Goal: Information Seeking & Learning: Learn about a topic

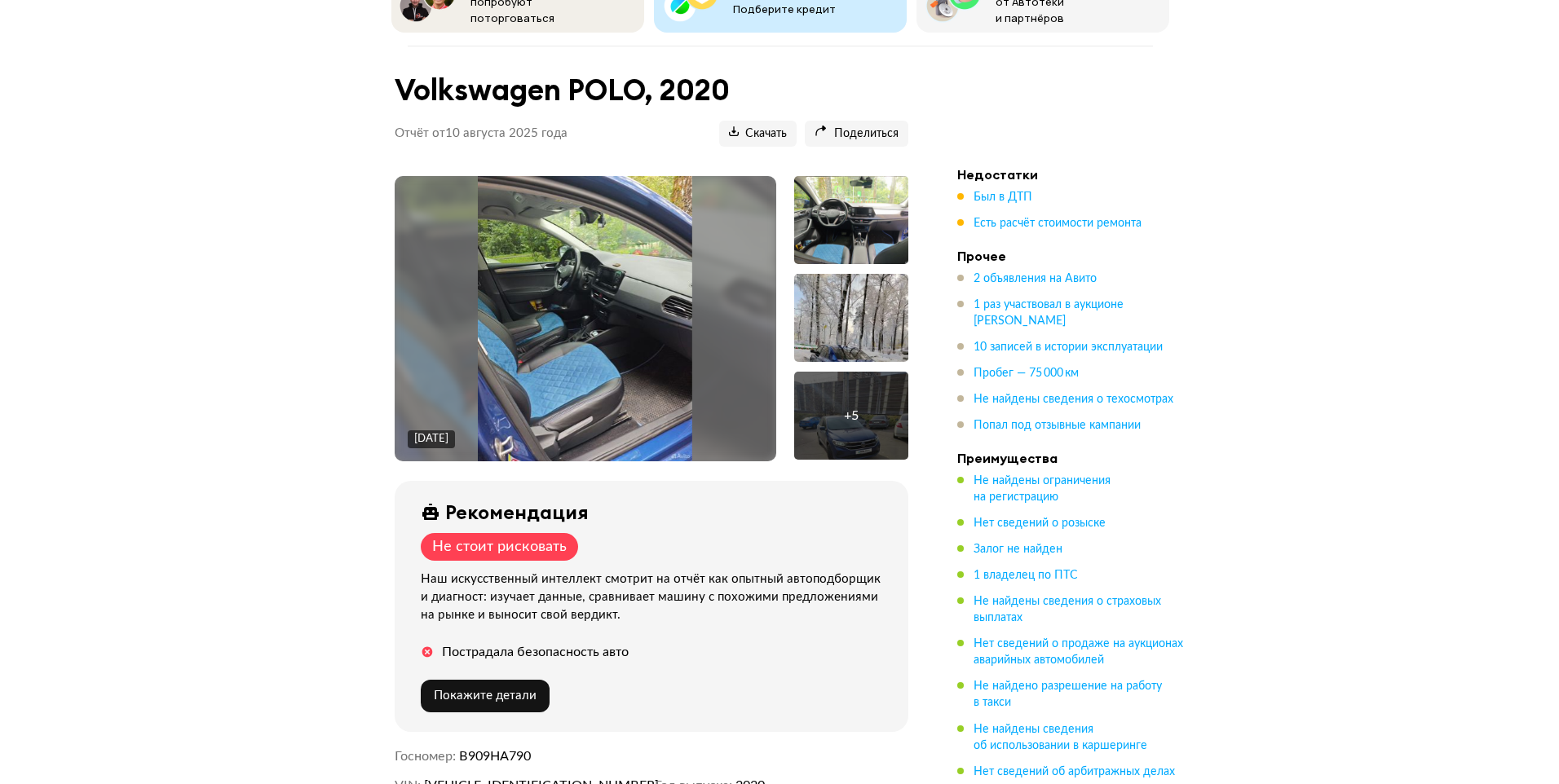
scroll to position [163, 0]
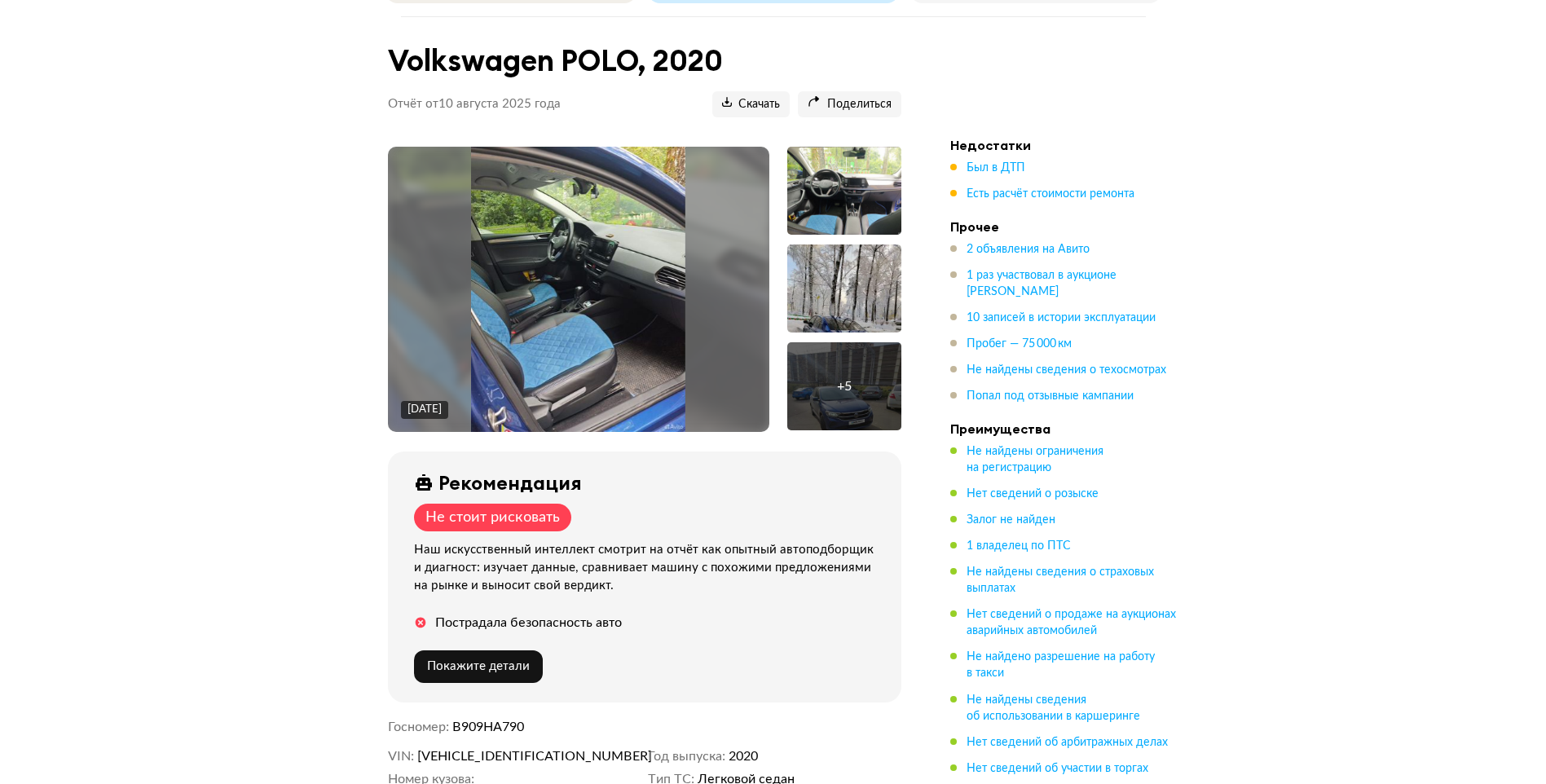
click at [592, 311] on img at bounding box center [578, 289] width 214 height 285
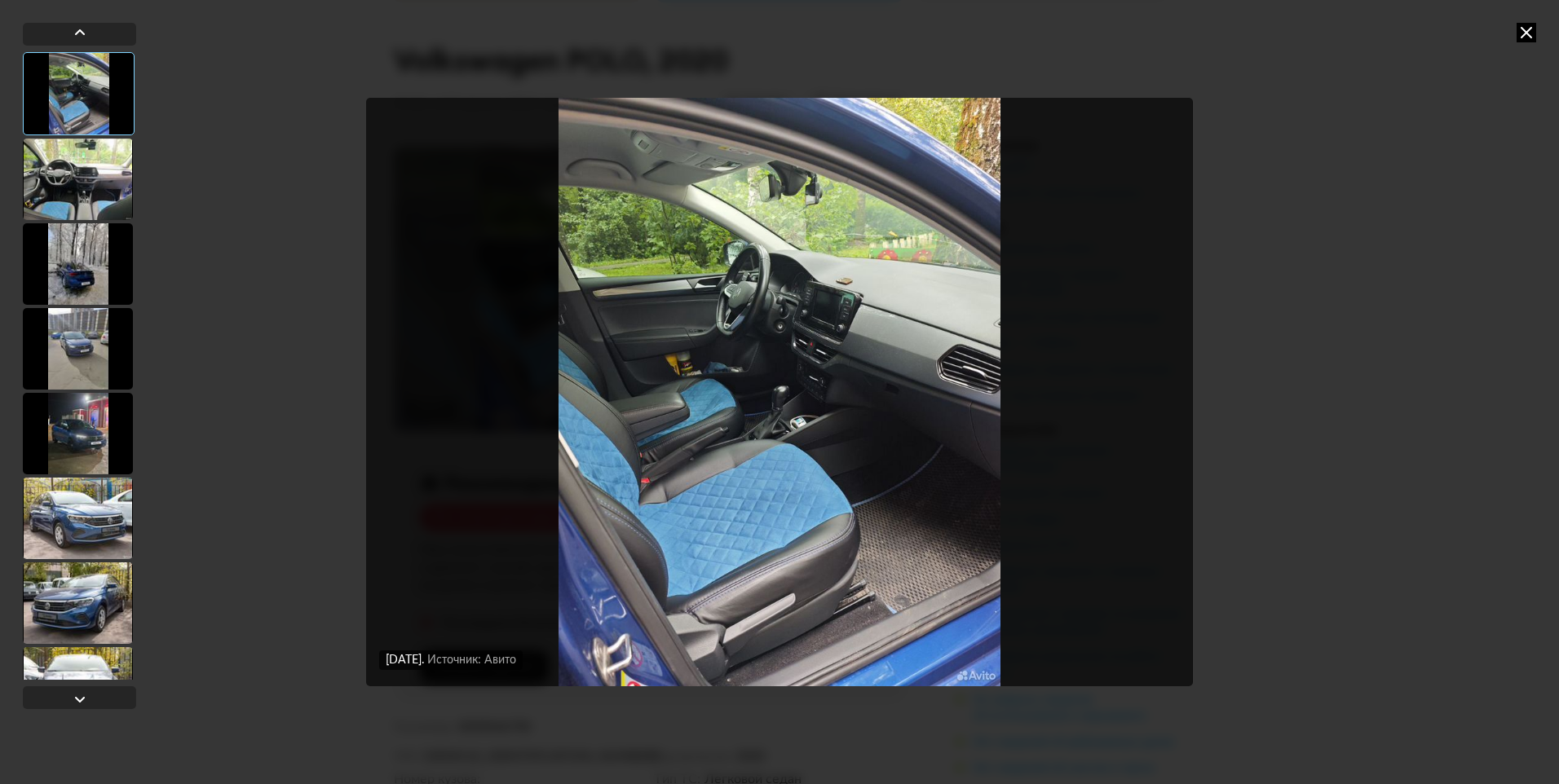
click at [65, 176] on div at bounding box center [78, 178] width 110 height 82
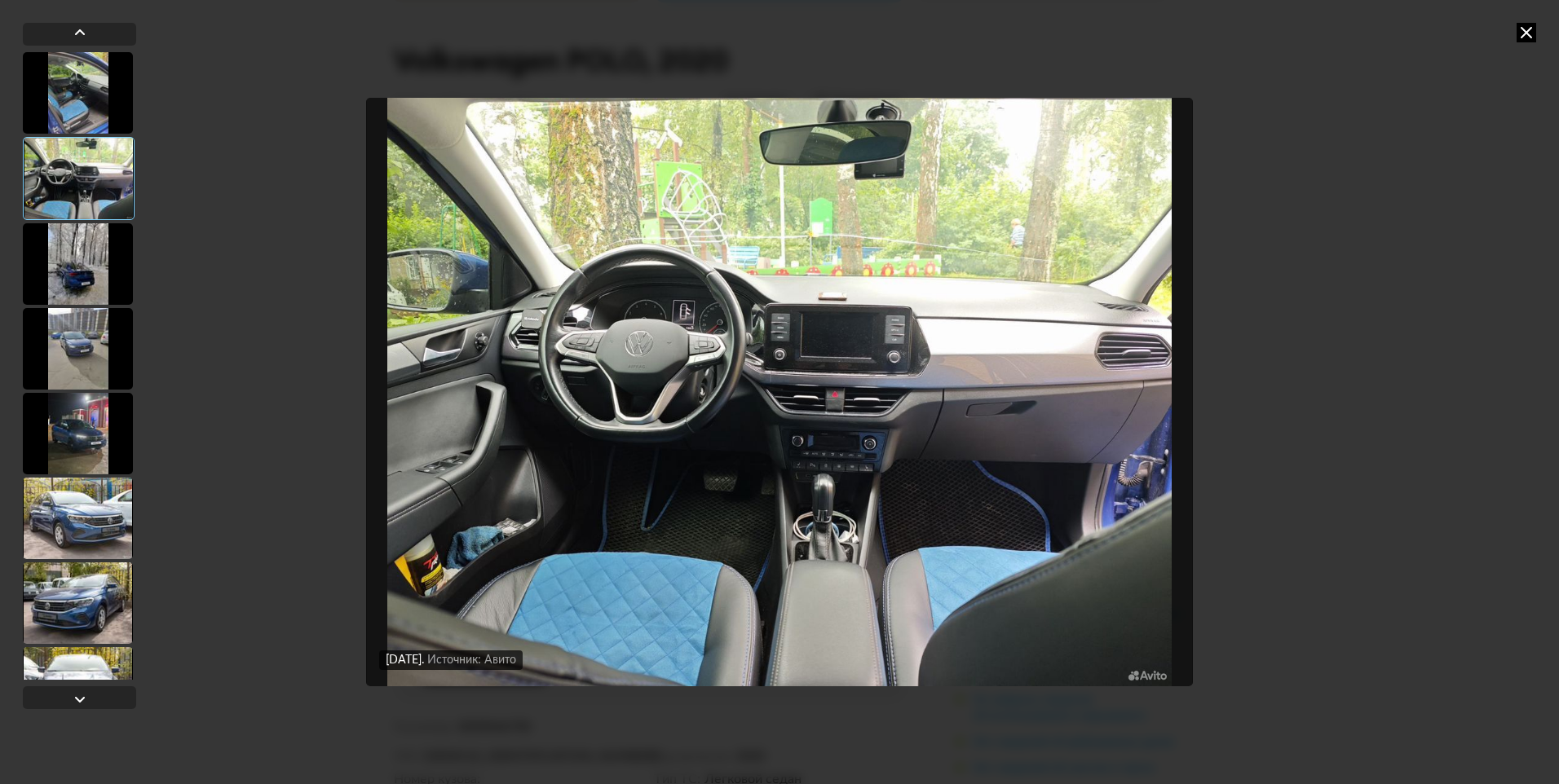
click at [77, 253] on div at bounding box center [78, 264] width 110 height 82
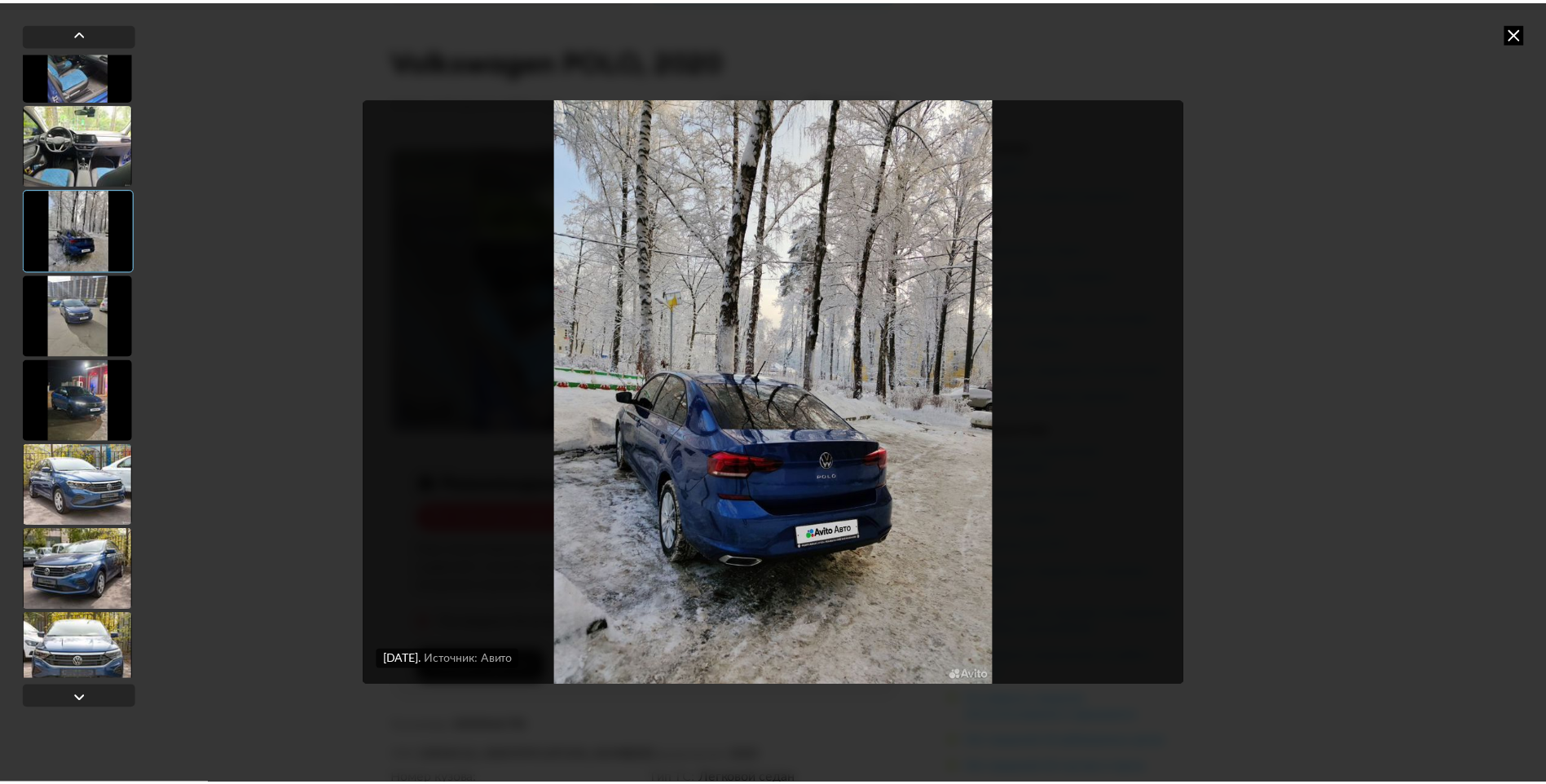
scroll to position [52, 0]
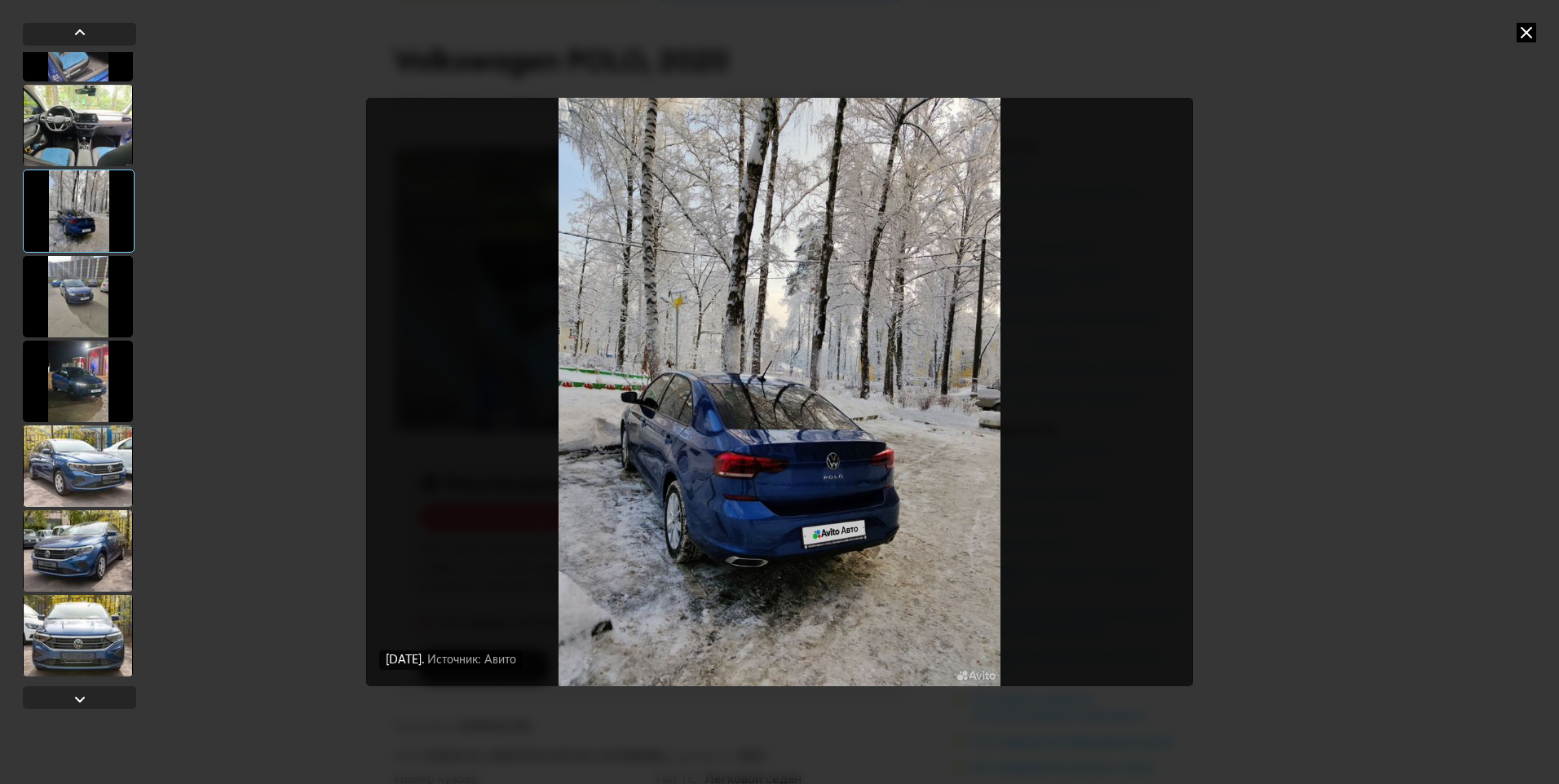
click at [83, 283] on div at bounding box center [78, 297] width 110 height 82
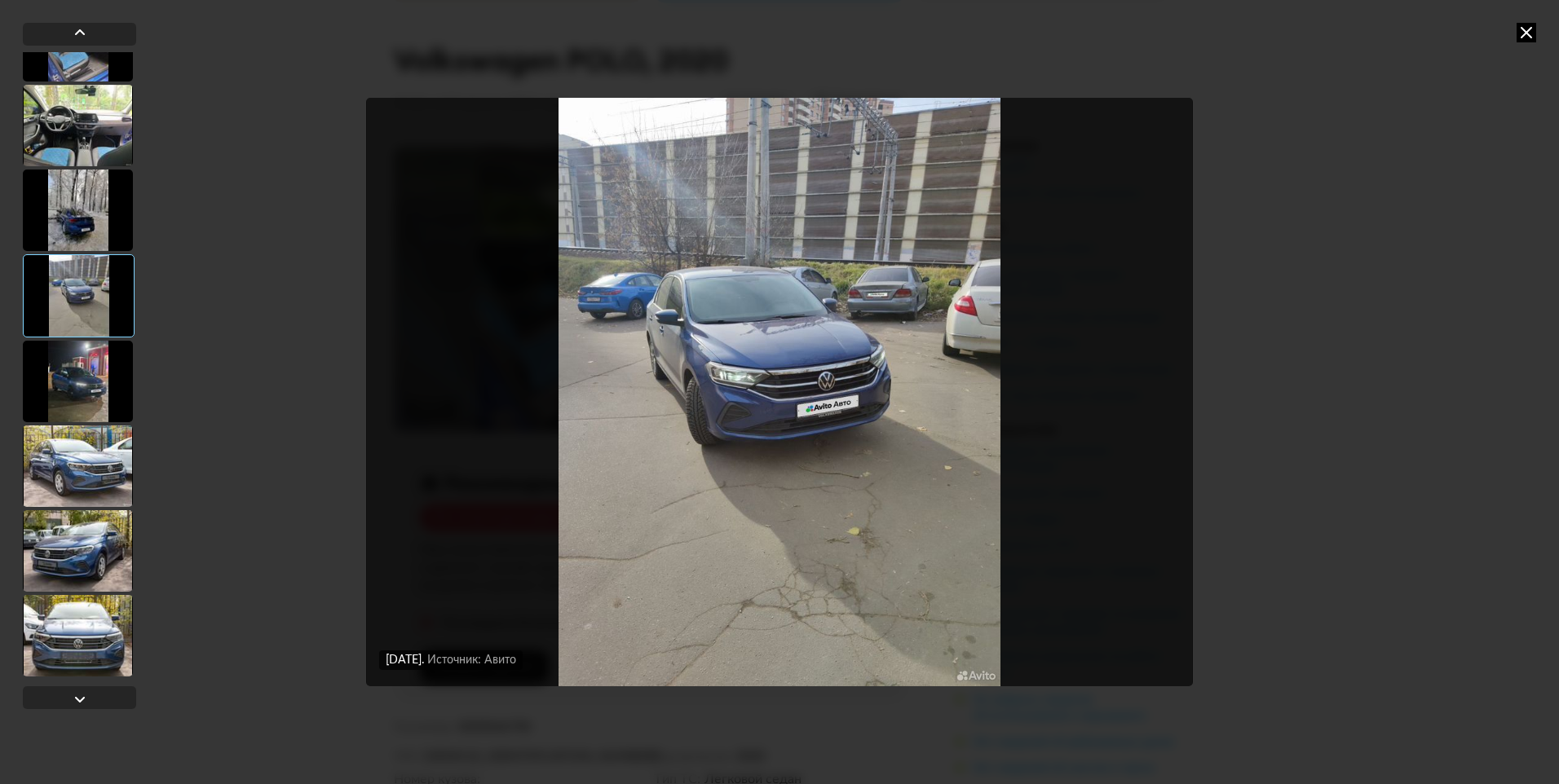
click at [79, 384] on div at bounding box center [78, 381] width 110 height 82
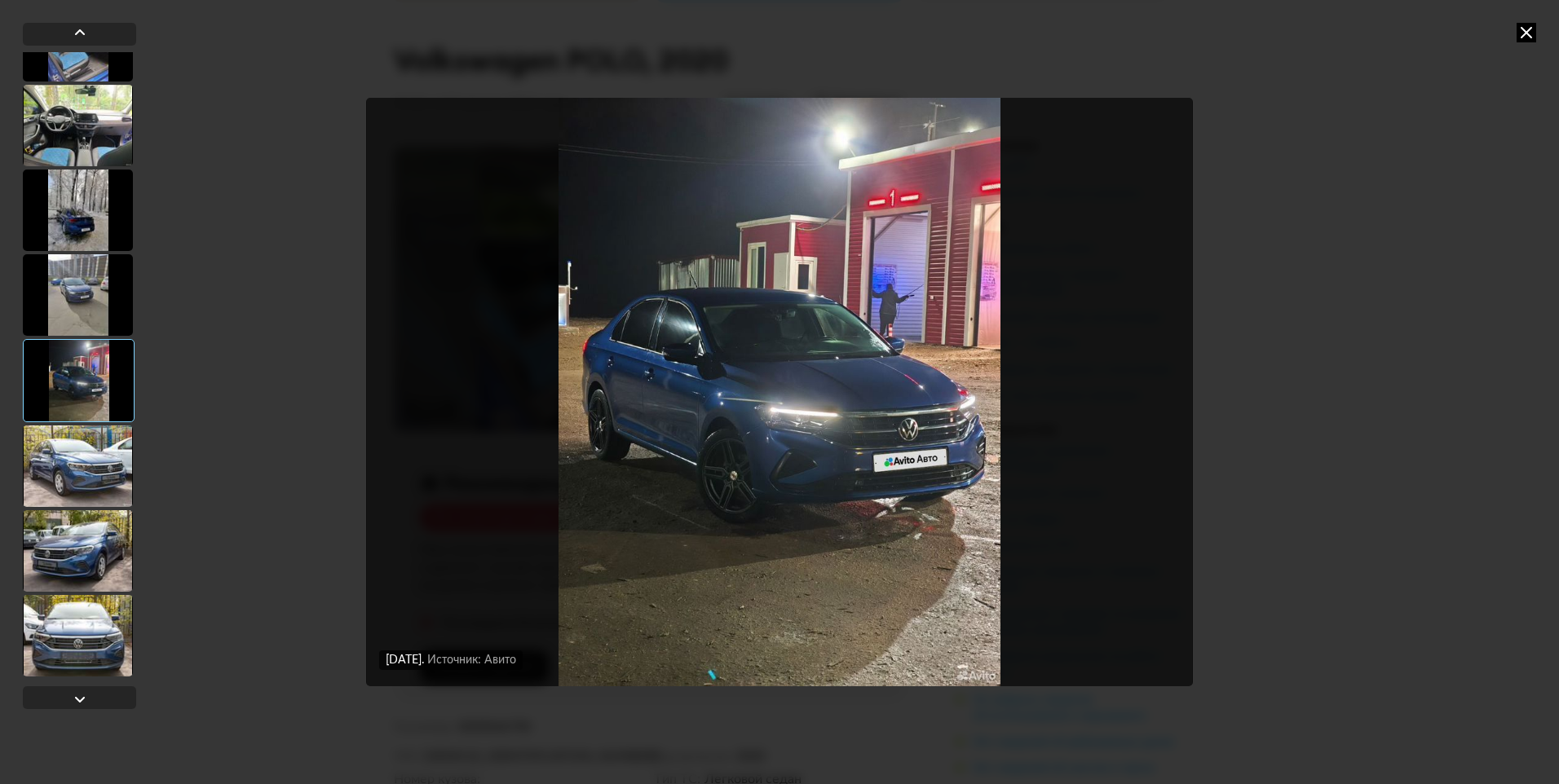
drag, startPoint x: 83, startPoint y: 454, endPoint x: 87, endPoint y: 443, distance: 11.7
click at [84, 446] on div at bounding box center [78, 465] width 110 height 82
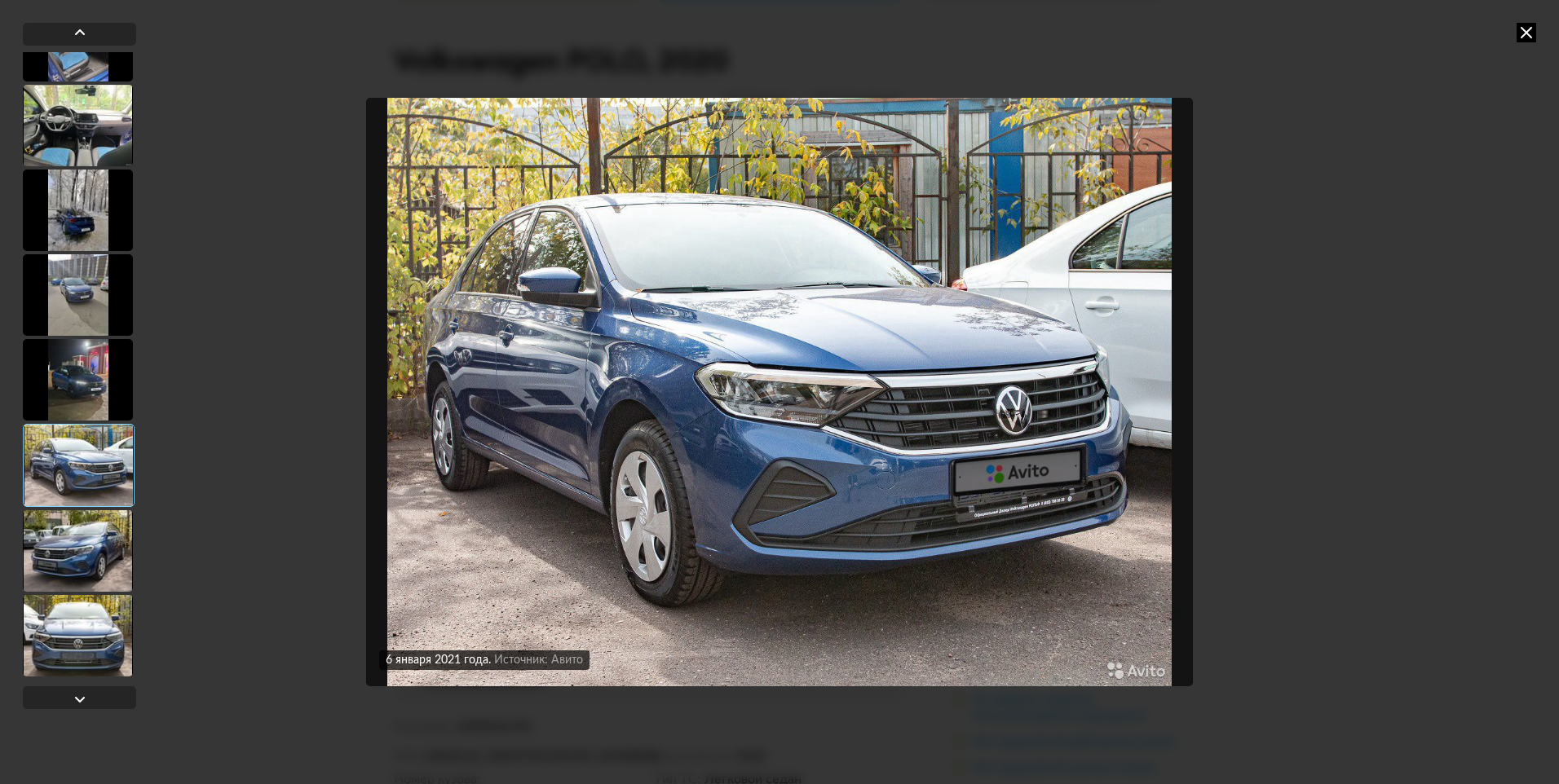
click at [81, 554] on div at bounding box center [78, 551] width 110 height 82
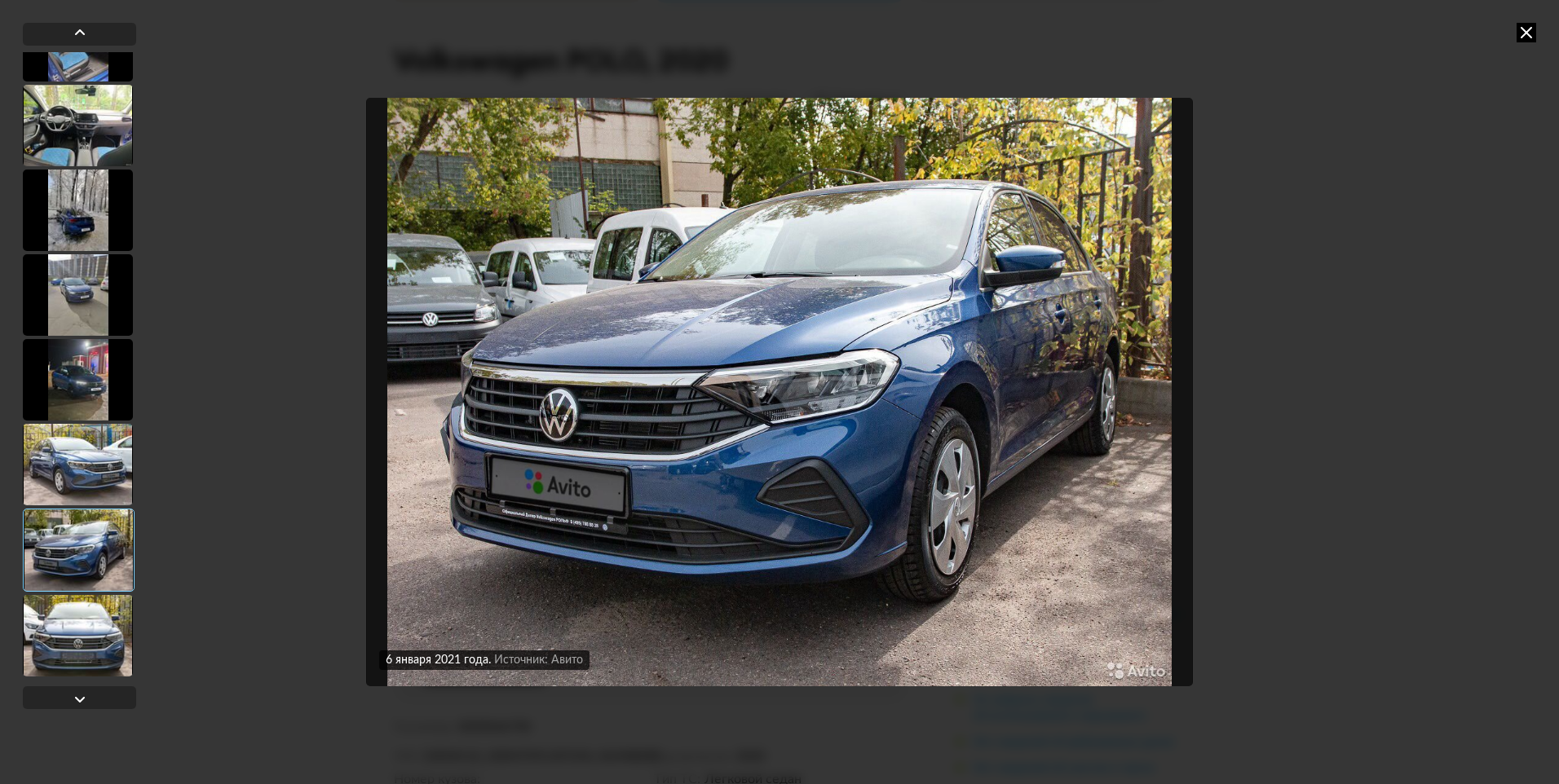
click at [80, 632] on div at bounding box center [78, 635] width 110 height 82
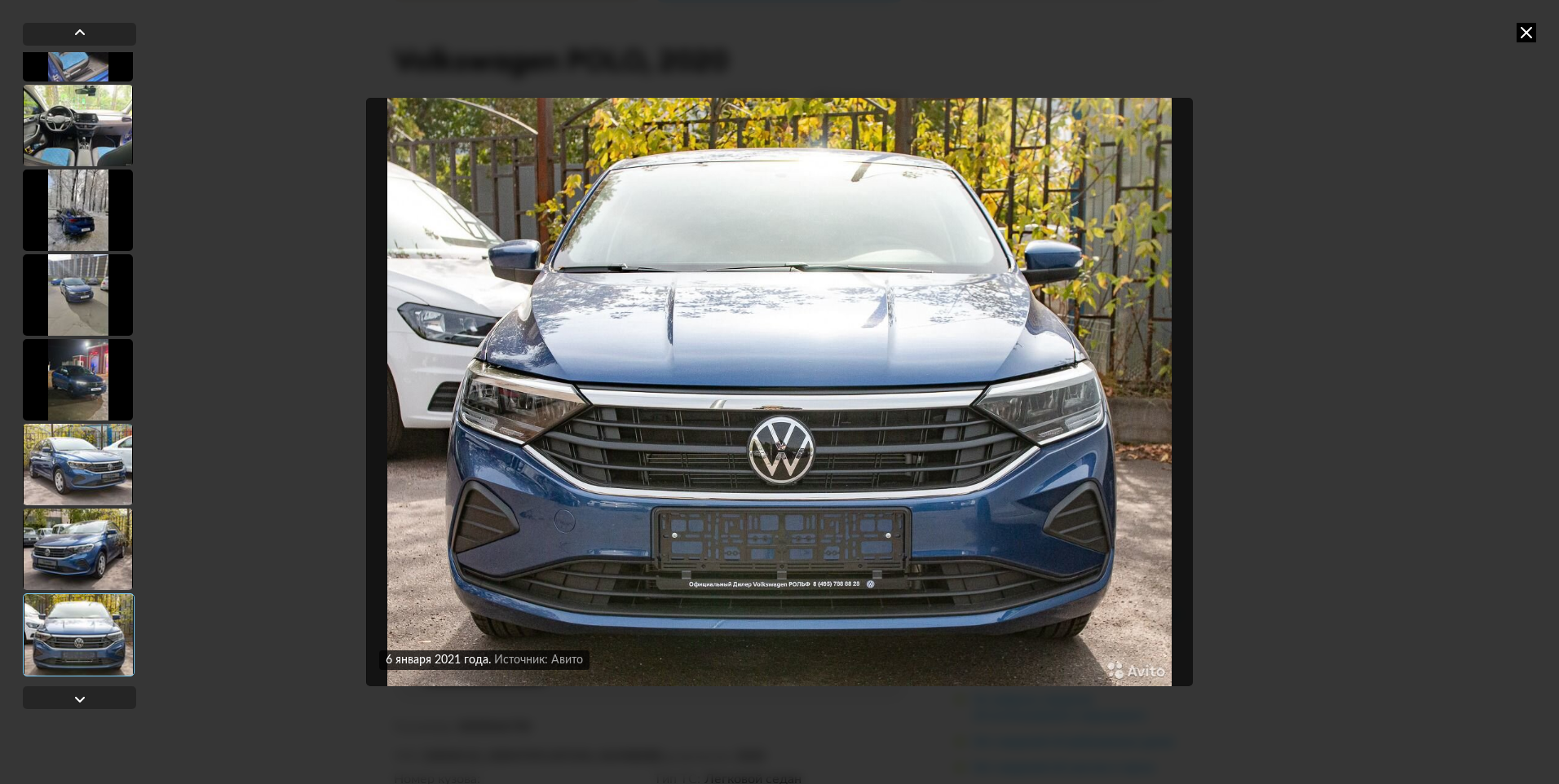
click at [1525, 36] on icon at bounding box center [1526, 33] width 19 height 19
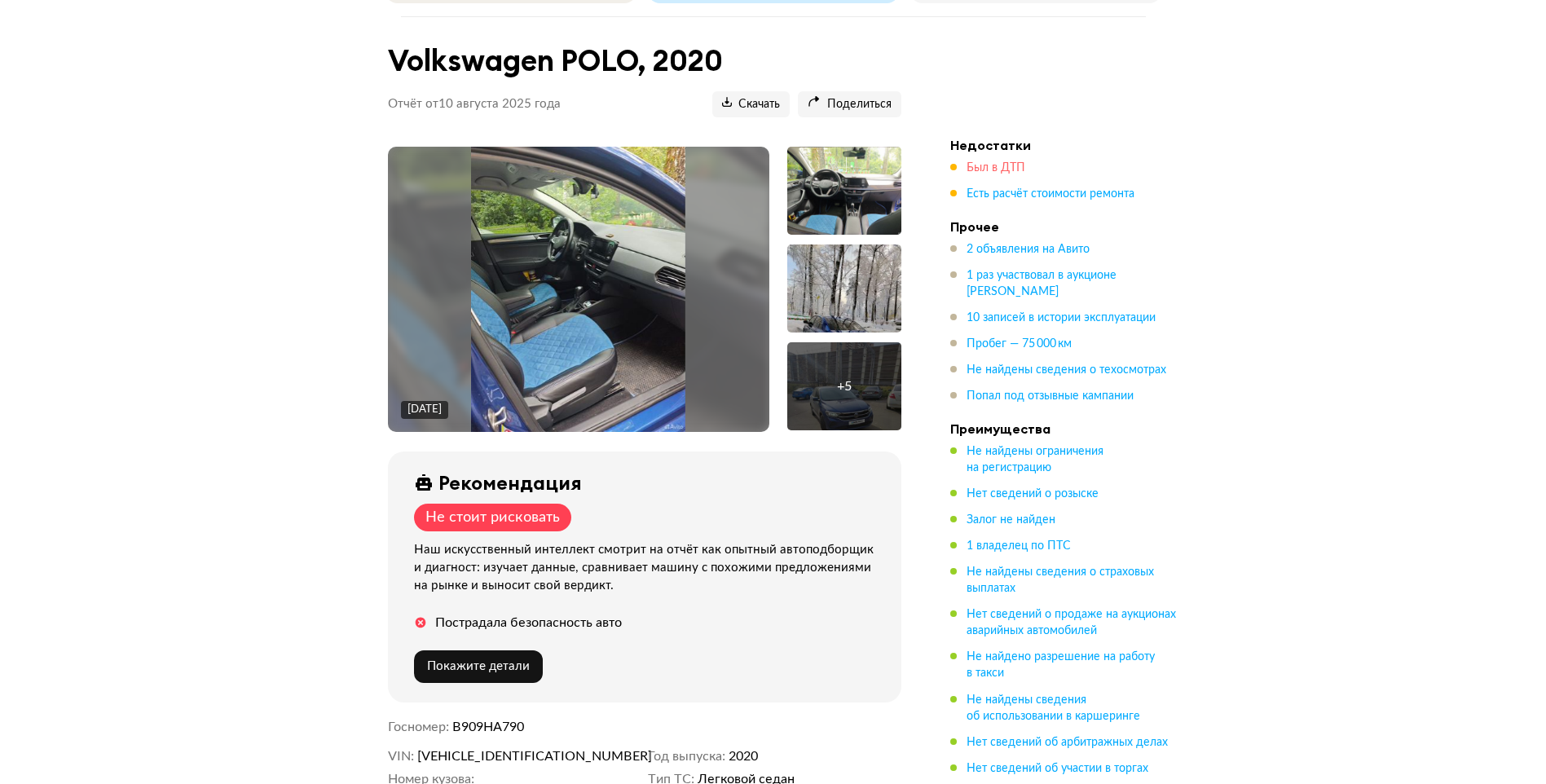
click at [981, 162] on span "Был в ДТП" at bounding box center [995, 168] width 59 height 12
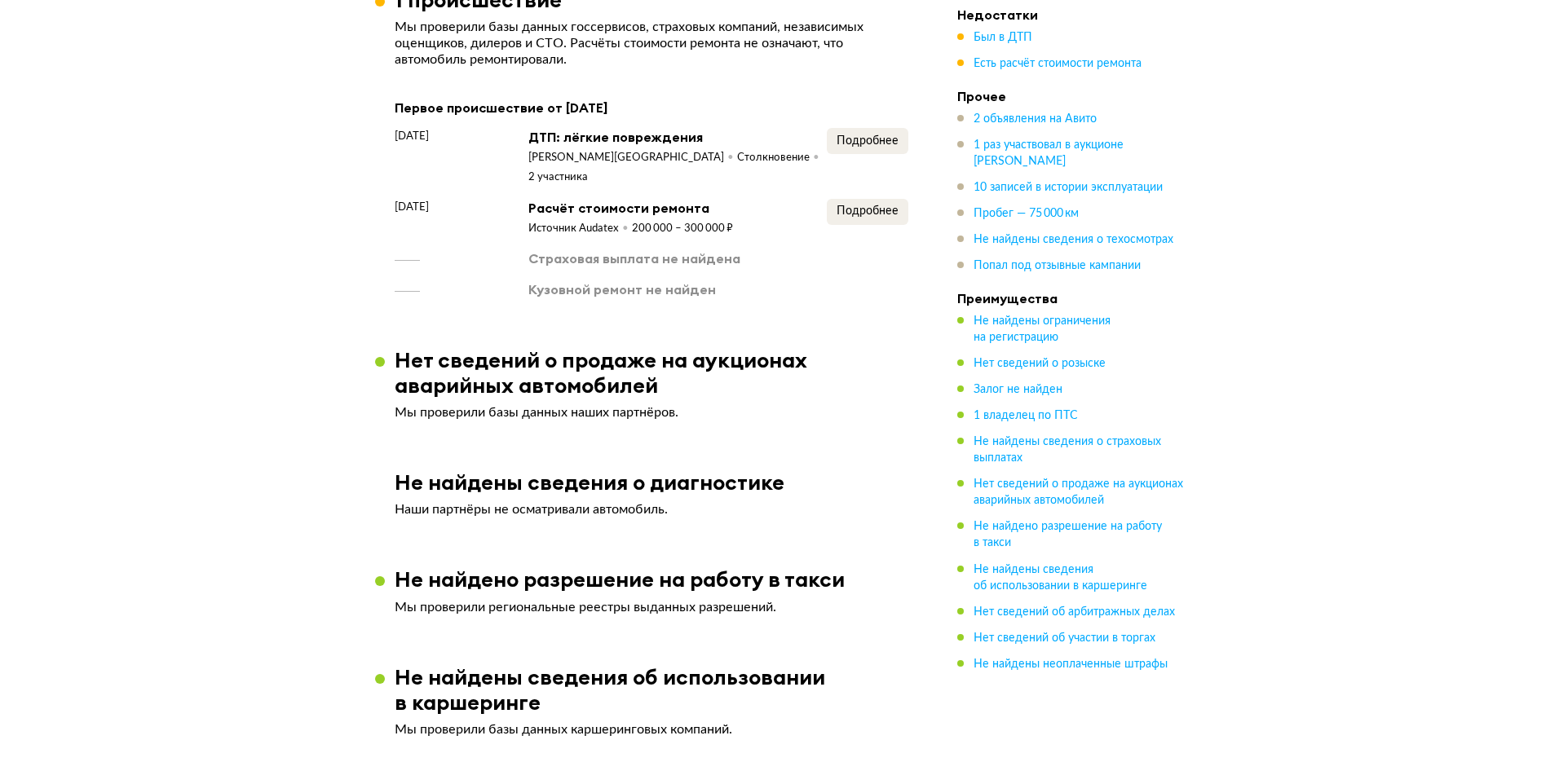
scroll to position [1584, 0]
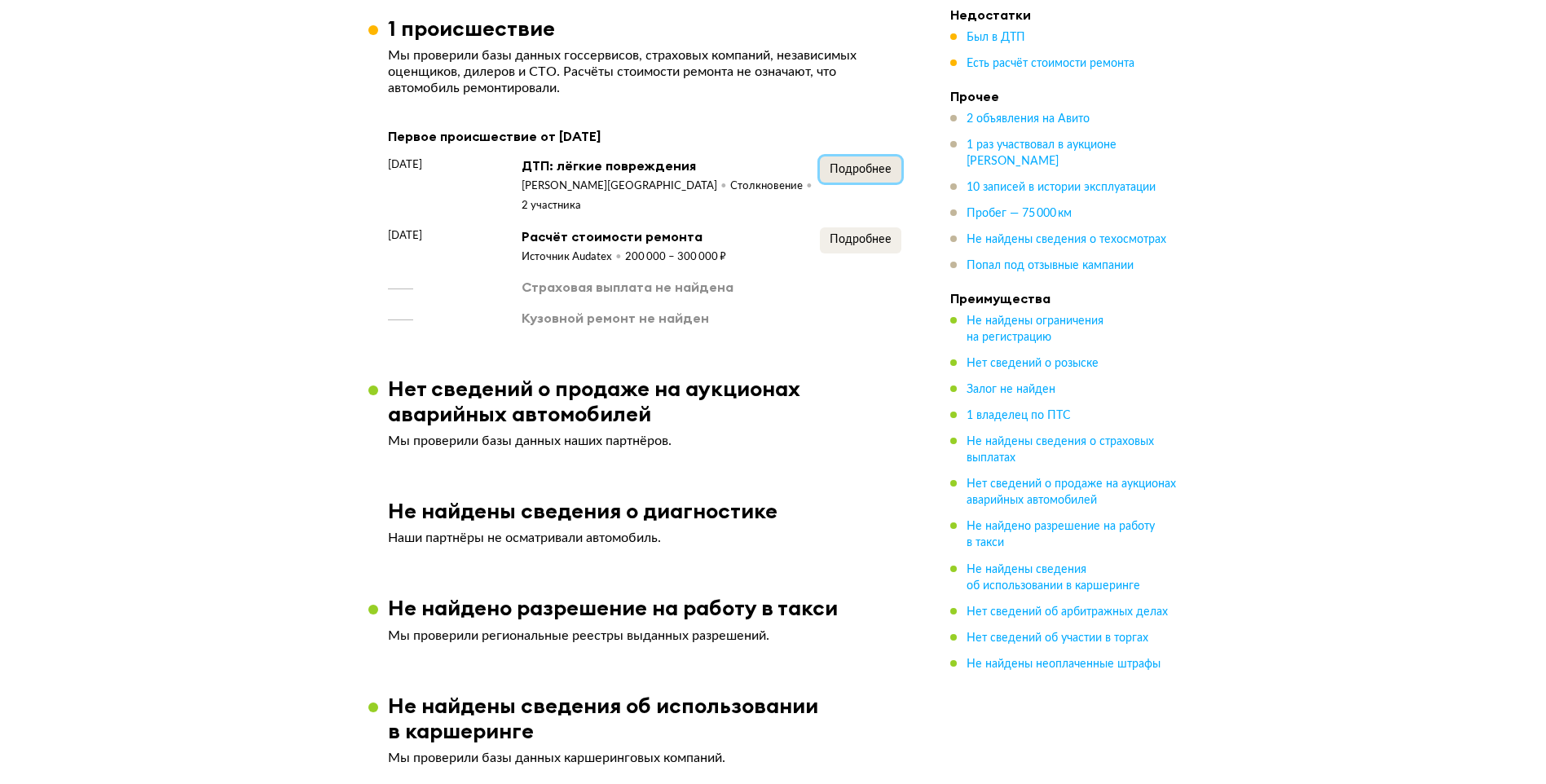
click at [869, 176] on span "Подробнее" at bounding box center [861, 170] width 62 height 12
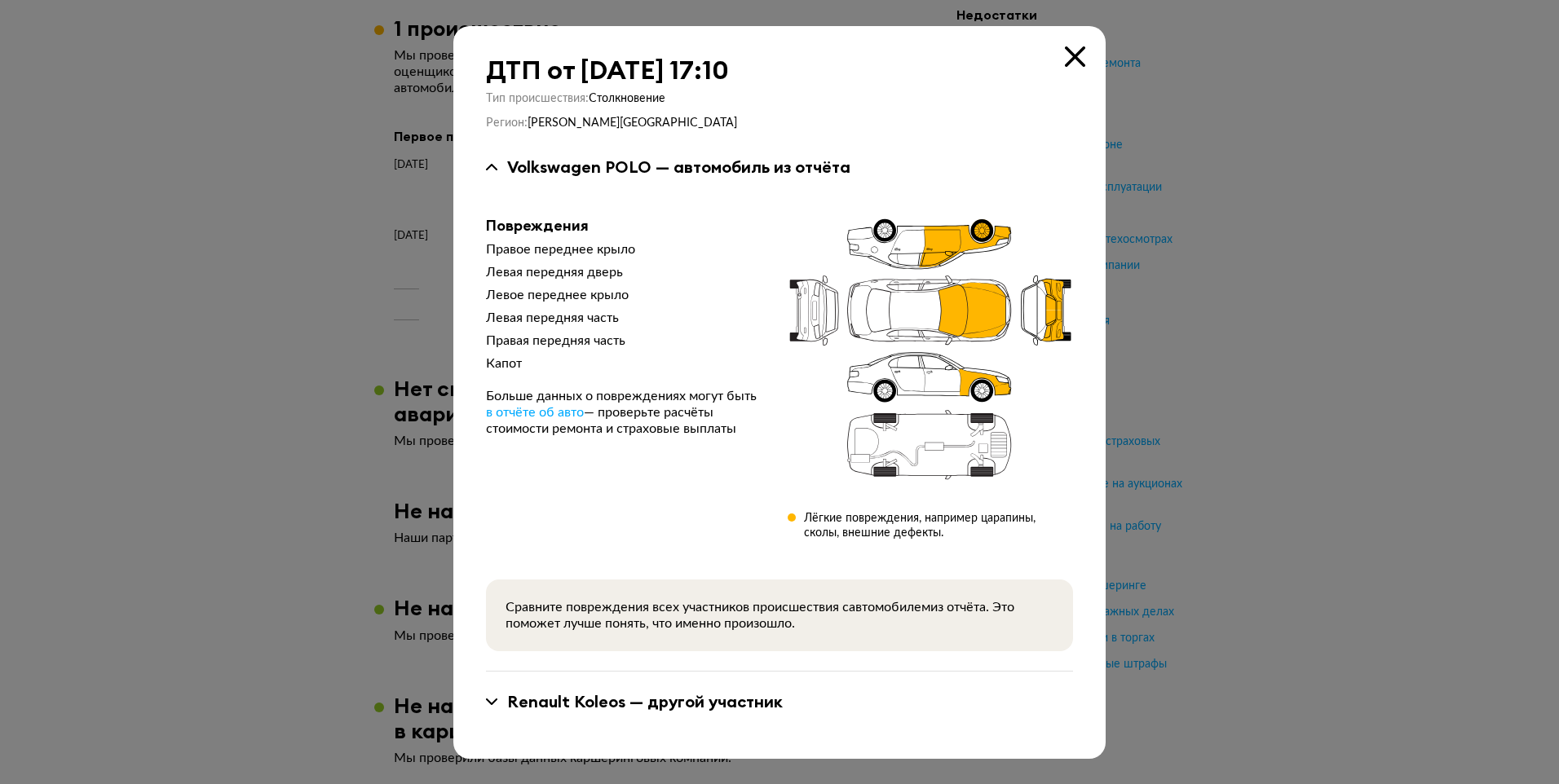
click at [1084, 52] on icon at bounding box center [1074, 56] width 20 height 20
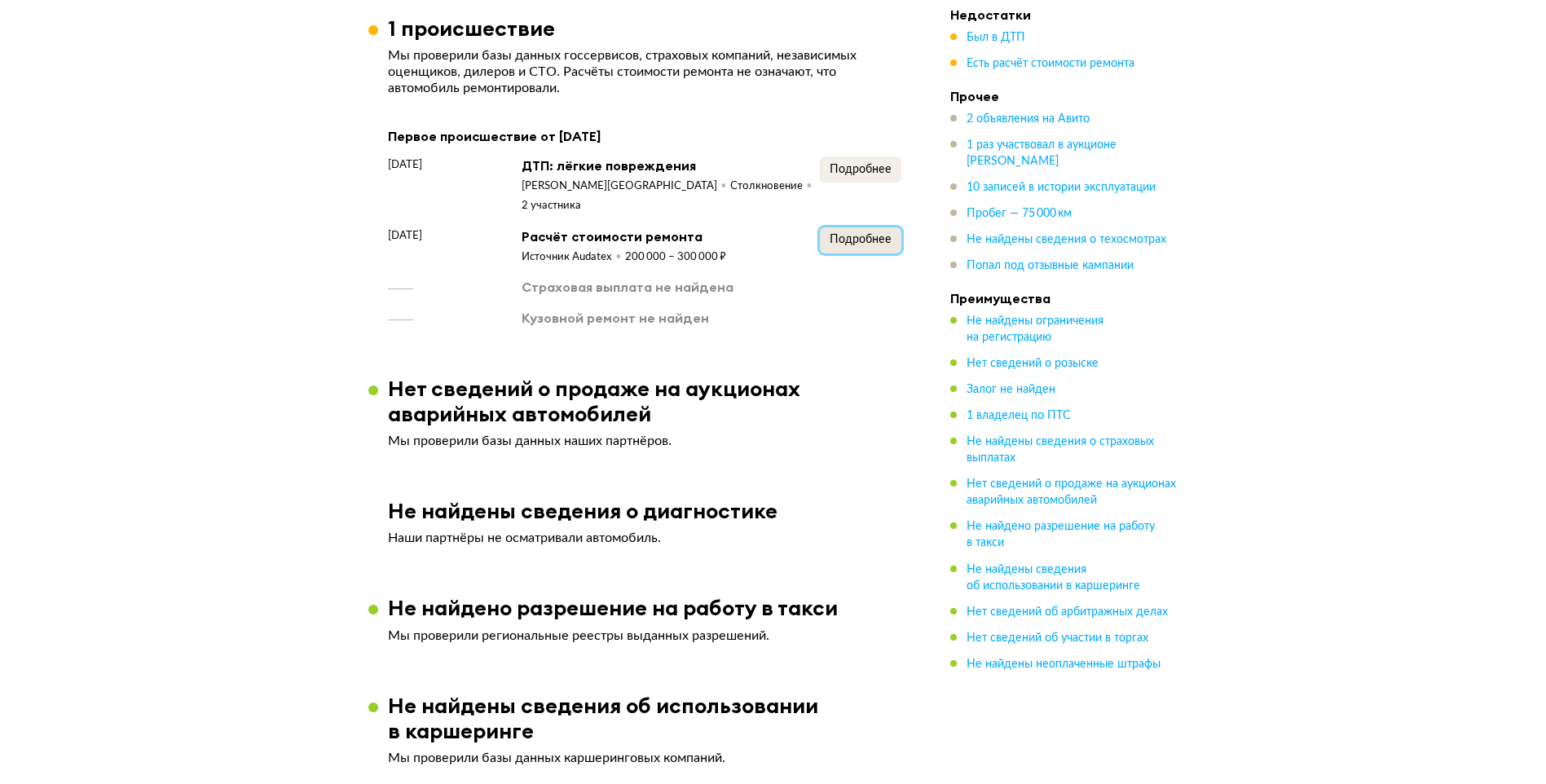
click at [866, 234] on span "Подробнее" at bounding box center [861, 240] width 62 height 12
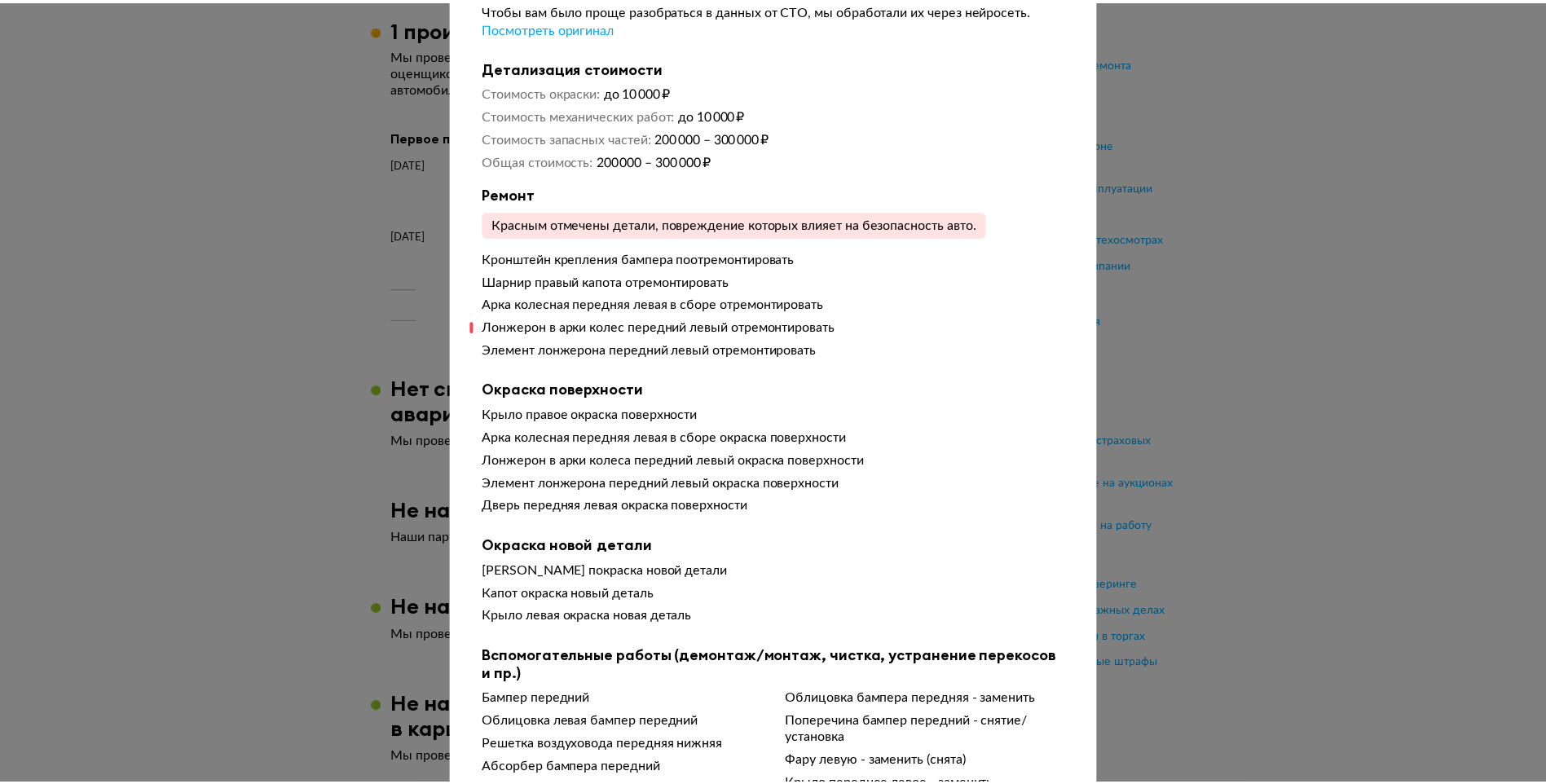
scroll to position [0, 0]
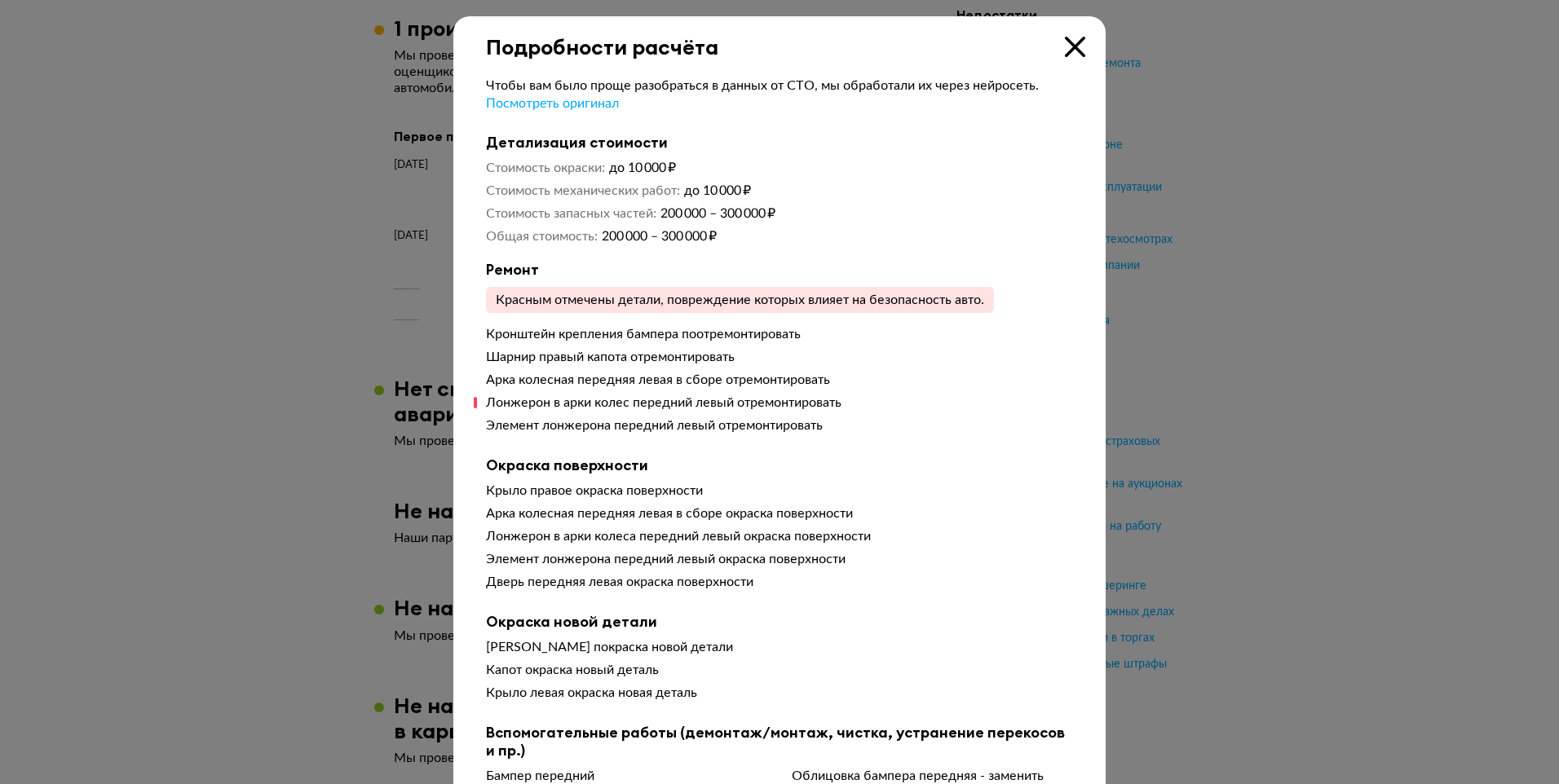
click at [1068, 50] on icon at bounding box center [1074, 46] width 20 height 20
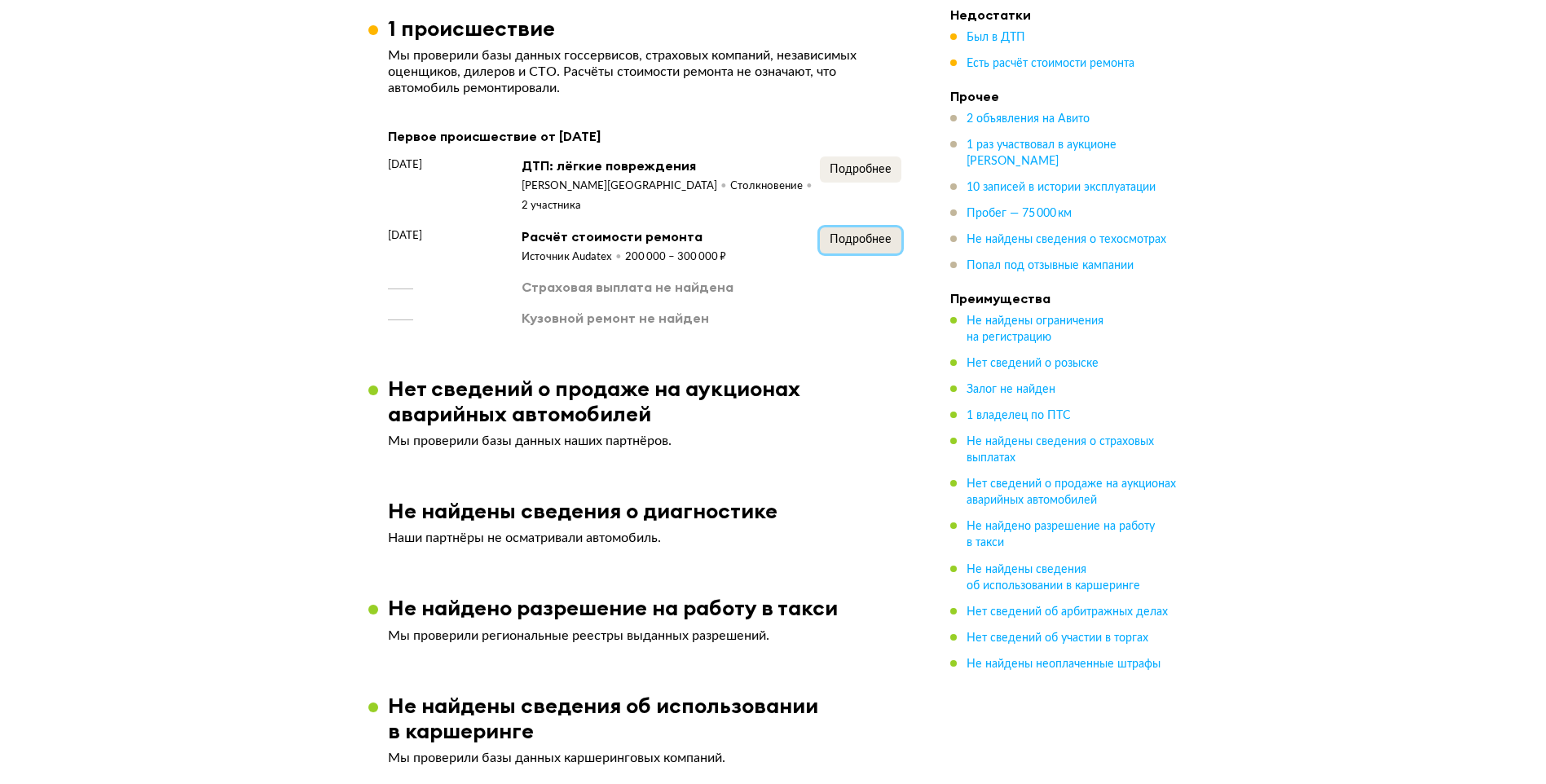
click at [864, 234] on span "Подробнее" at bounding box center [861, 240] width 62 height 12
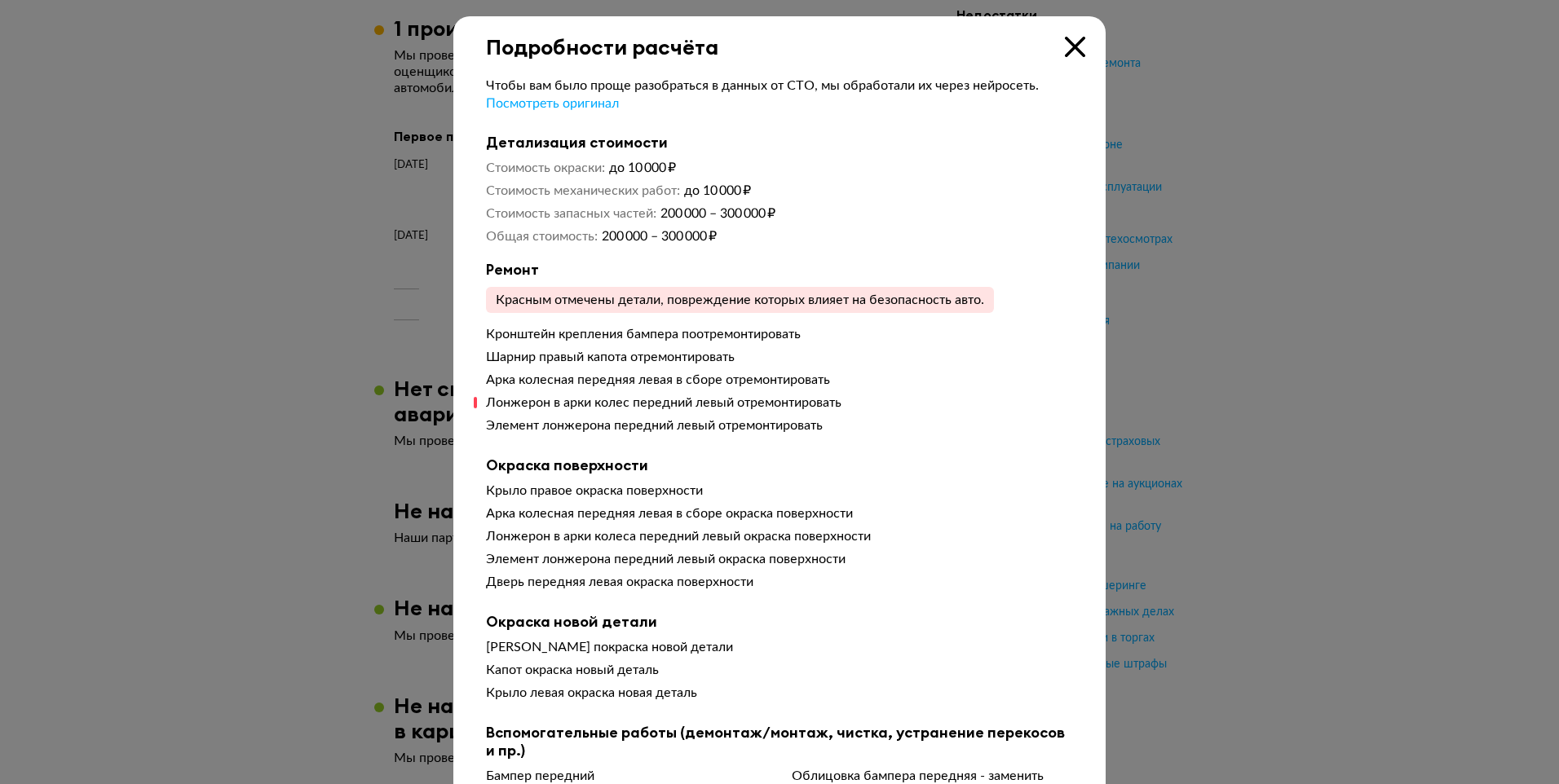
click at [1071, 46] on icon at bounding box center [1074, 46] width 20 height 20
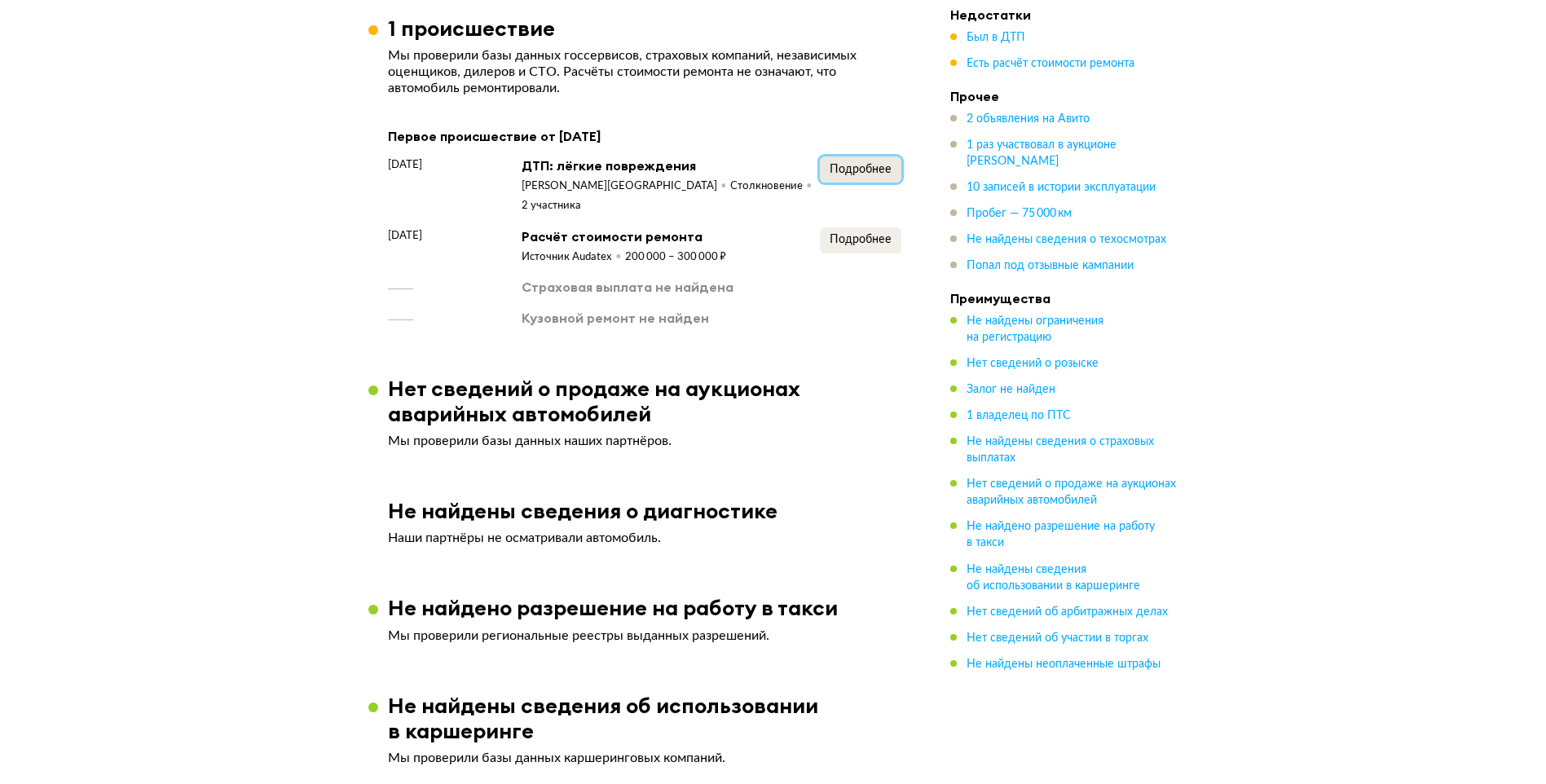
click at [875, 176] on span "Подробнее" at bounding box center [861, 170] width 62 height 12
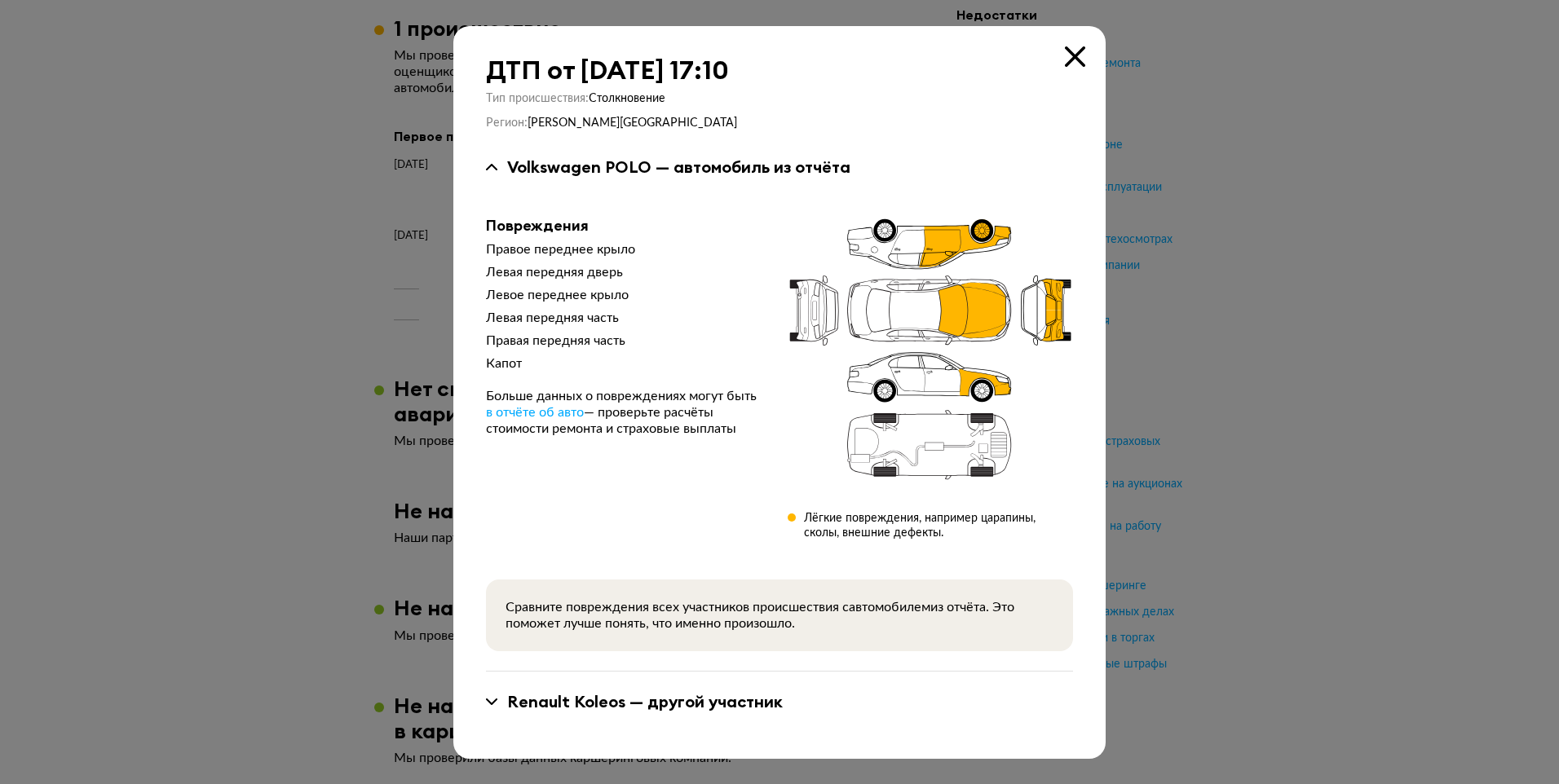
click at [1073, 59] on icon at bounding box center [1074, 56] width 20 height 20
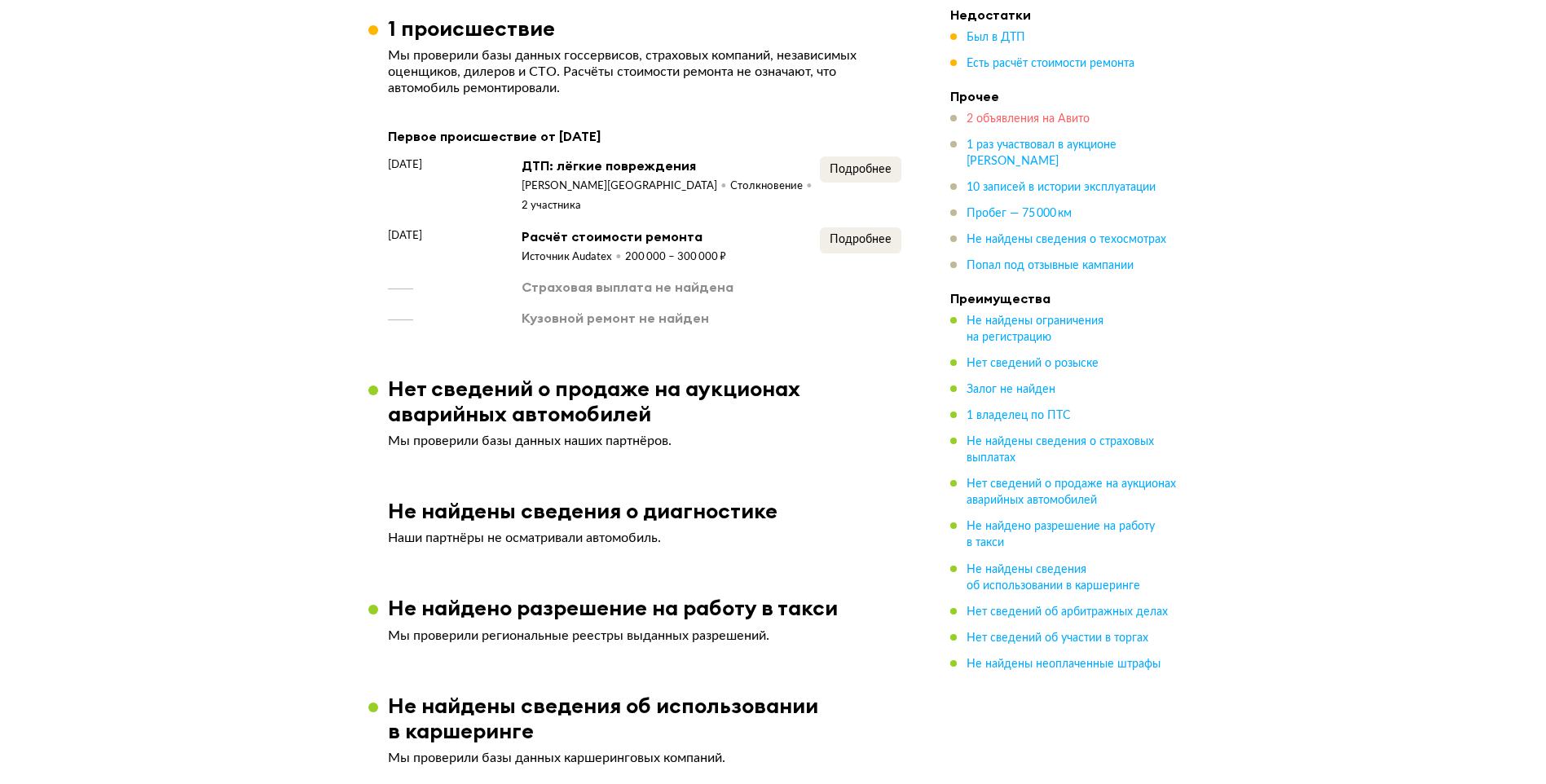
click at [999, 123] on span "2 объявления на Авито" at bounding box center [1028, 119] width 123 height 12
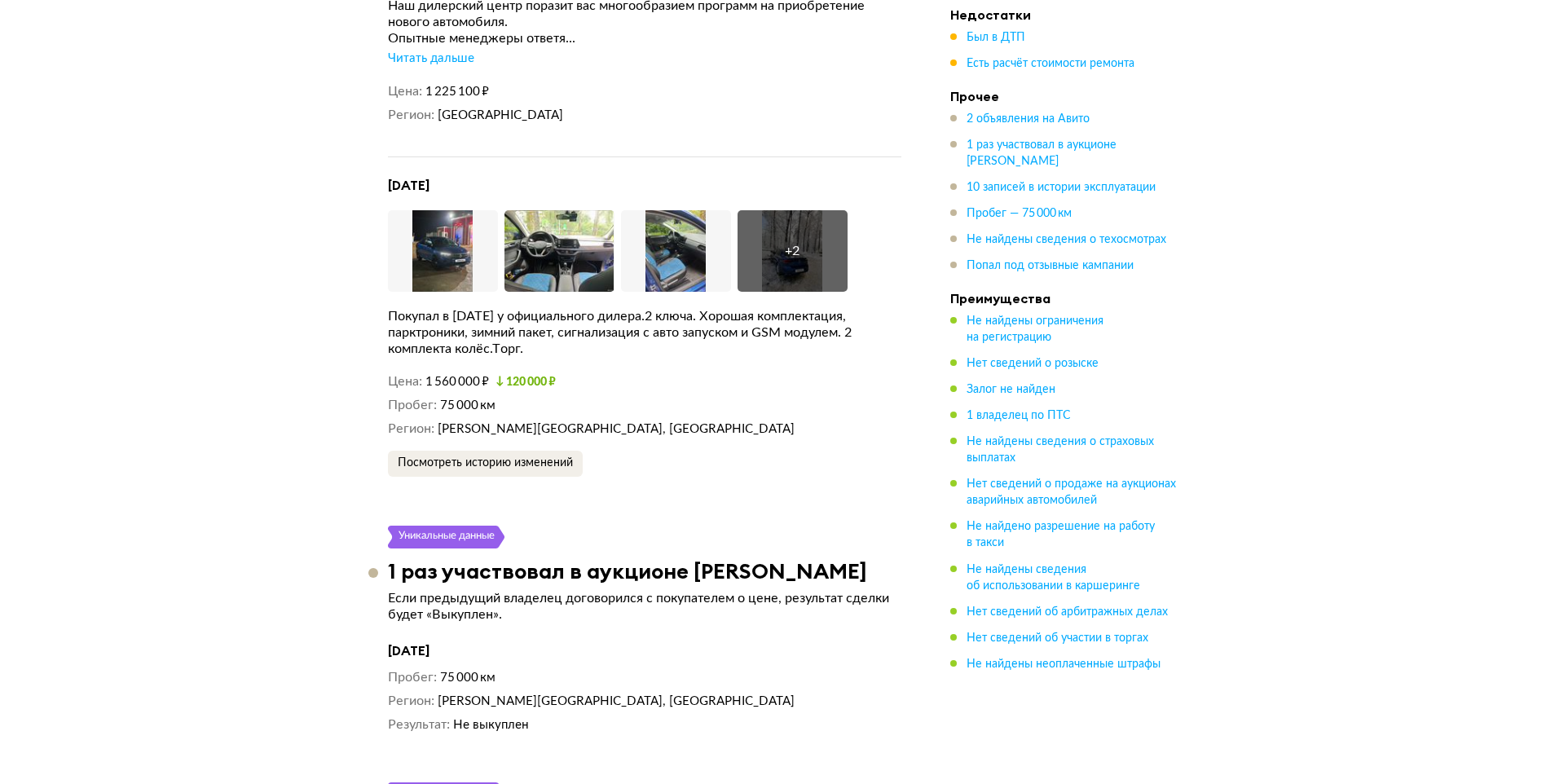
scroll to position [2843, 0]
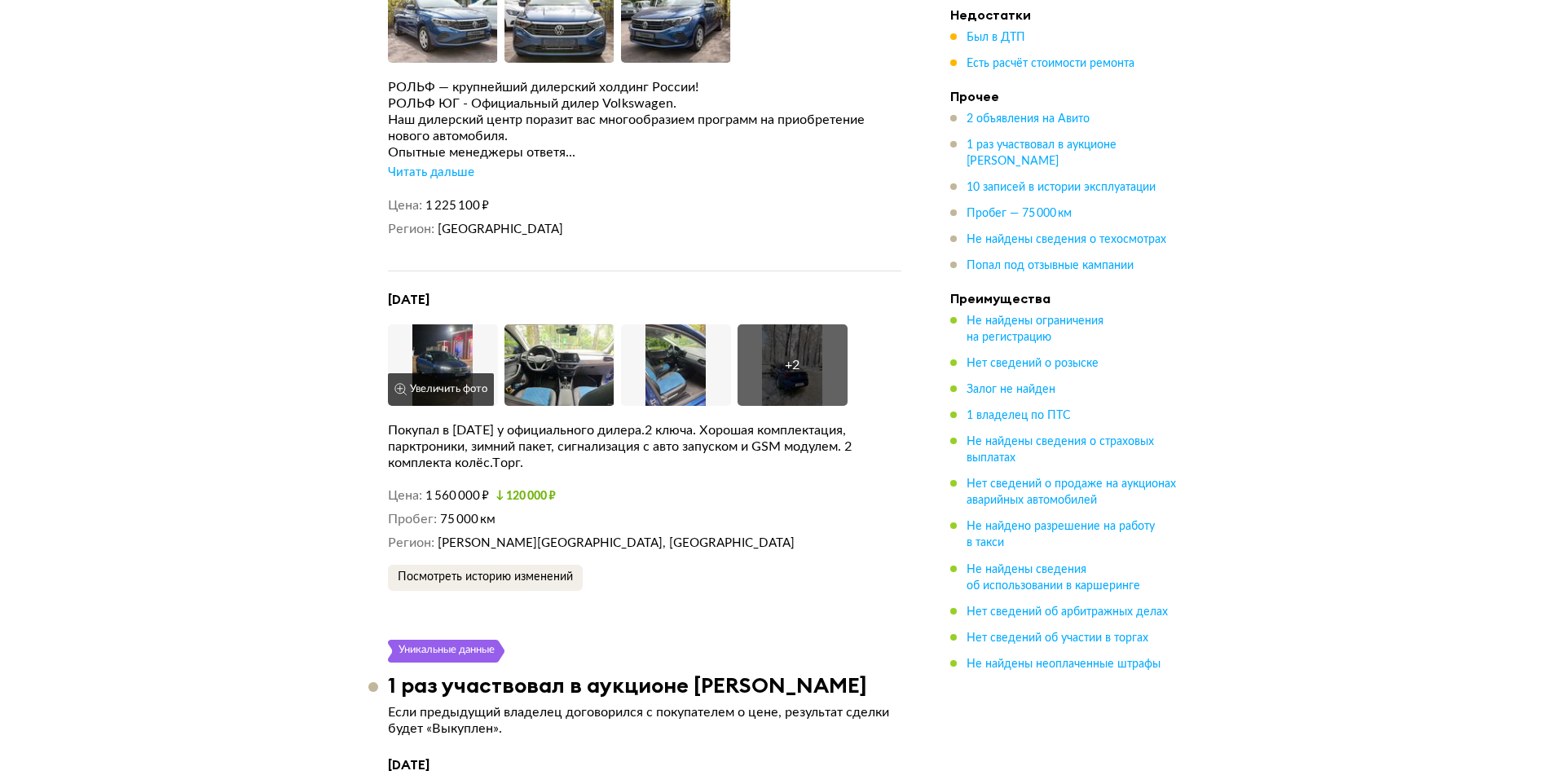
click at [456, 344] on img at bounding box center [442, 365] width 110 height 82
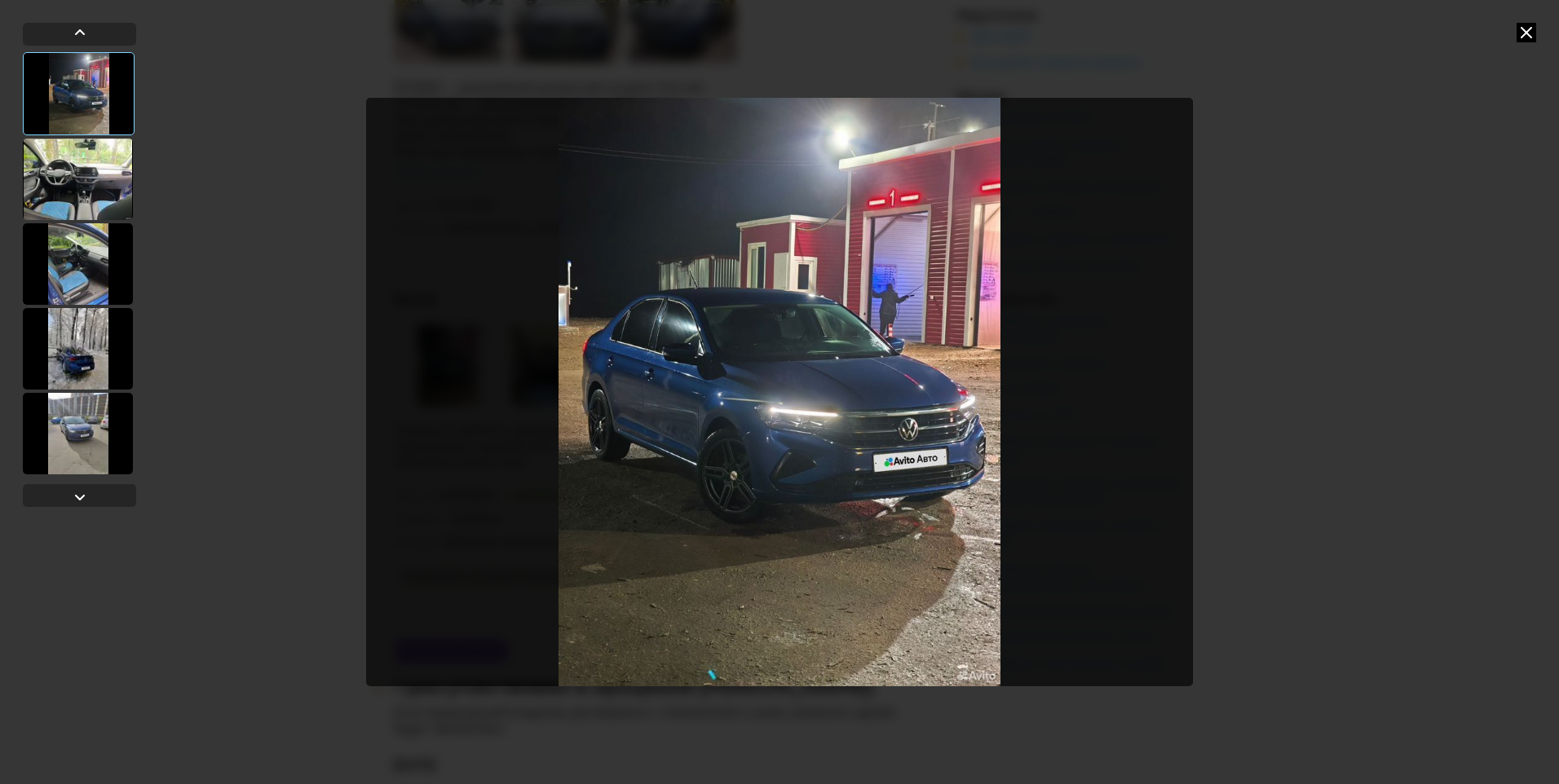
click at [102, 183] on div at bounding box center [78, 178] width 110 height 82
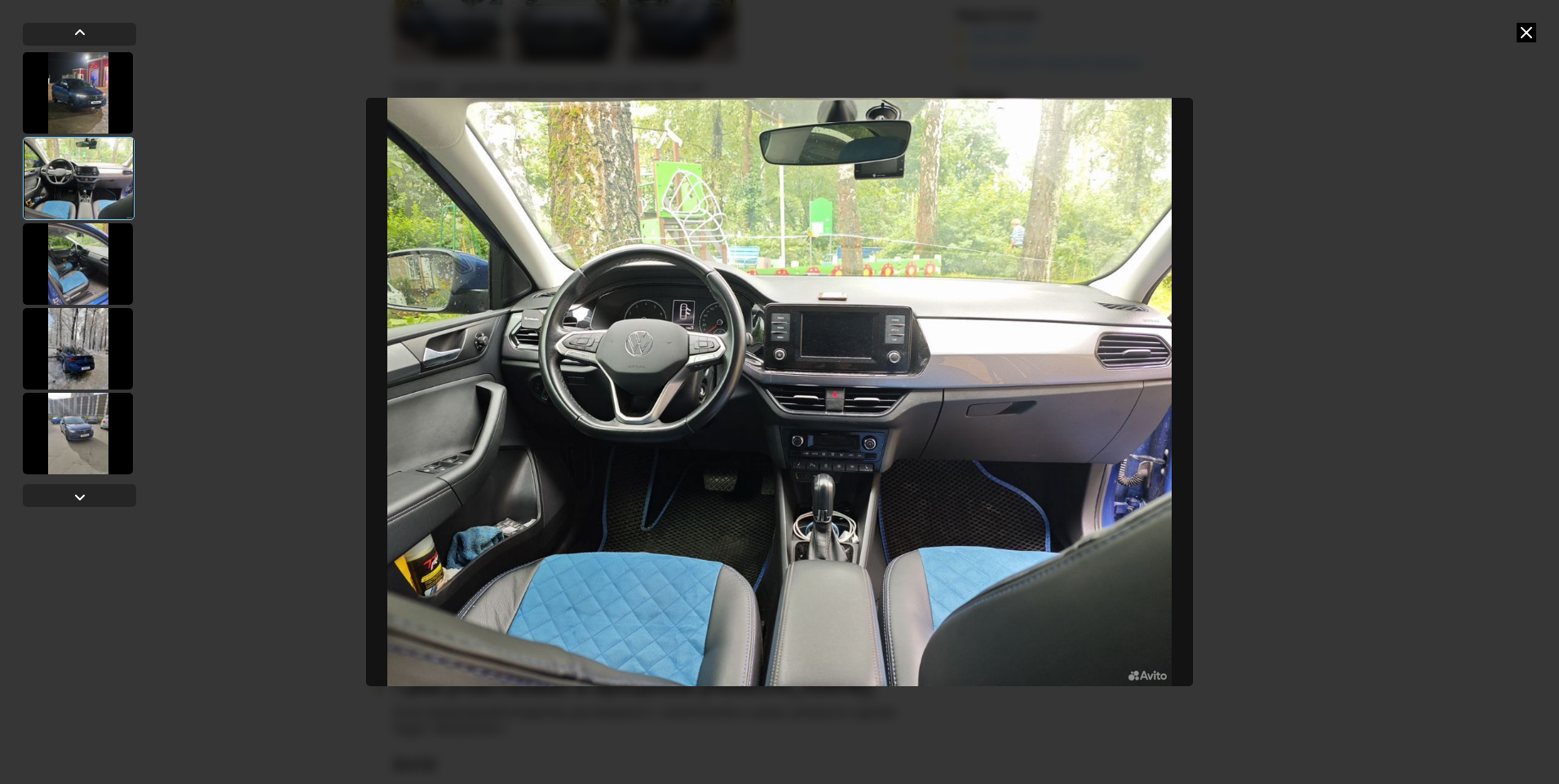
click at [85, 251] on div at bounding box center [78, 264] width 110 height 82
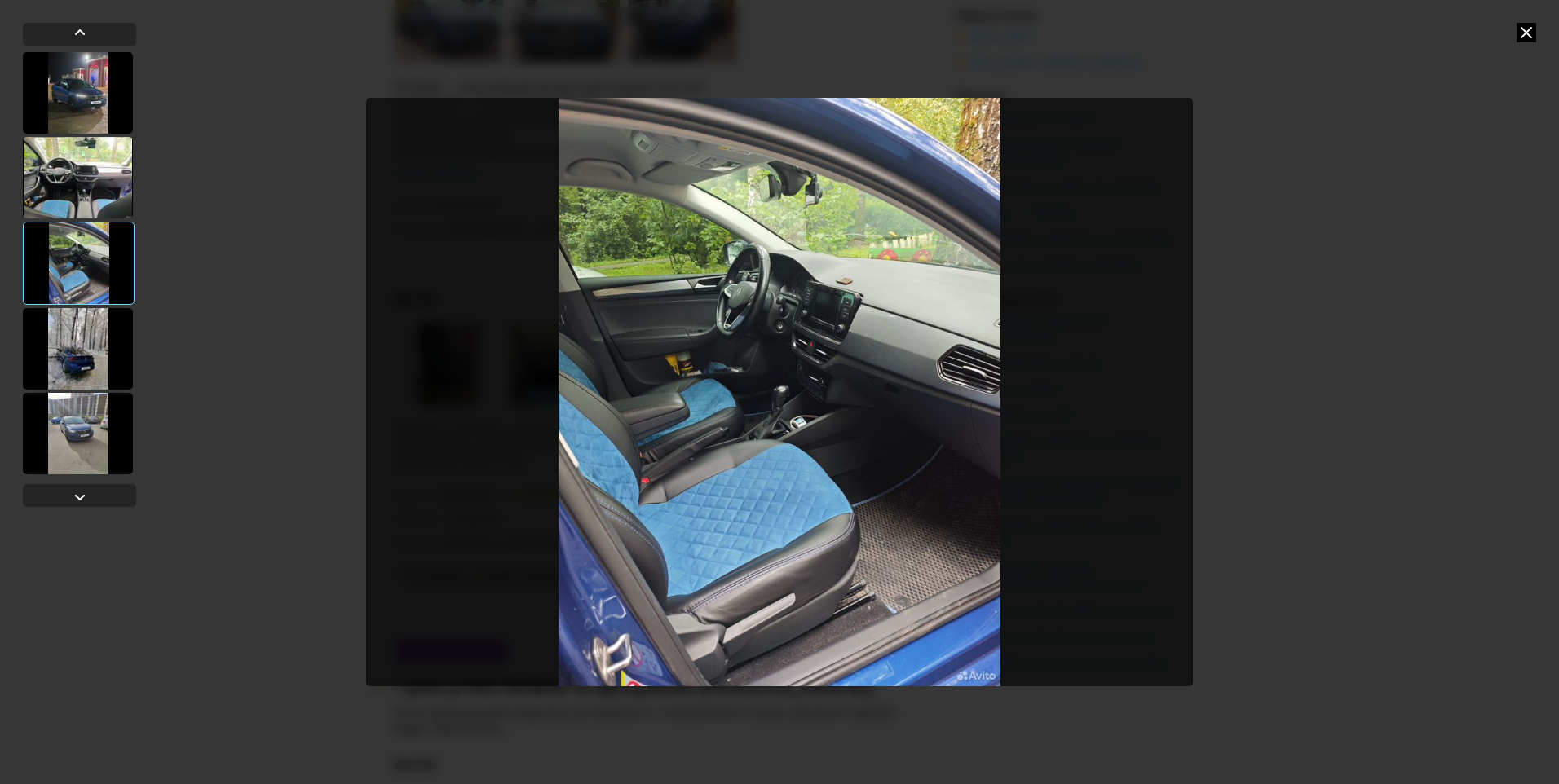
click at [77, 327] on div at bounding box center [78, 348] width 110 height 82
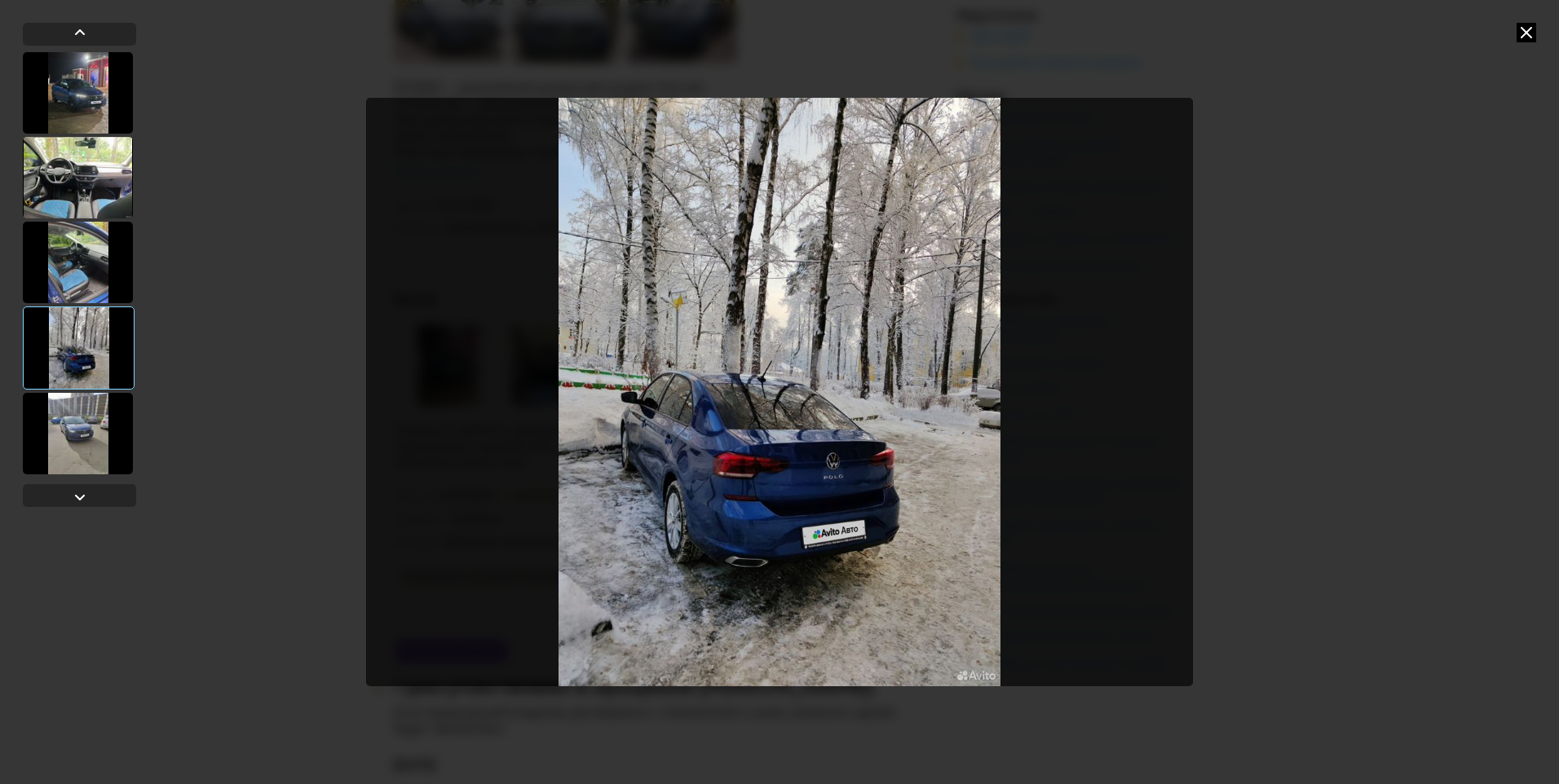
click at [80, 425] on div at bounding box center [78, 433] width 110 height 82
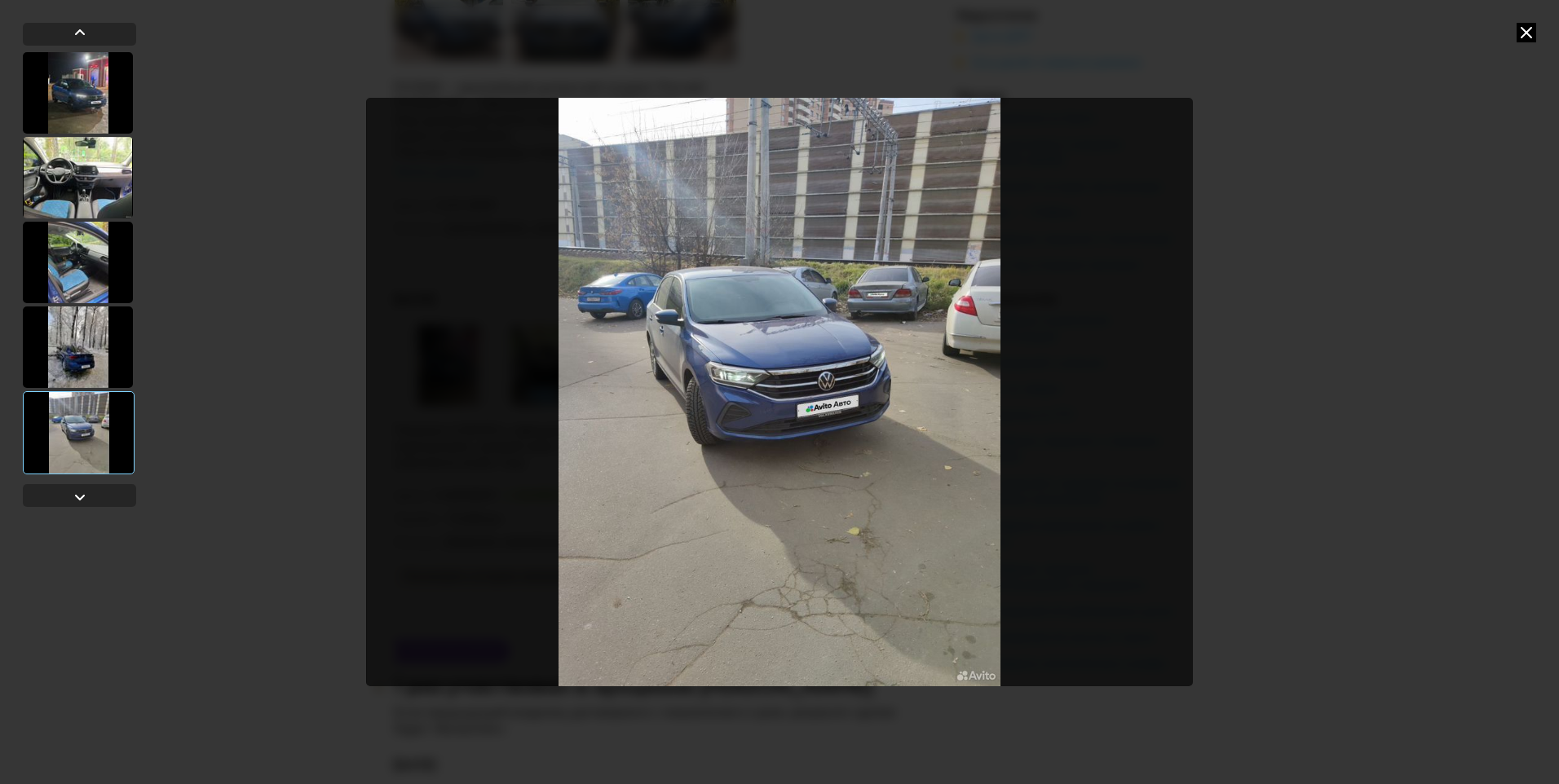
click at [1522, 36] on icon at bounding box center [1526, 33] width 19 height 19
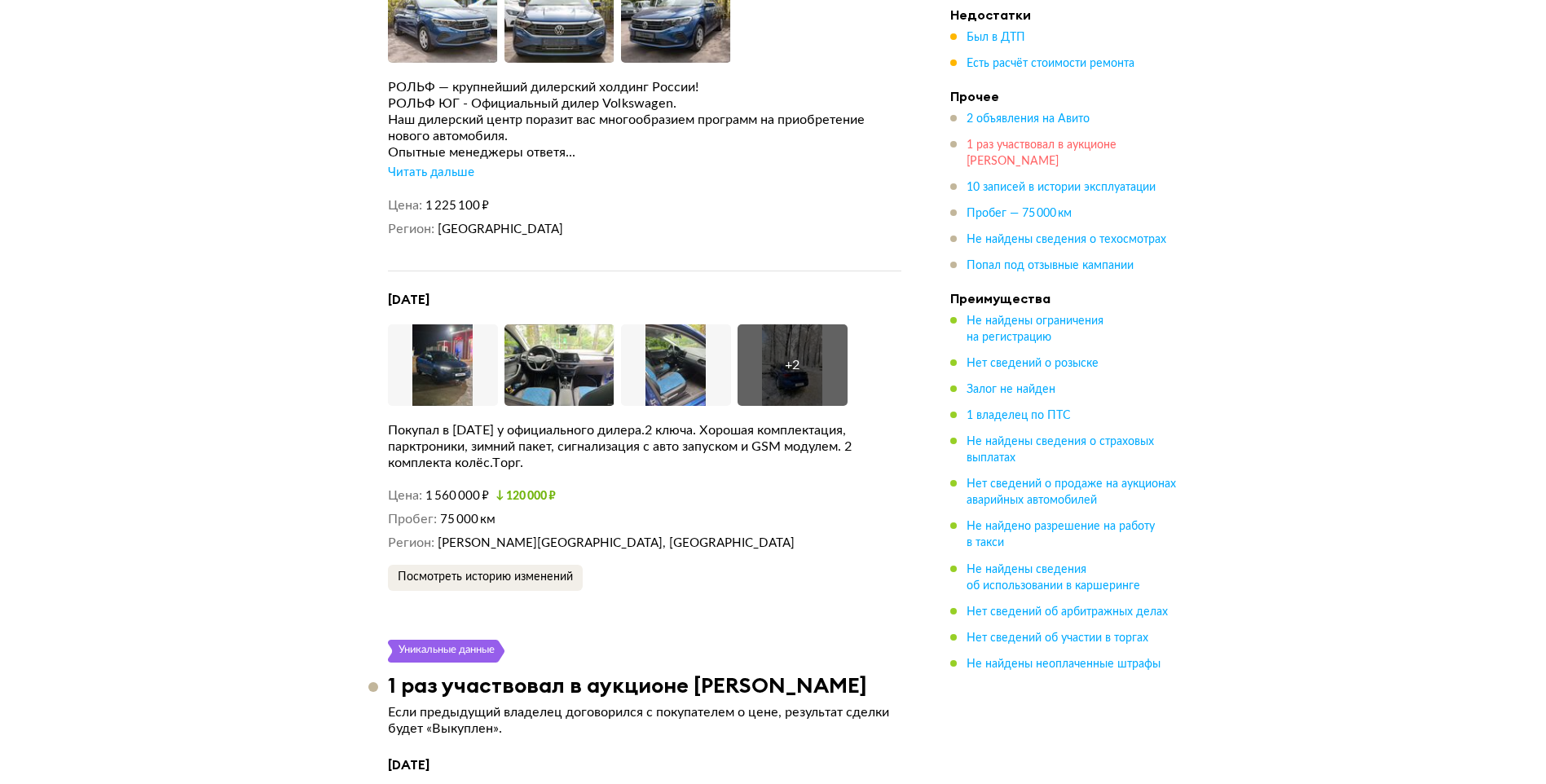
click at [1006, 143] on span "1 раз участвовал в аукционе Авито Авто" at bounding box center [1041, 153] width 150 height 28
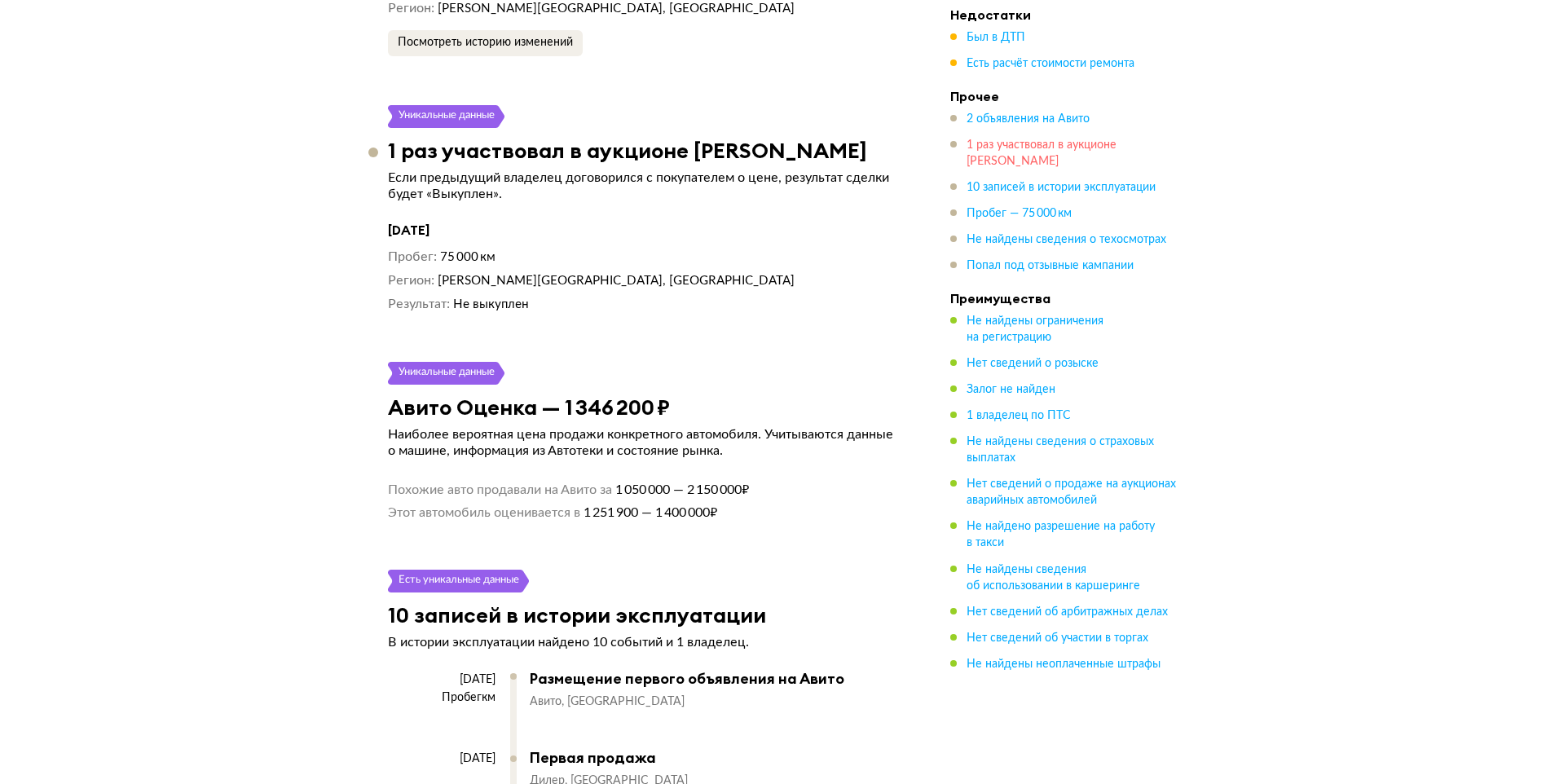
scroll to position [3388, 0]
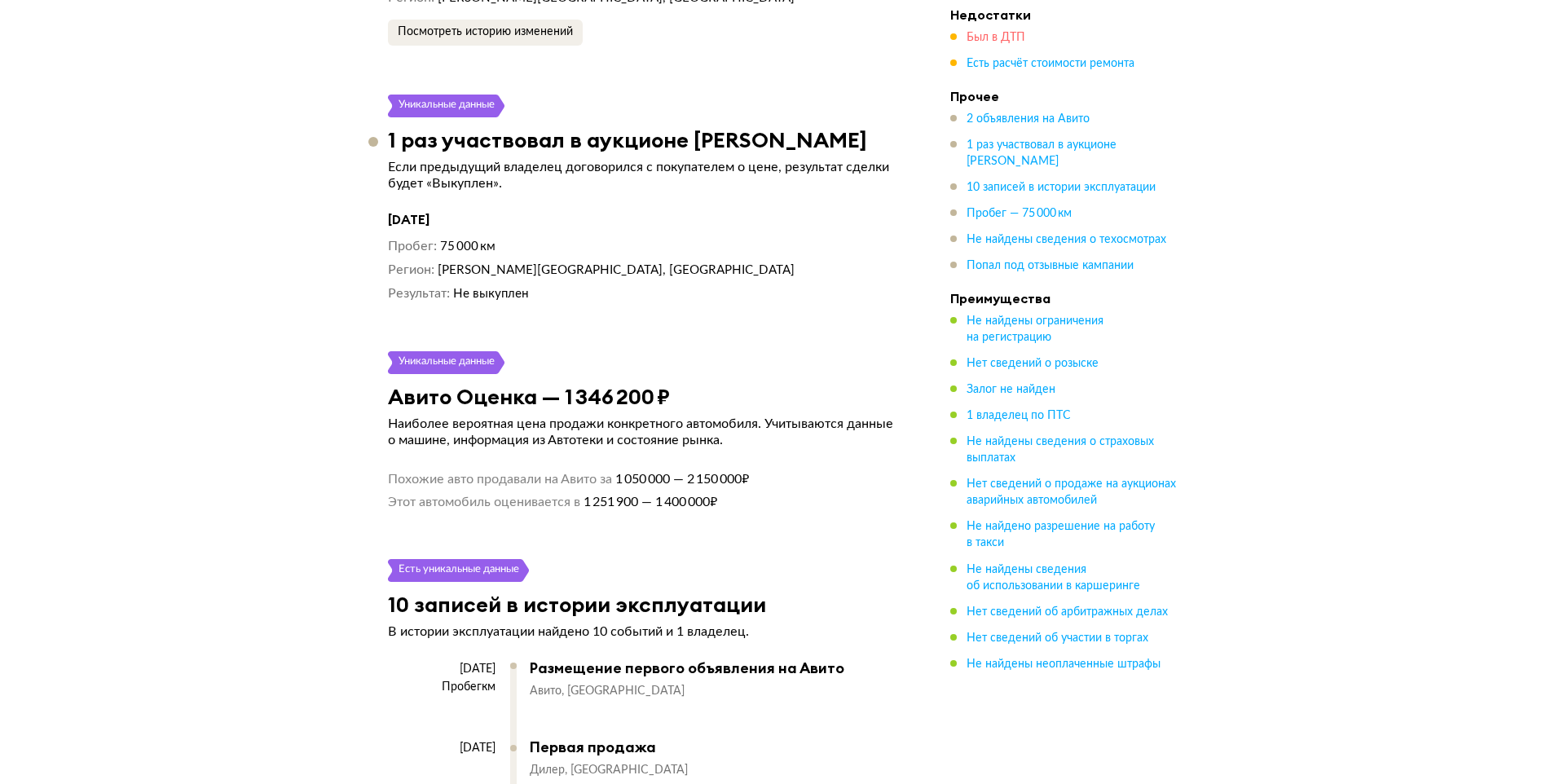
click at [992, 37] on span "Был в ДТП" at bounding box center [995, 37] width 59 height 12
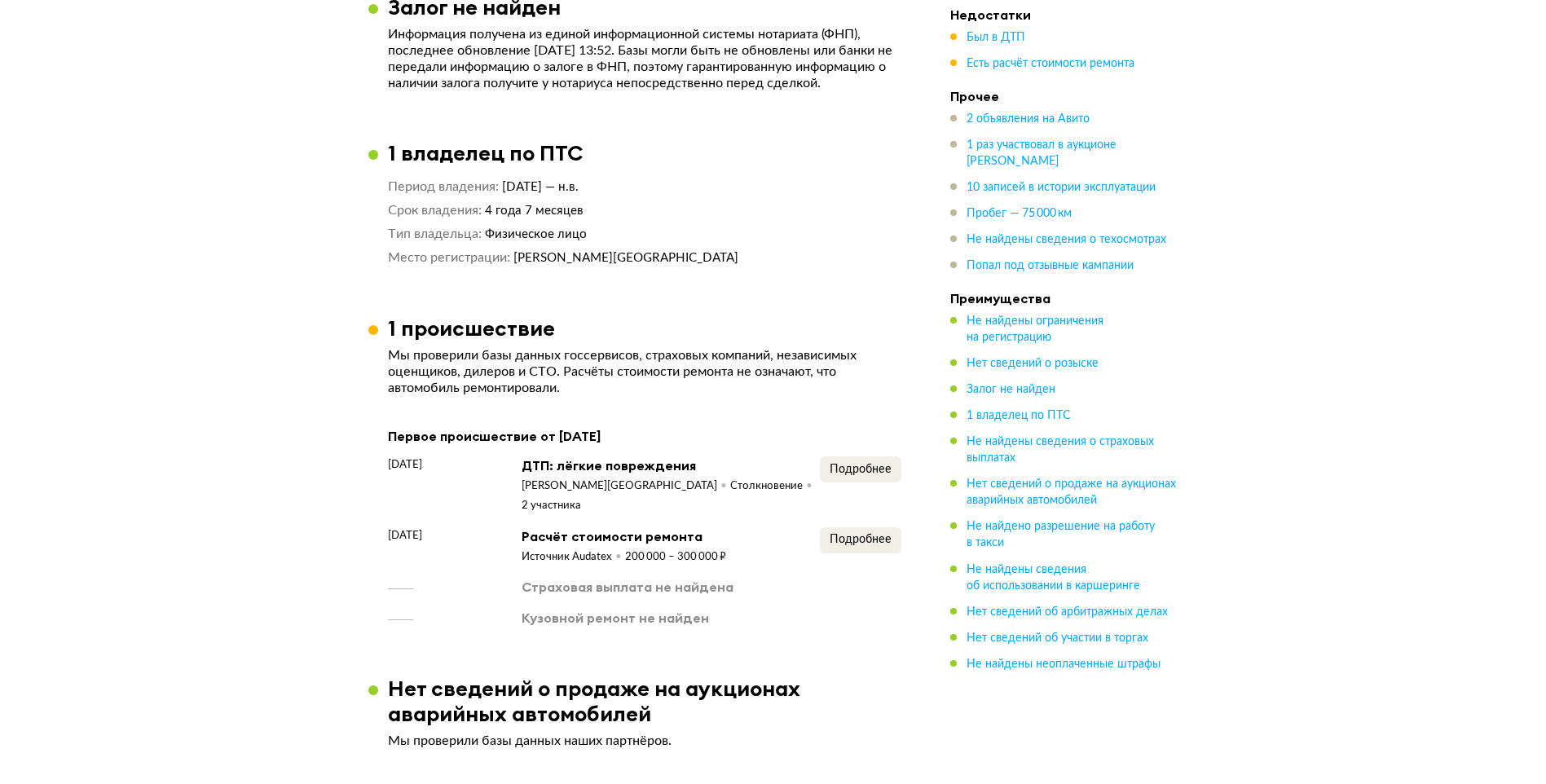
scroll to position [1340, 0]
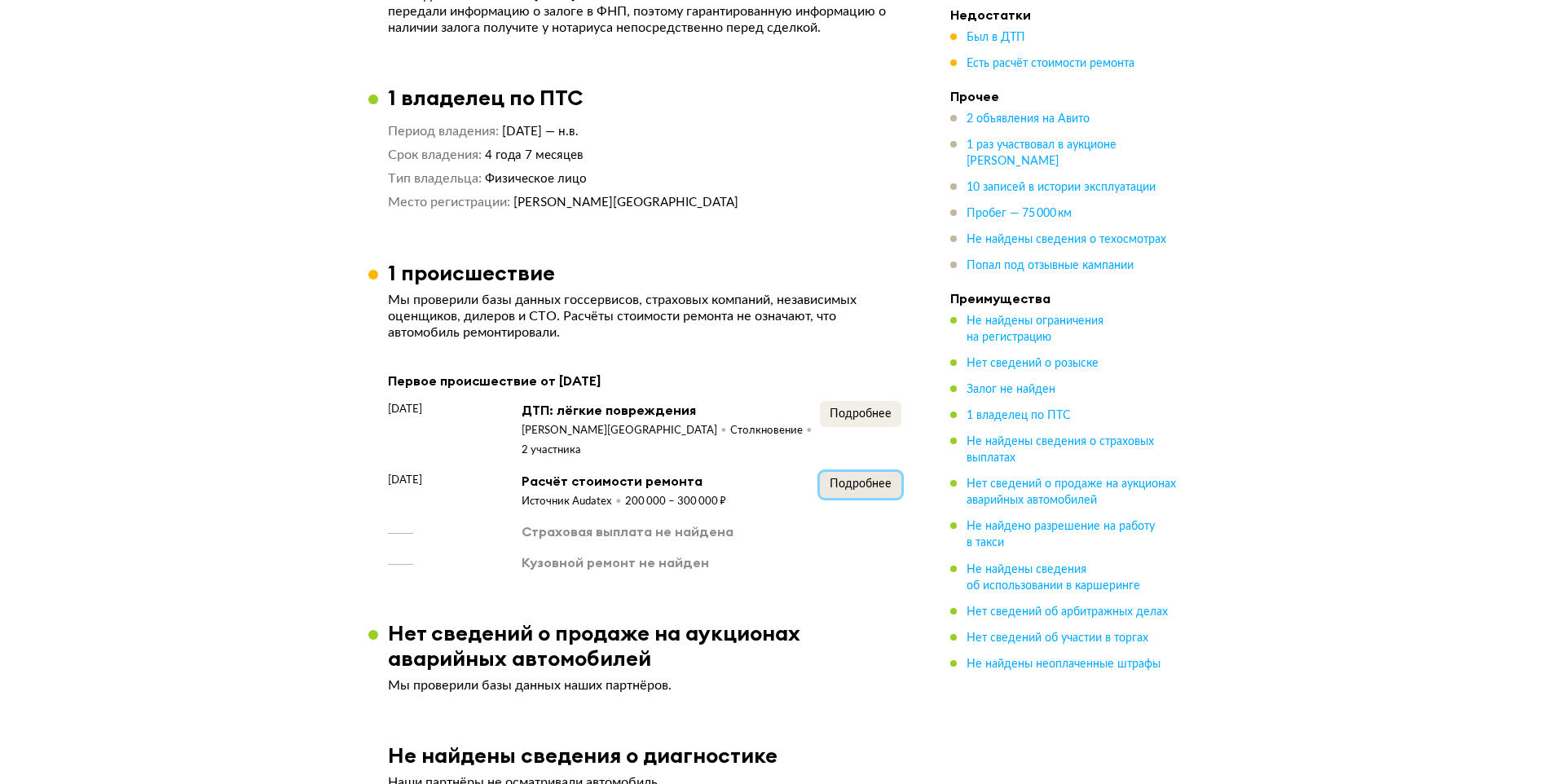
click at [851, 479] on span "Подробнее" at bounding box center [861, 485] width 62 height 12
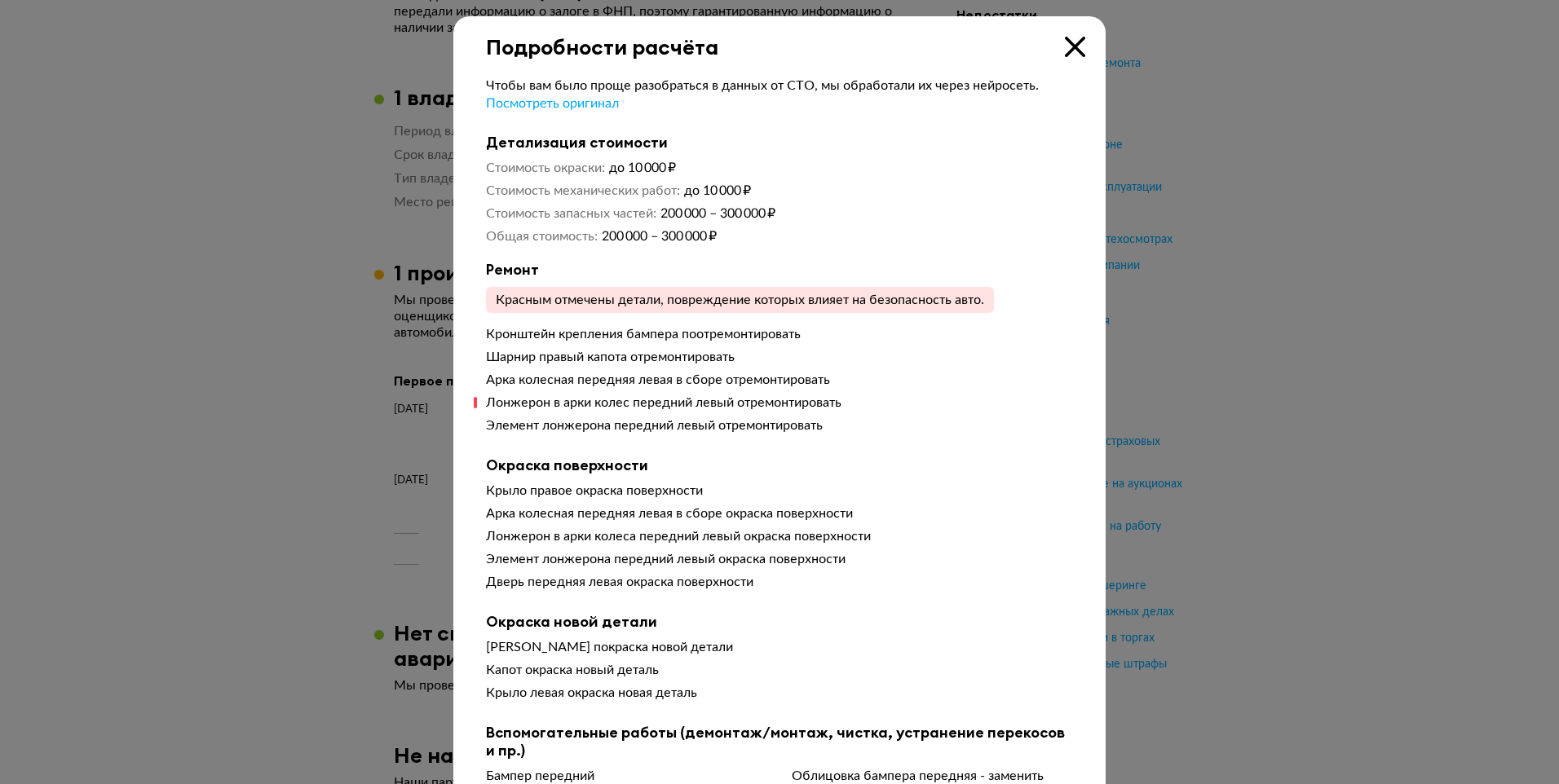
click at [1065, 45] on icon at bounding box center [1074, 46] width 20 height 20
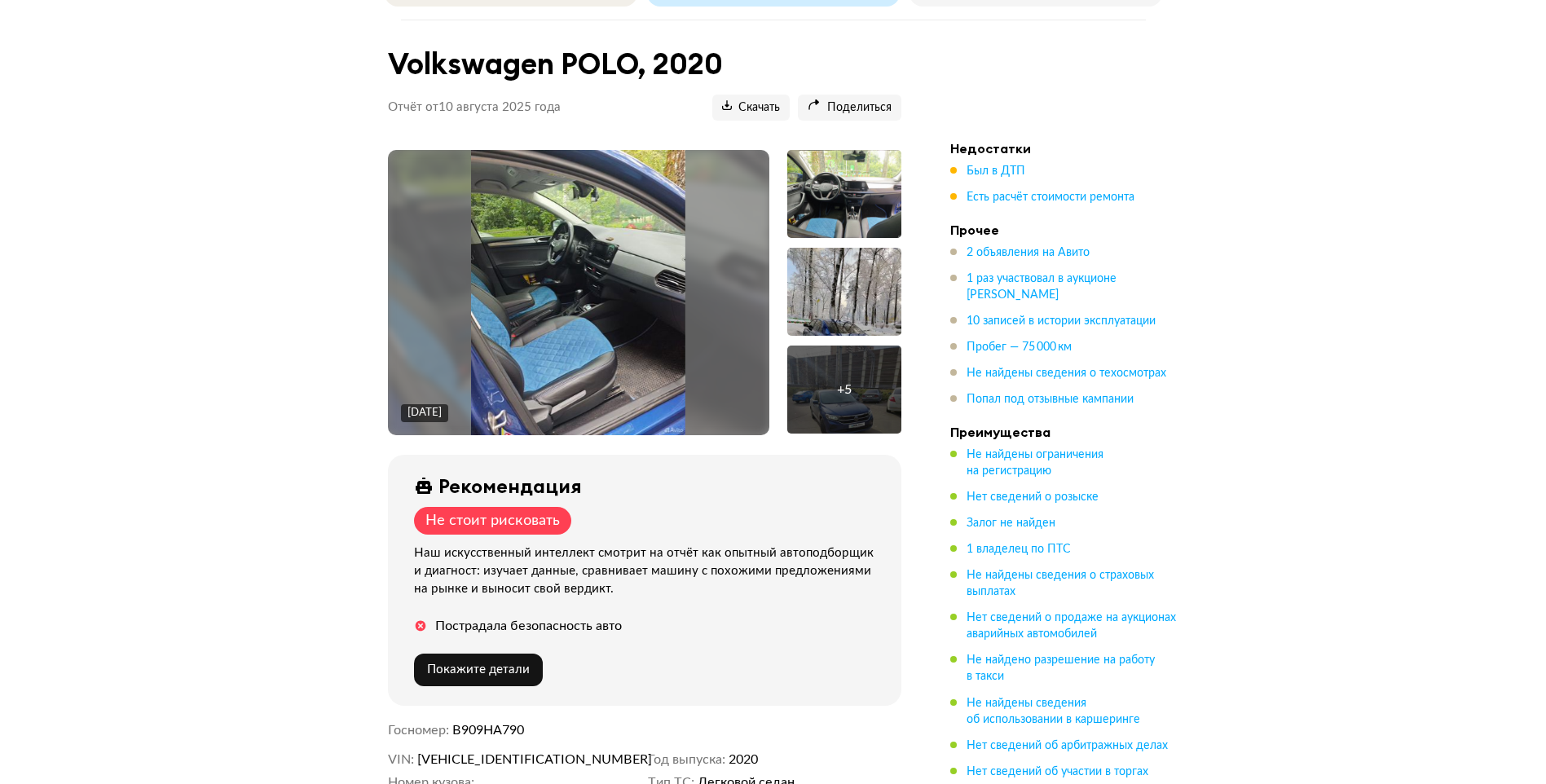
scroll to position [163, 0]
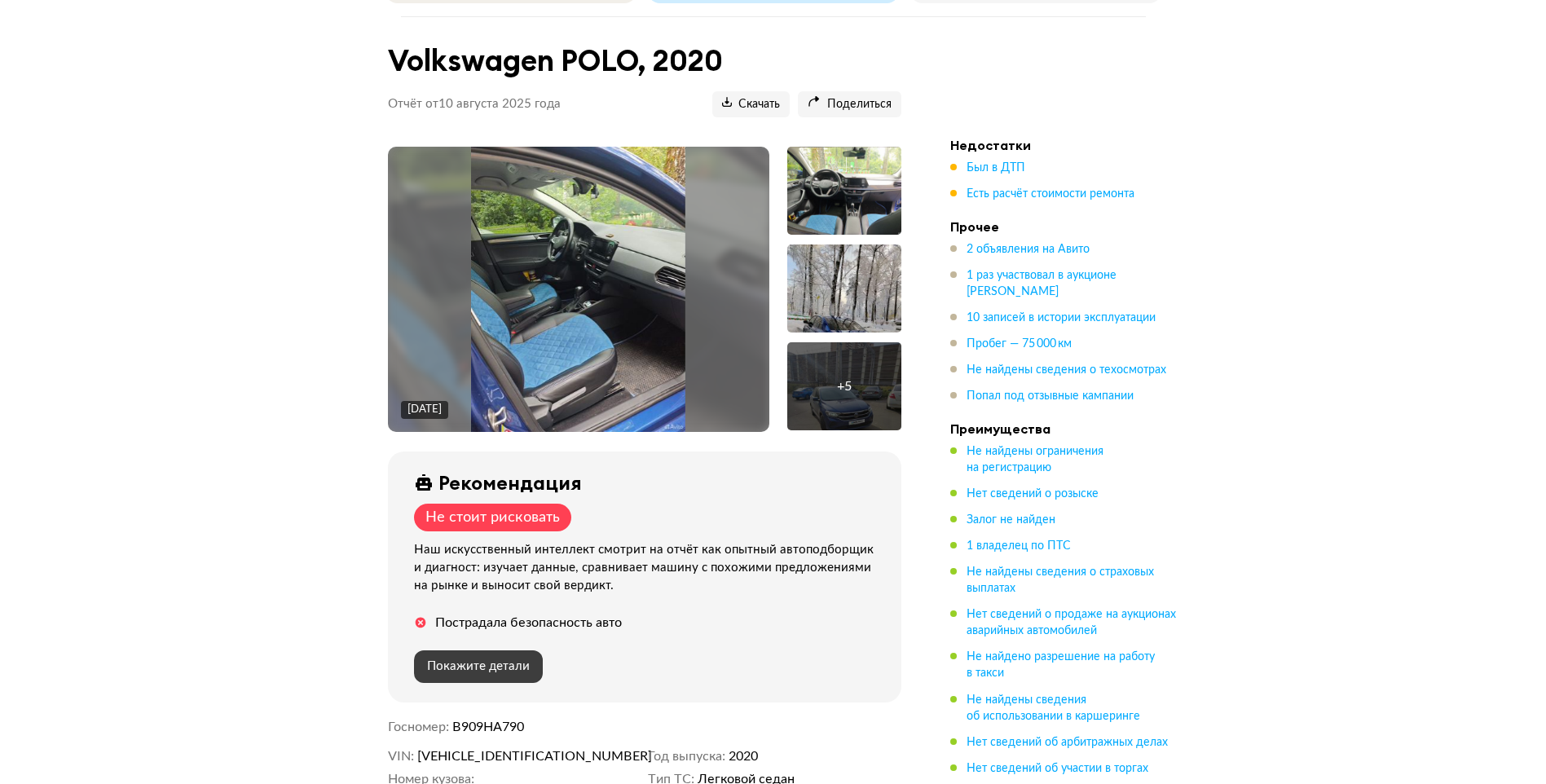
click at [468, 665] on span "Покажите детали" at bounding box center [478, 666] width 103 height 12
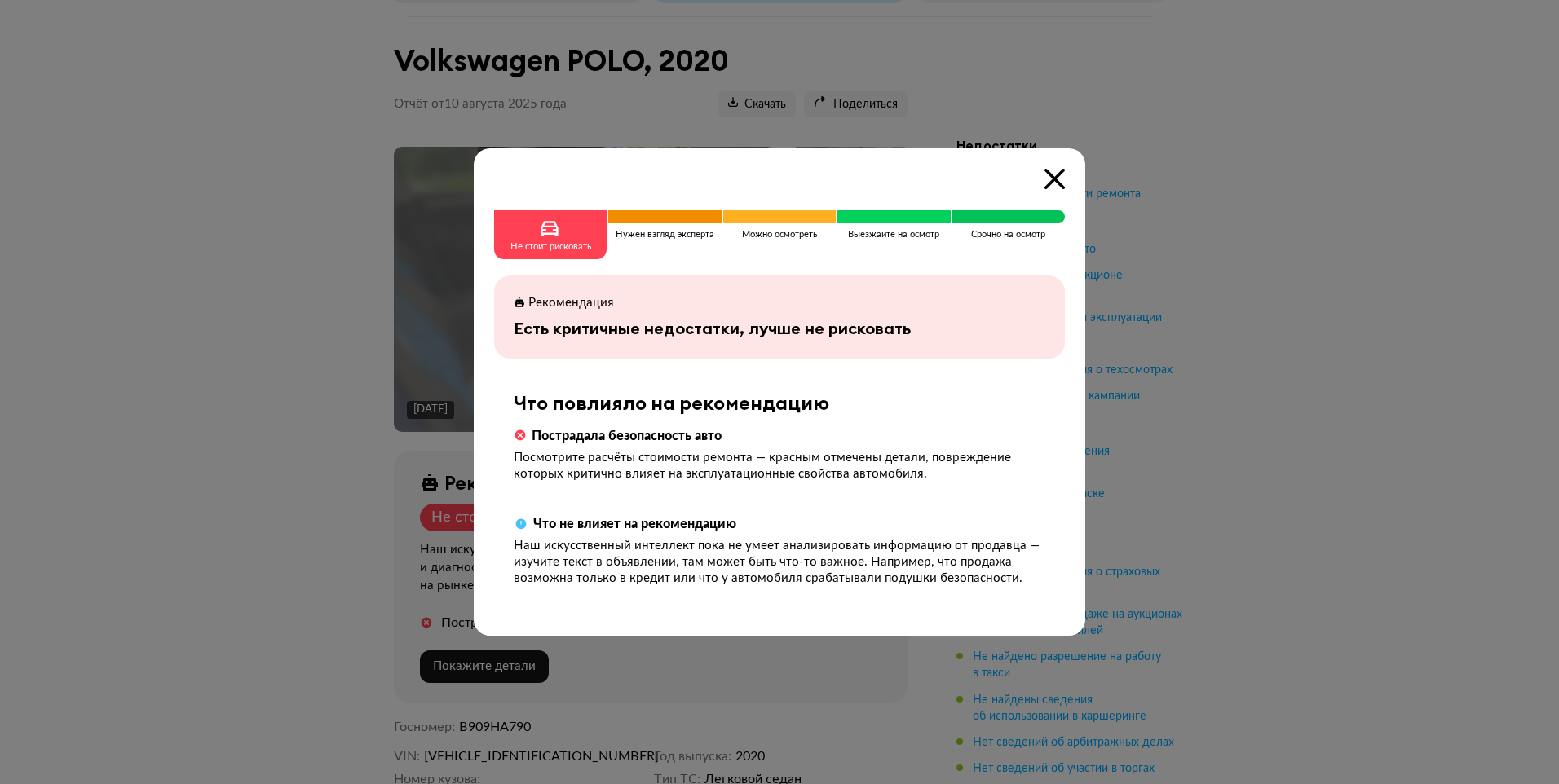
click at [1052, 182] on icon at bounding box center [1054, 178] width 20 height 20
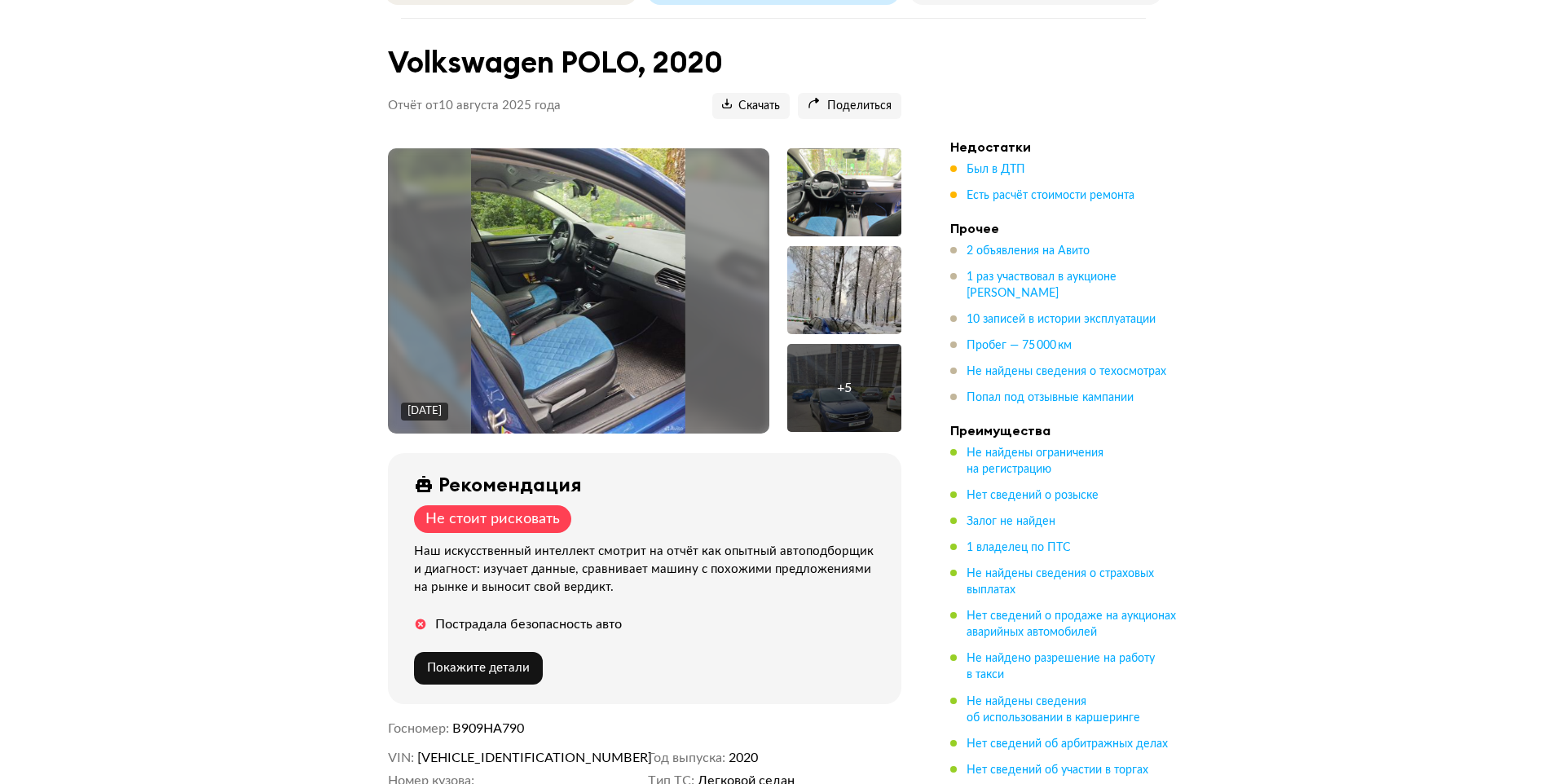
scroll to position [0, 0]
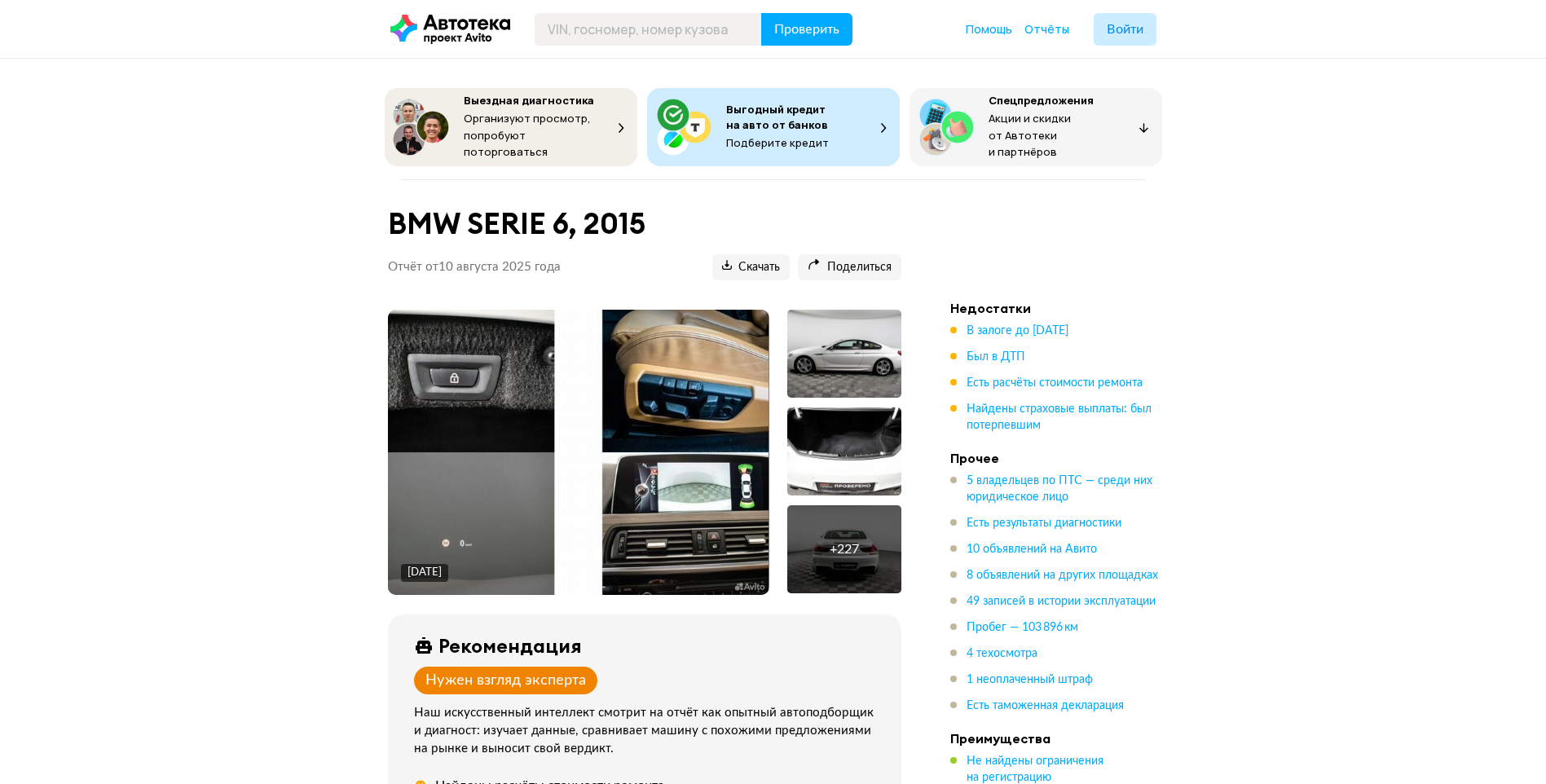
click at [452, 368] on img at bounding box center [578, 452] width 381 height 285
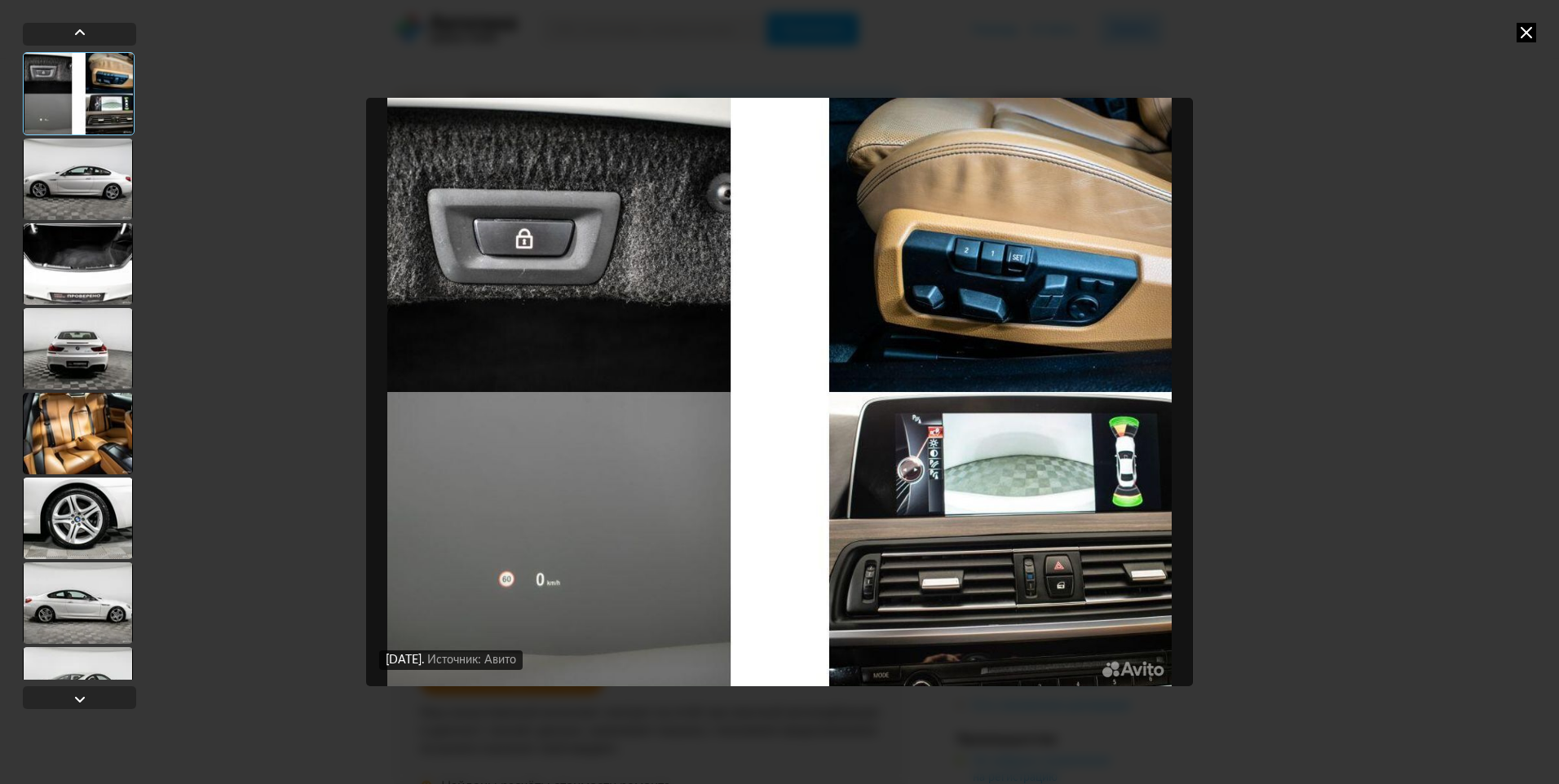
click at [59, 178] on div at bounding box center [78, 178] width 110 height 82
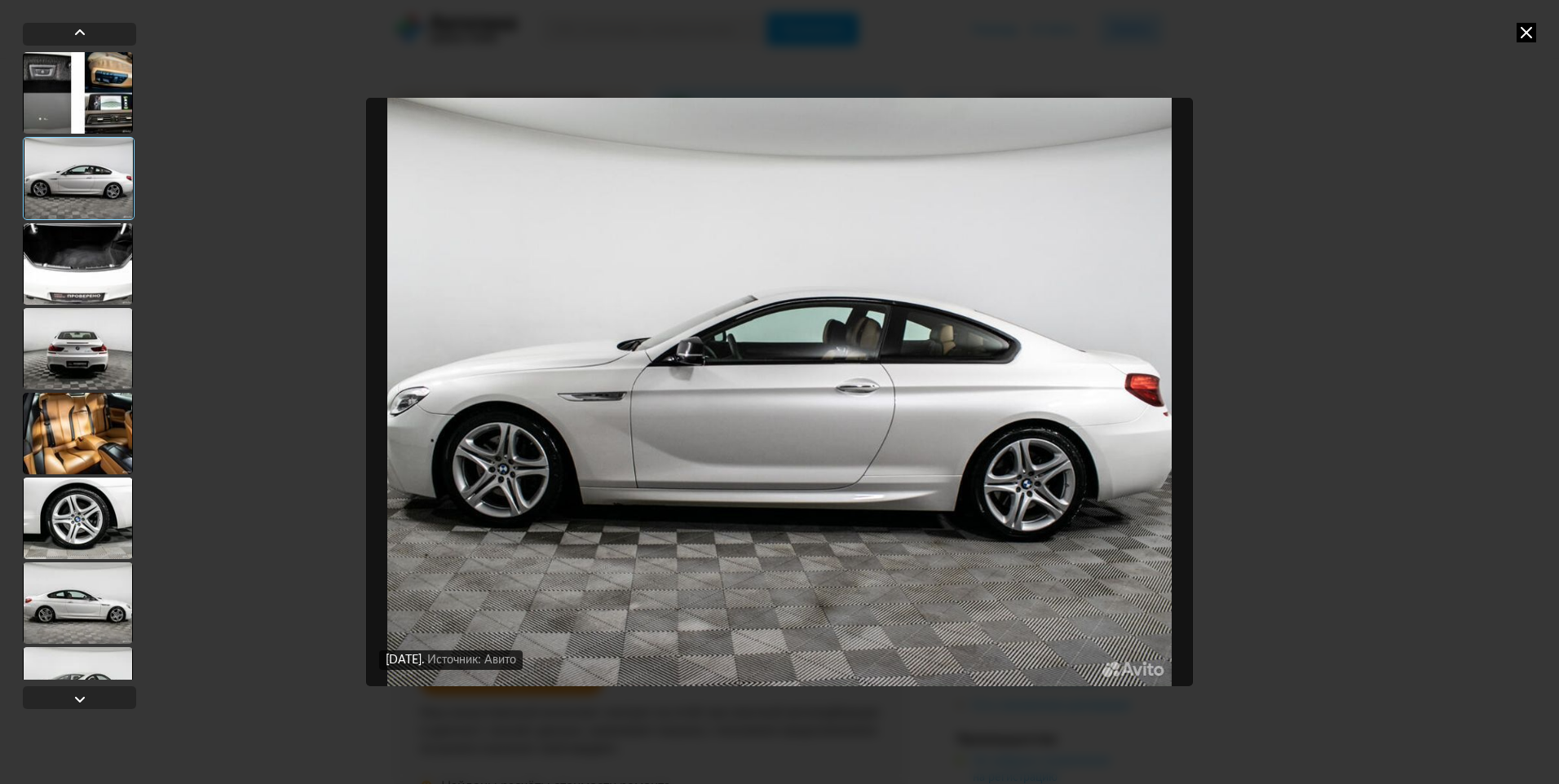
click at [79, 253] on div at bounding box center [78, 264] width 110 height 82
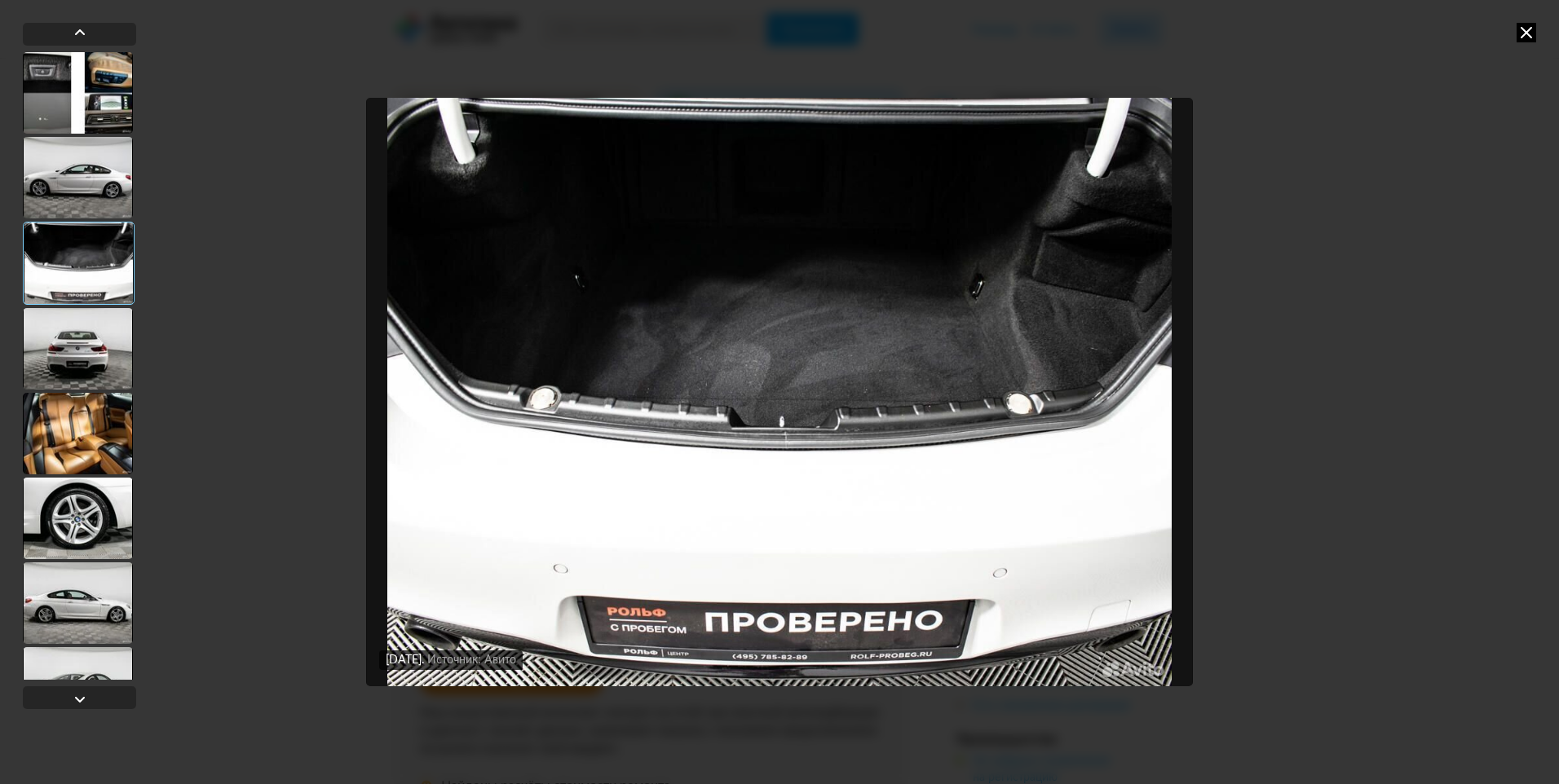
click at [80, 344] on div at bounding box center [78, 348] width 110 height 82
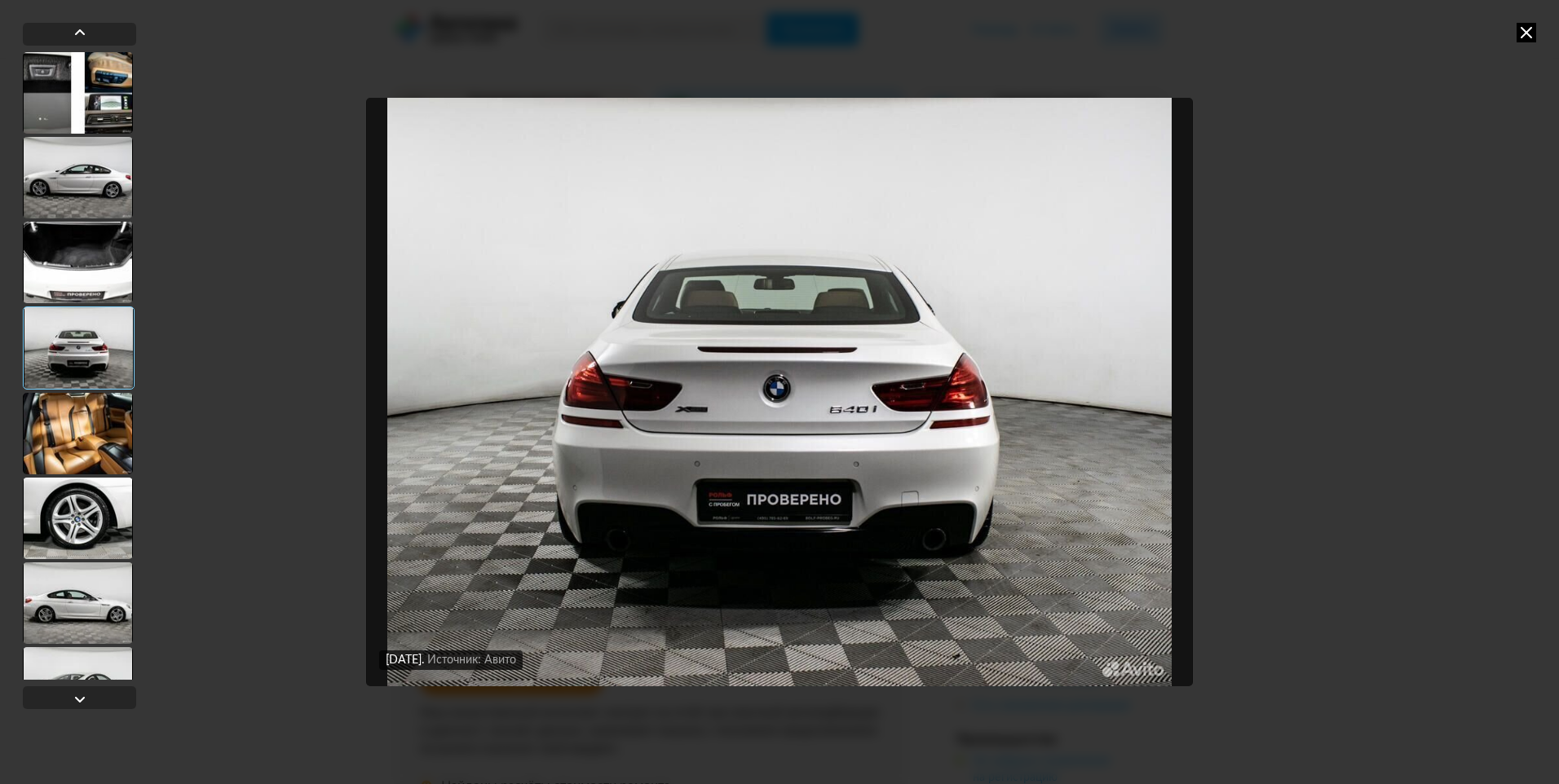
click at [84, 420] on div at bounding box center [78, 433] width 110 height 82
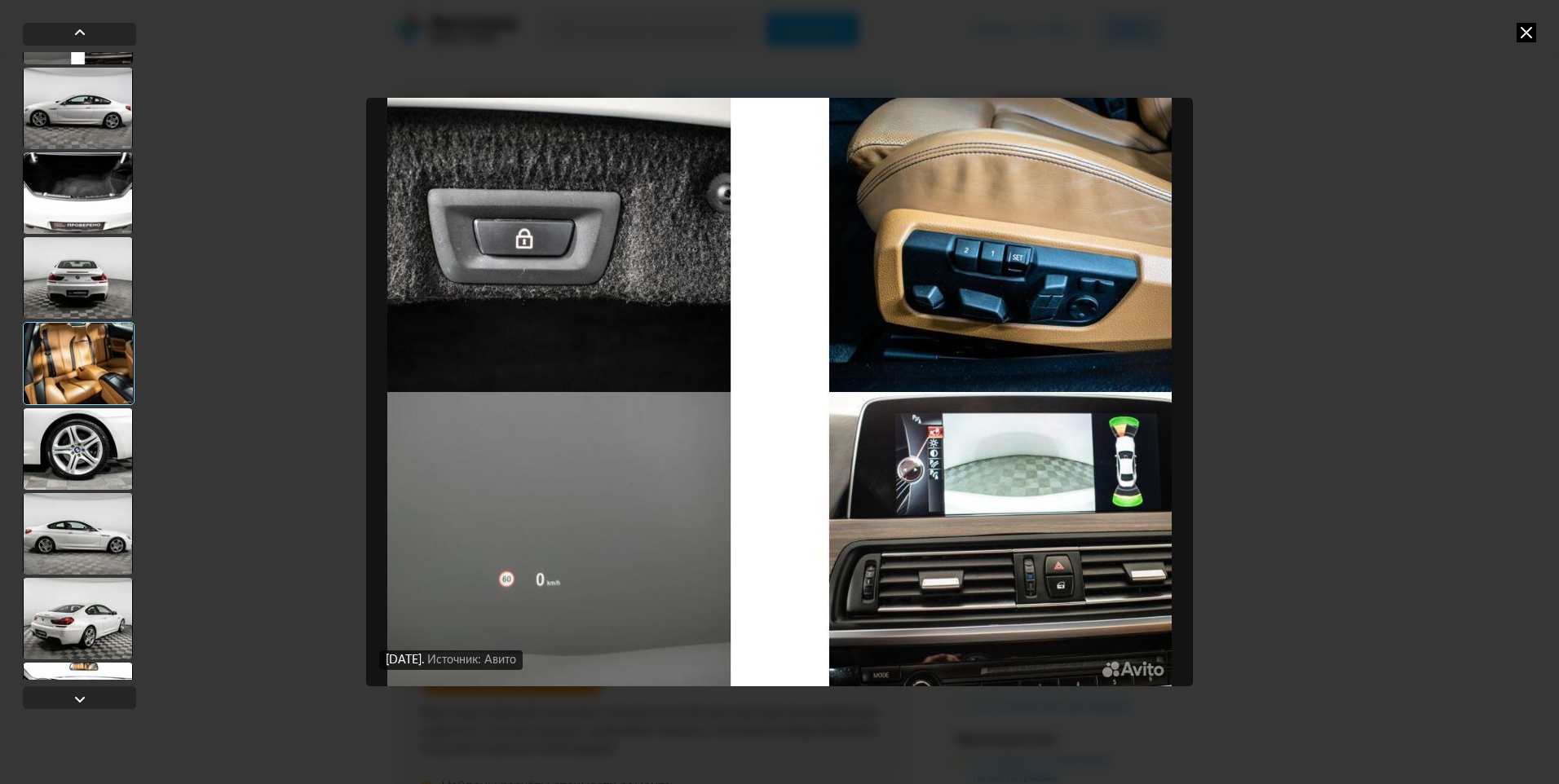
scroll to position [163, 0]
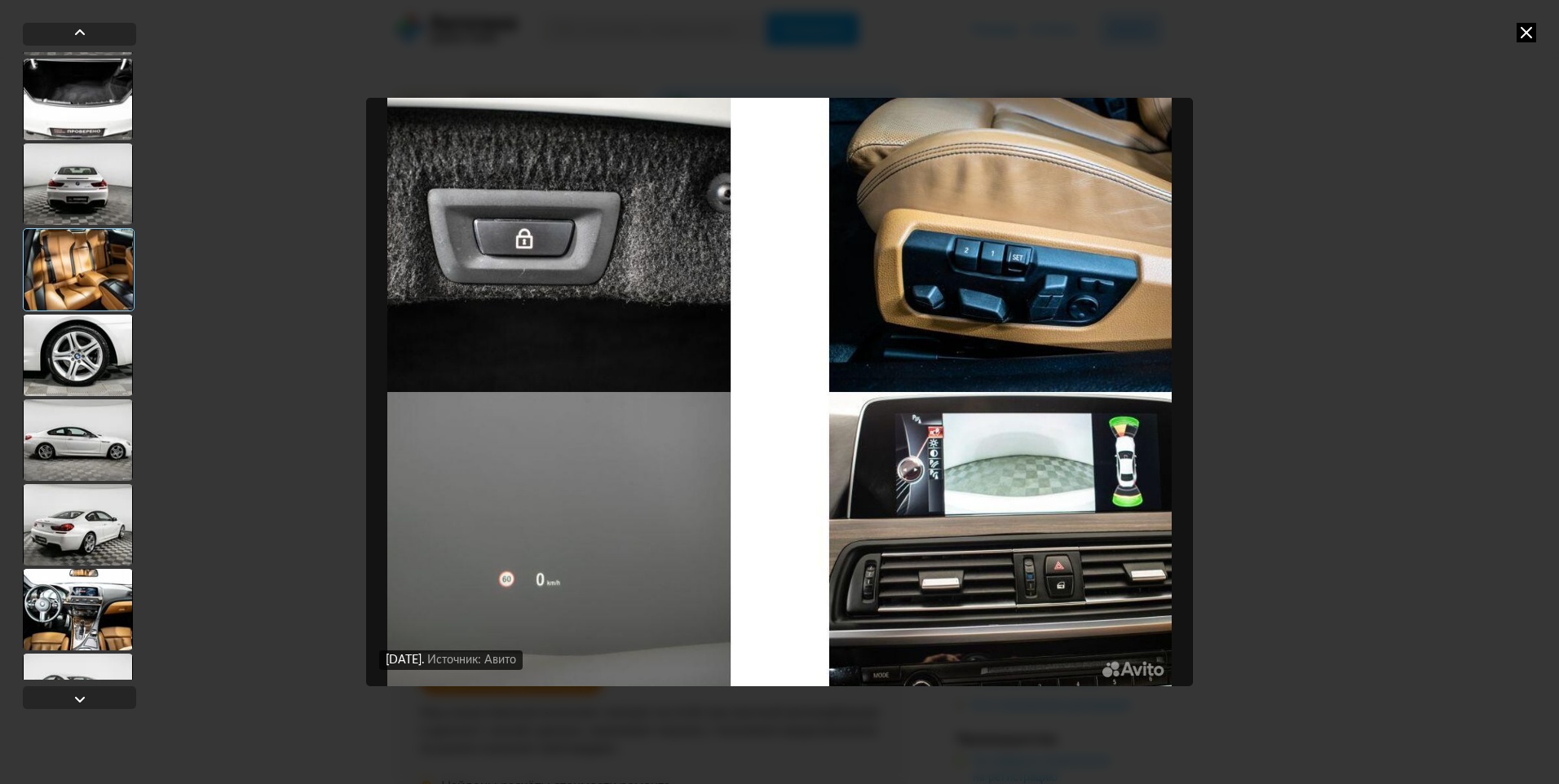
click at [104, 345] on div at bounding box center [78, 355] width 110 height 82
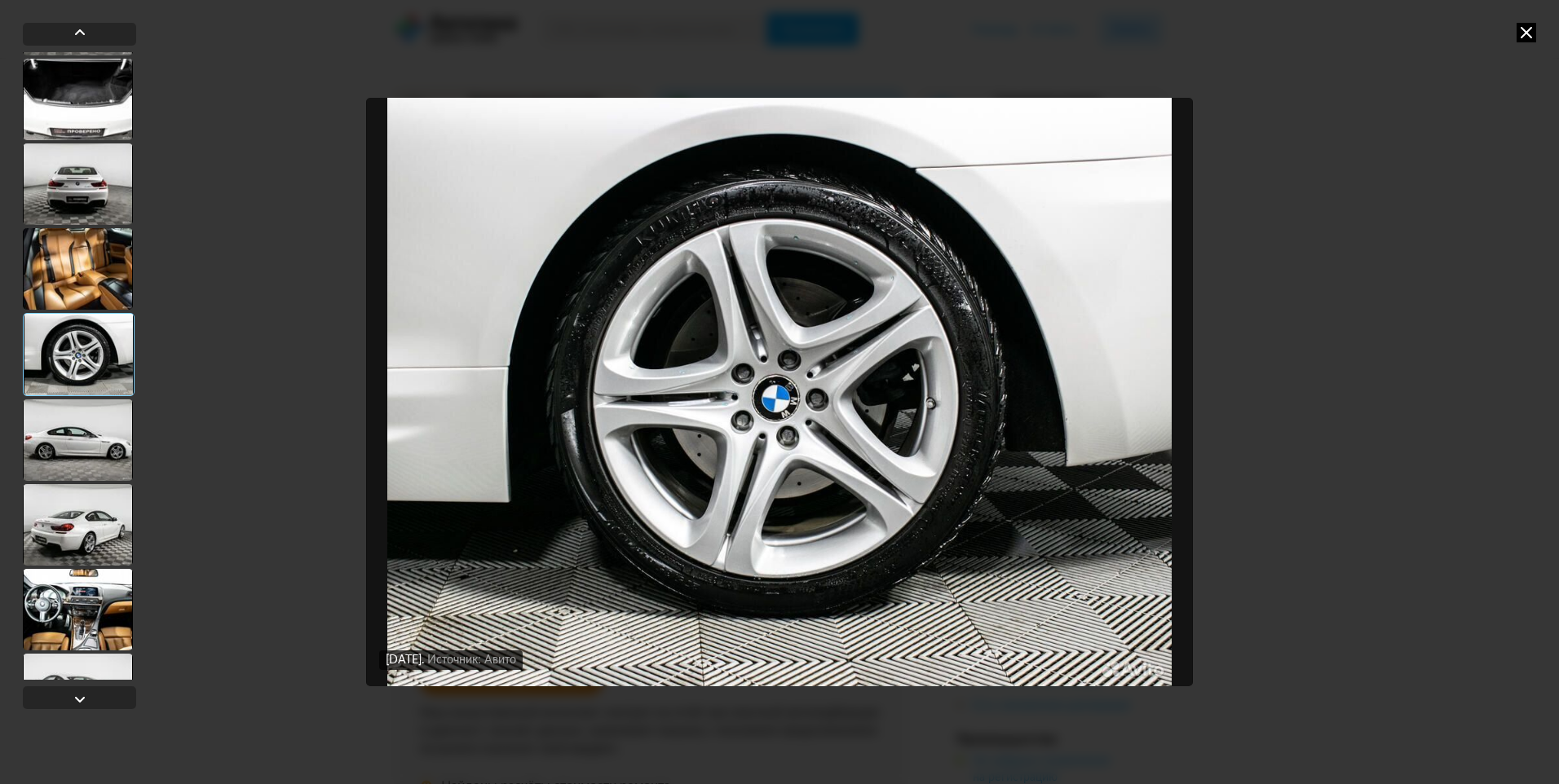
click at [83, 436] on div at bounding box center [78, 440] width 110 height 82
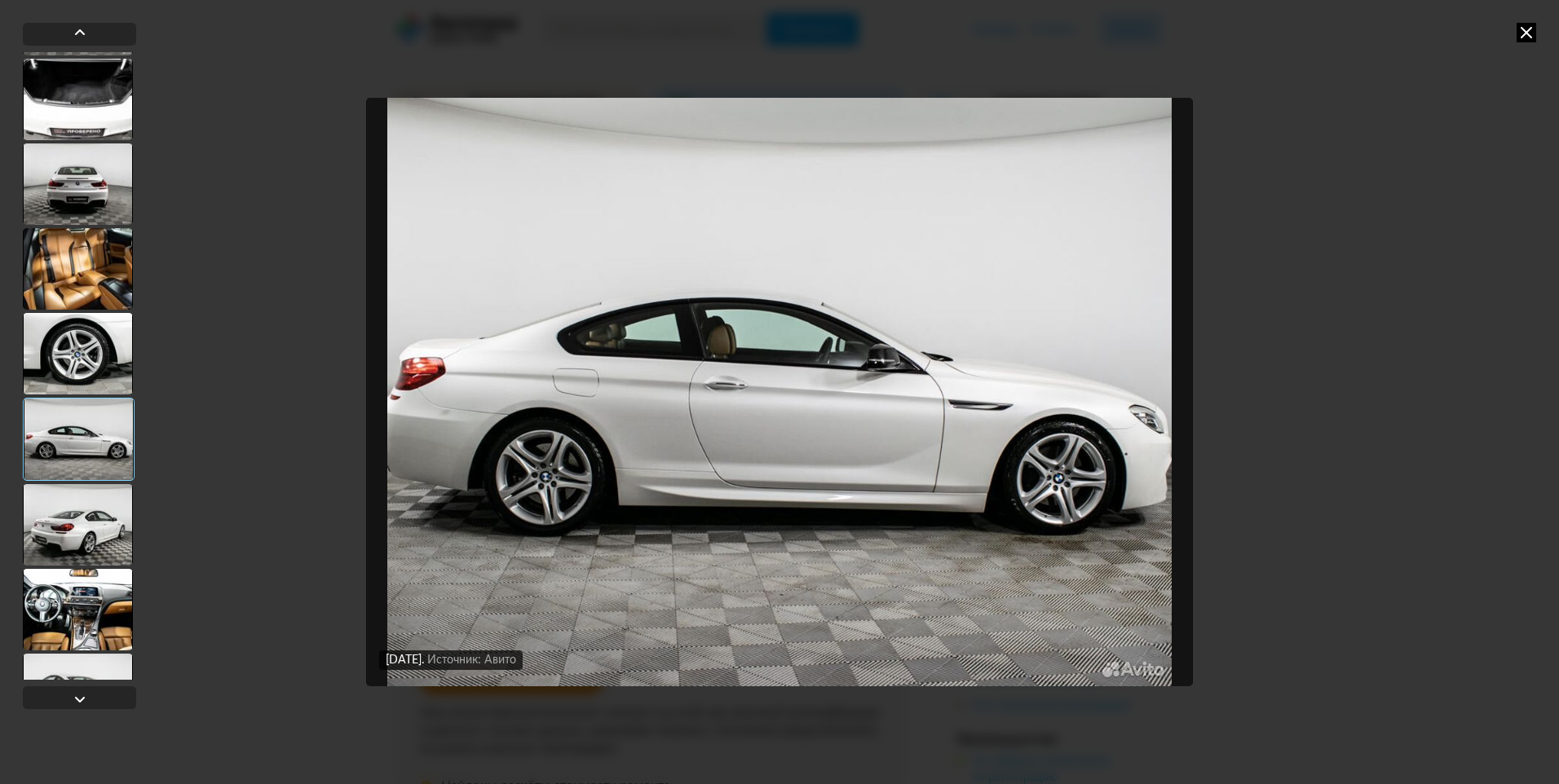
scroll to position [326, 0]
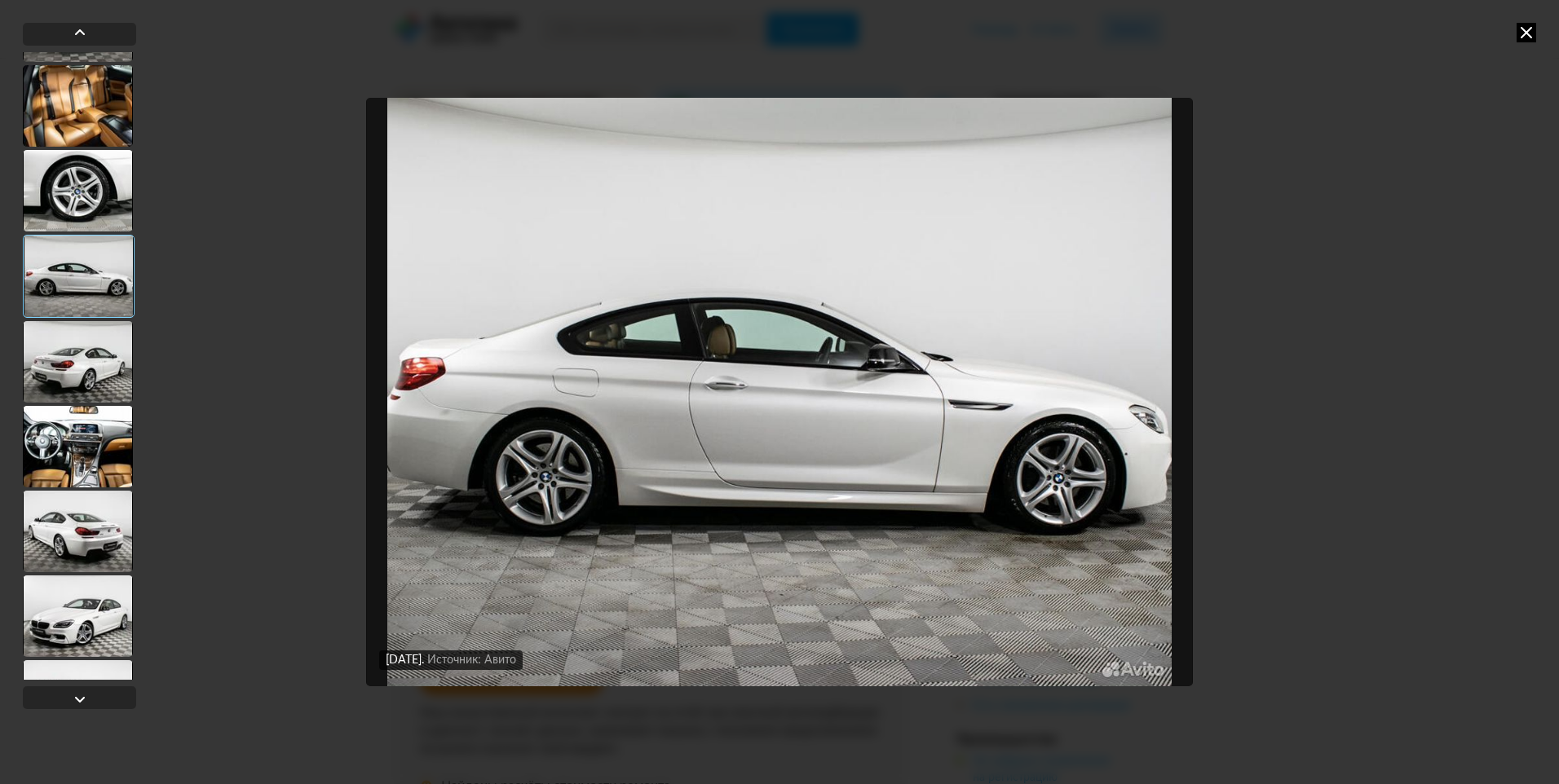
drag, startPoint x: 86, startPoint y: 363, endPoint x: 92, endPoint y: 354, distance: 10.8
click at [89, 357] on div at bounding box center [78, 362] width 110 height 82
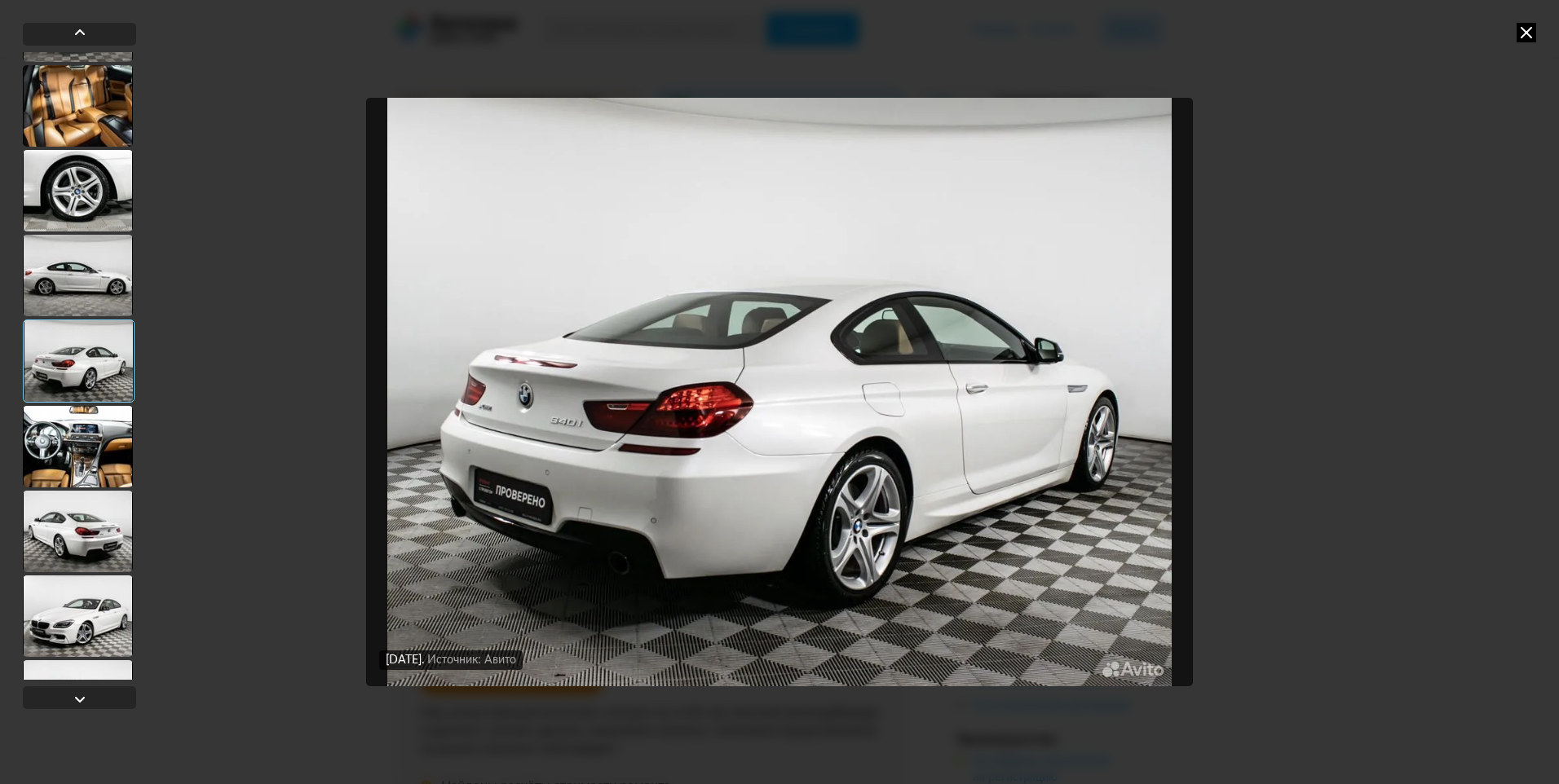
click at [89, 443] on div at bounding box center [78, 446] width 110 height 82
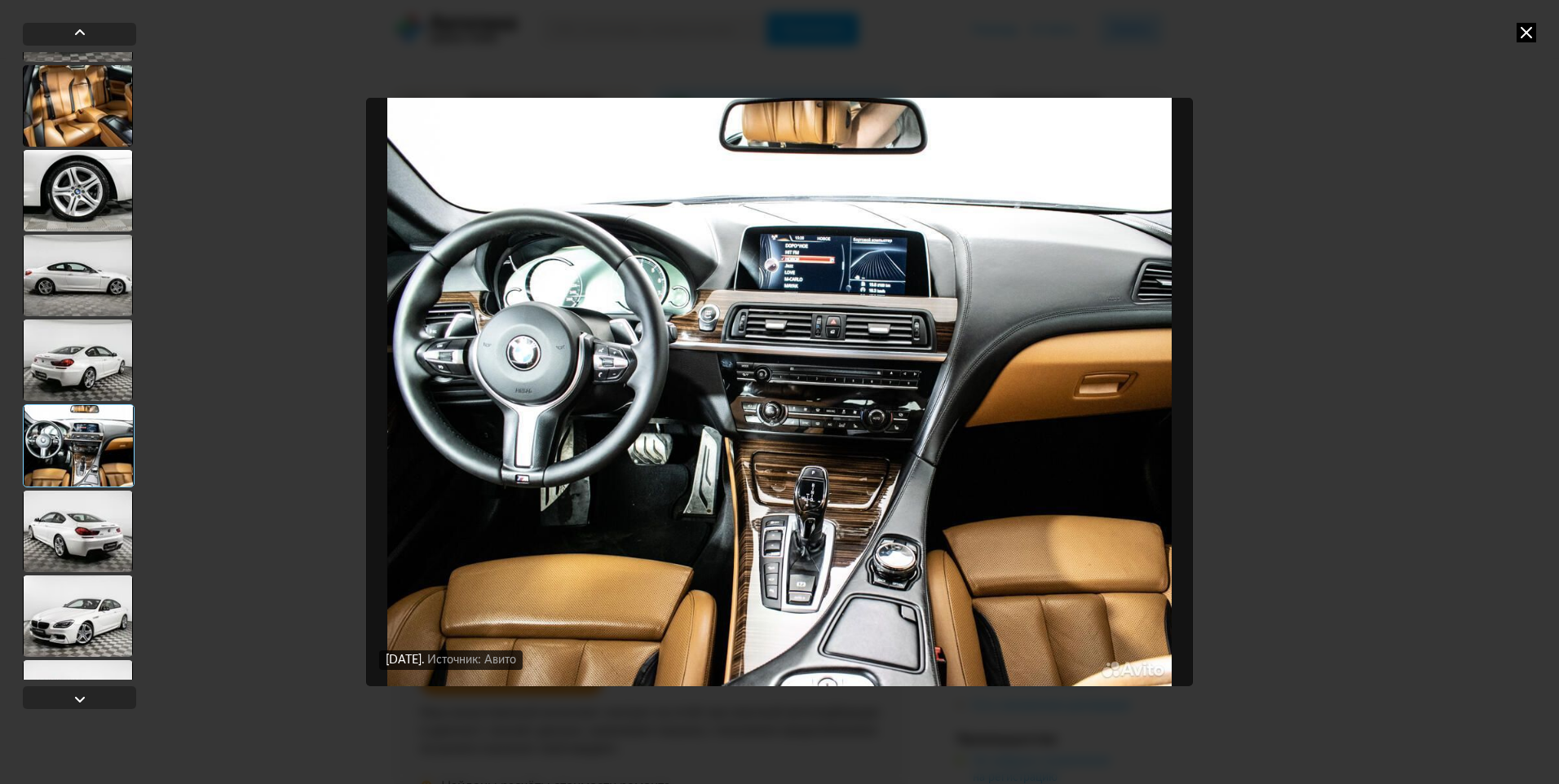
click at [78, 537] on div at bounding box center [78, 531] width 110 height 82
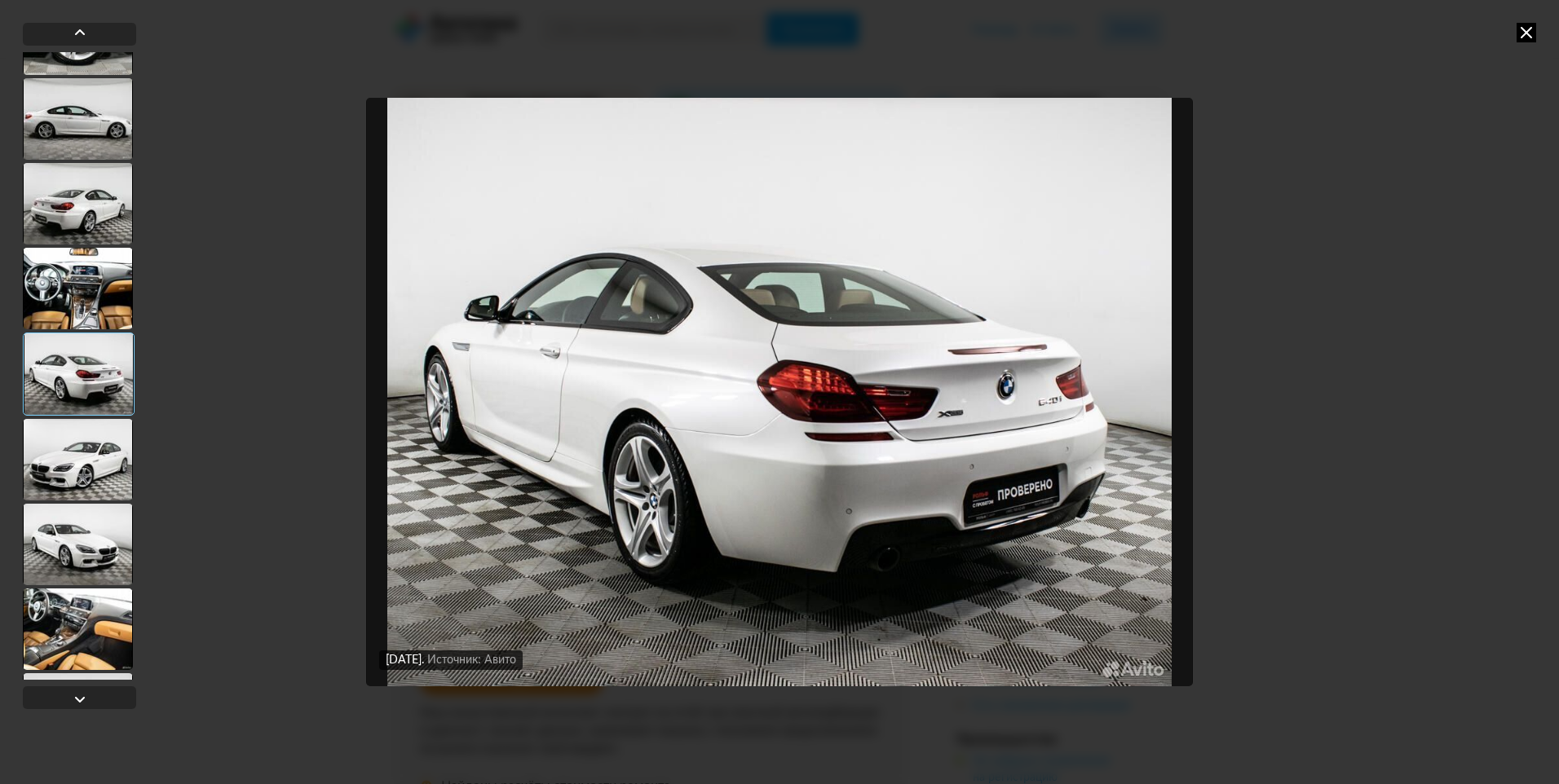
scroll to position [489, 0]
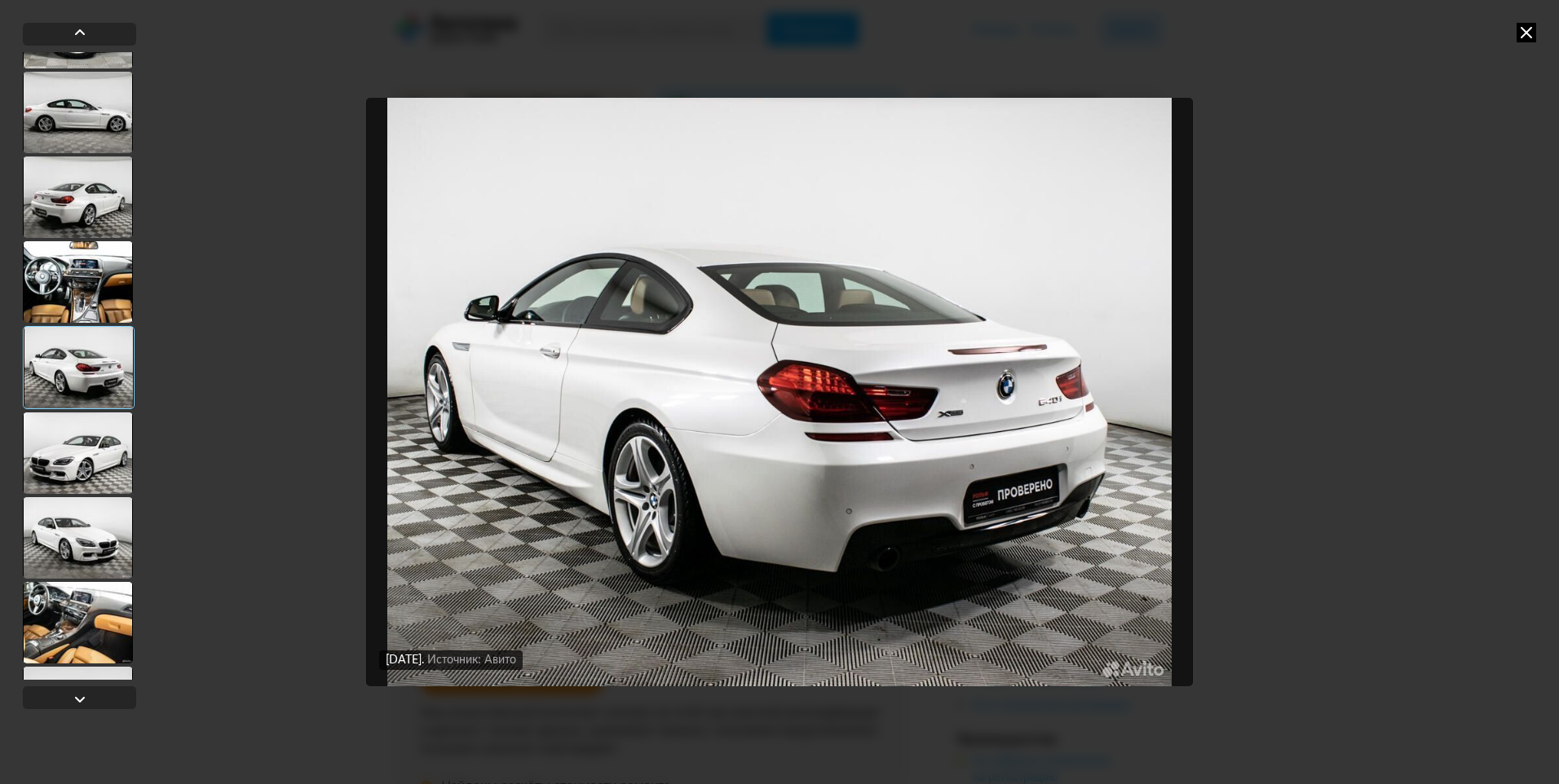
click at [84, 459] on div at bounding box center [78, 453] width 110 height 82
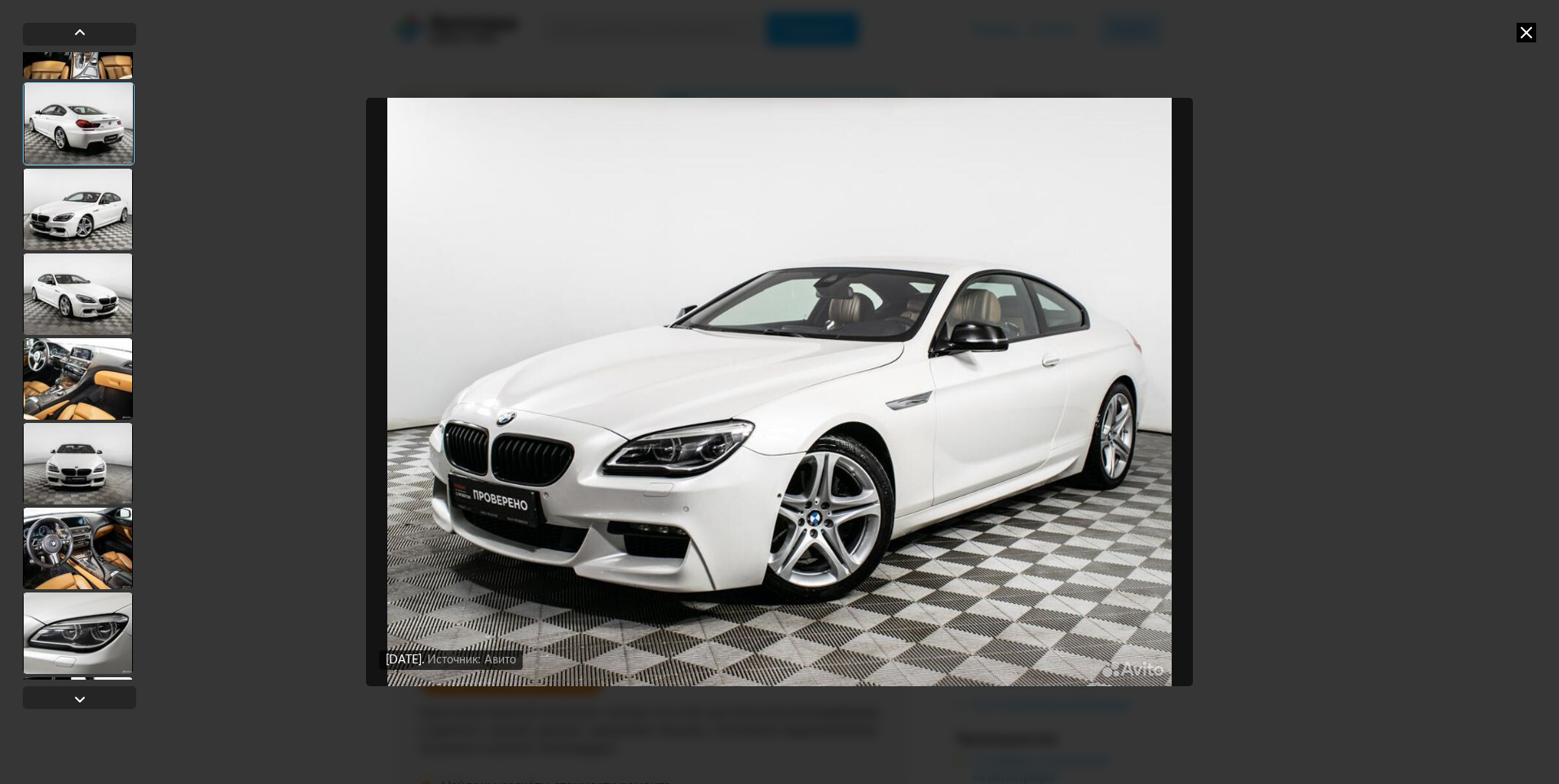
scroll to position [733, 0]
drag, startPoint x: 92, startPoint y: 300, endPoint x: 86, endPoint y: 327, distance: 27.7
click at [92, 299] on div at bounding box center [78, 293] width 110 height 82
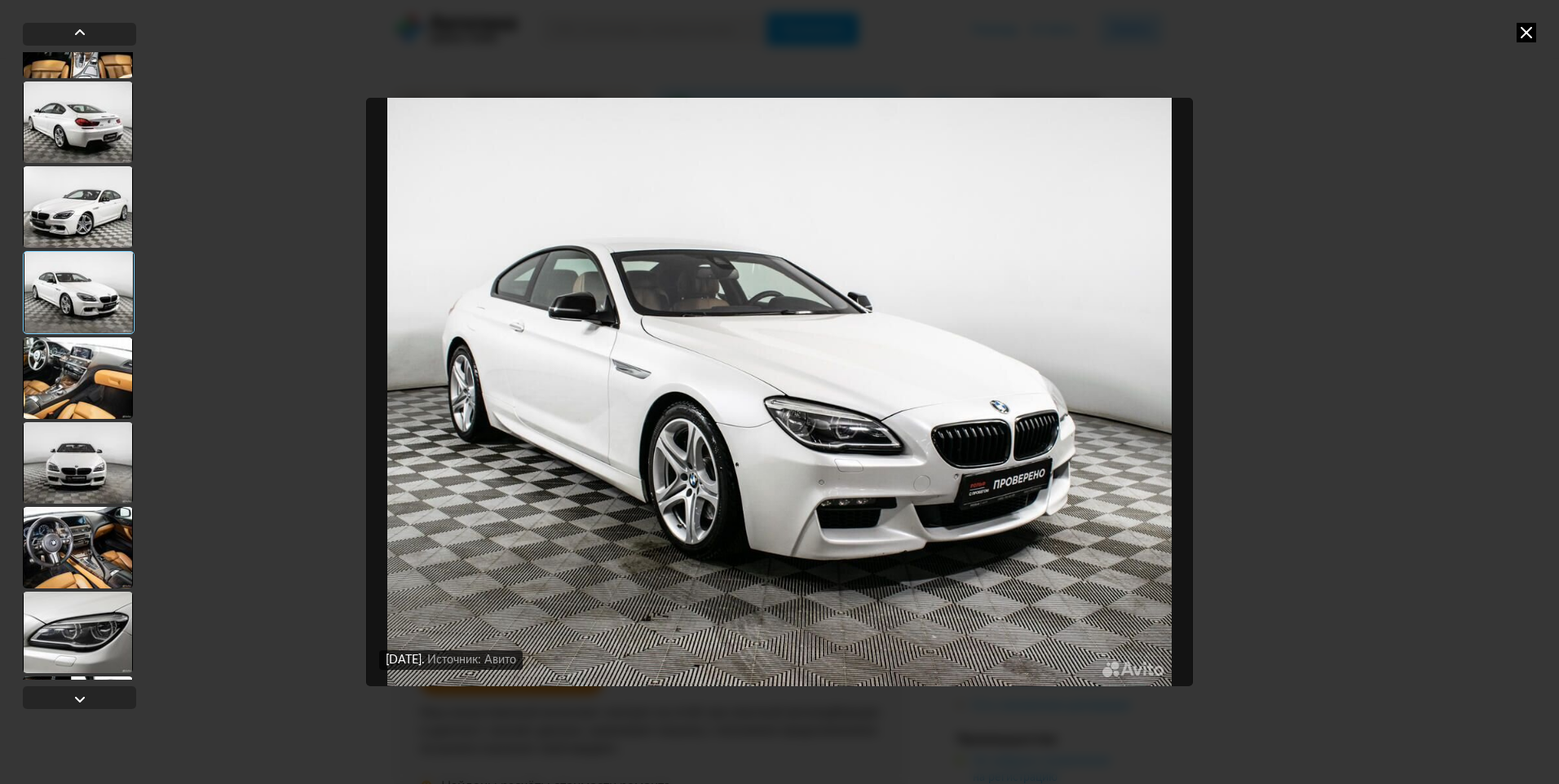
click at [83, 376] on div at bounding box center [78, 378] width 110 height 82
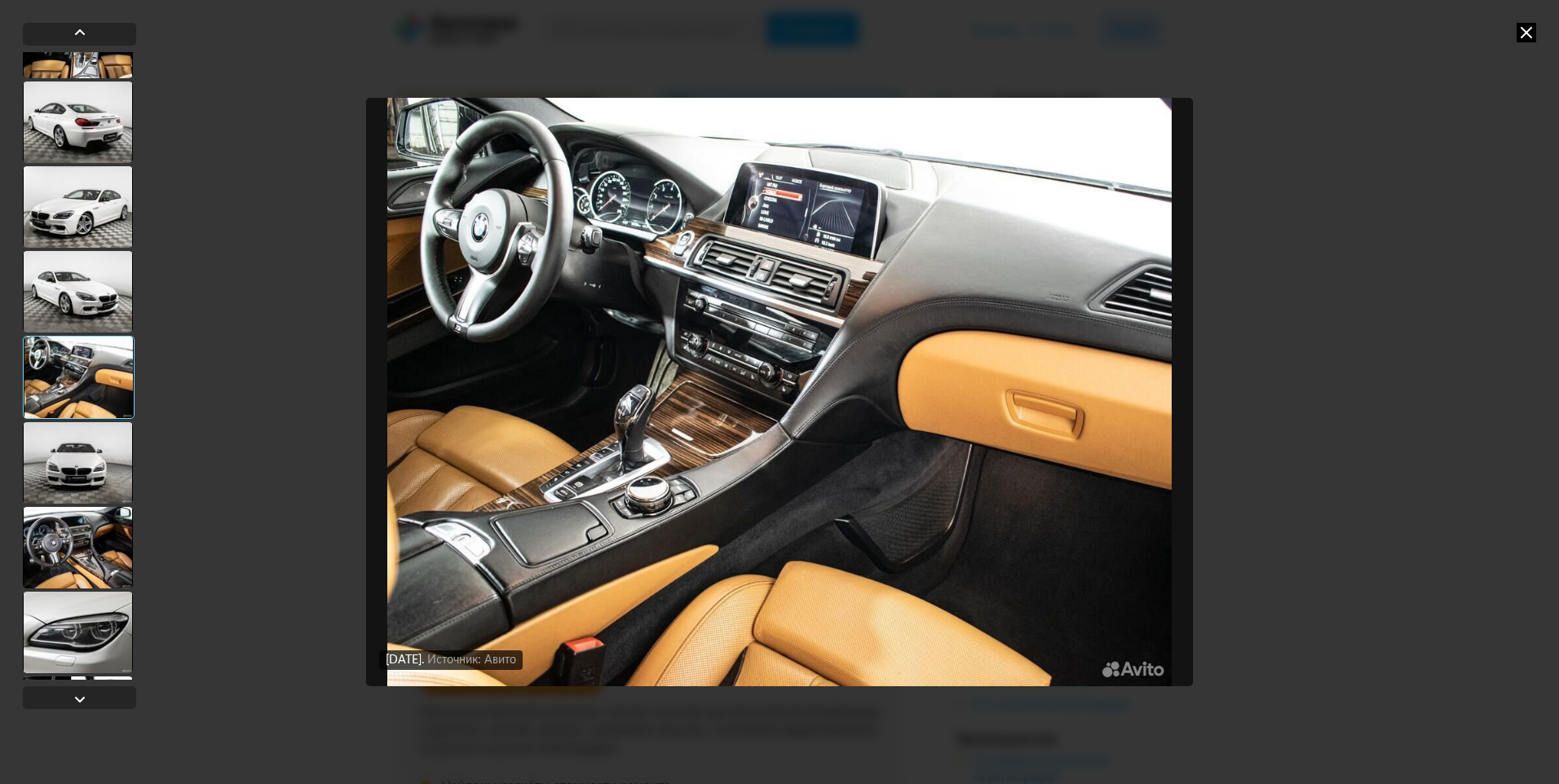
click at [92, 305] on div at bounding box center [78, 292] width 110 height 82
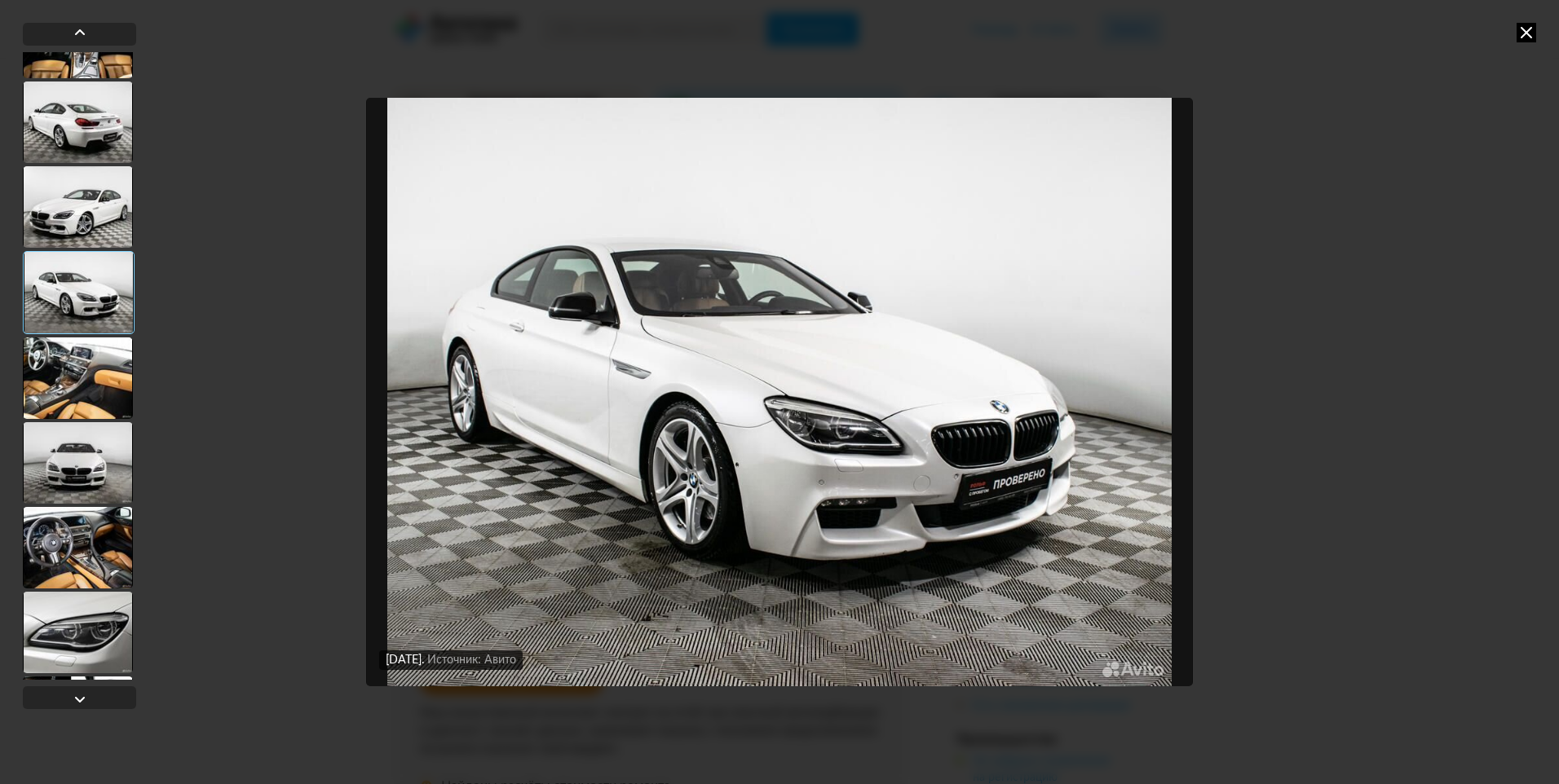
click at [88, 365] on div at bounding box center [78, 378] width 110 height 82
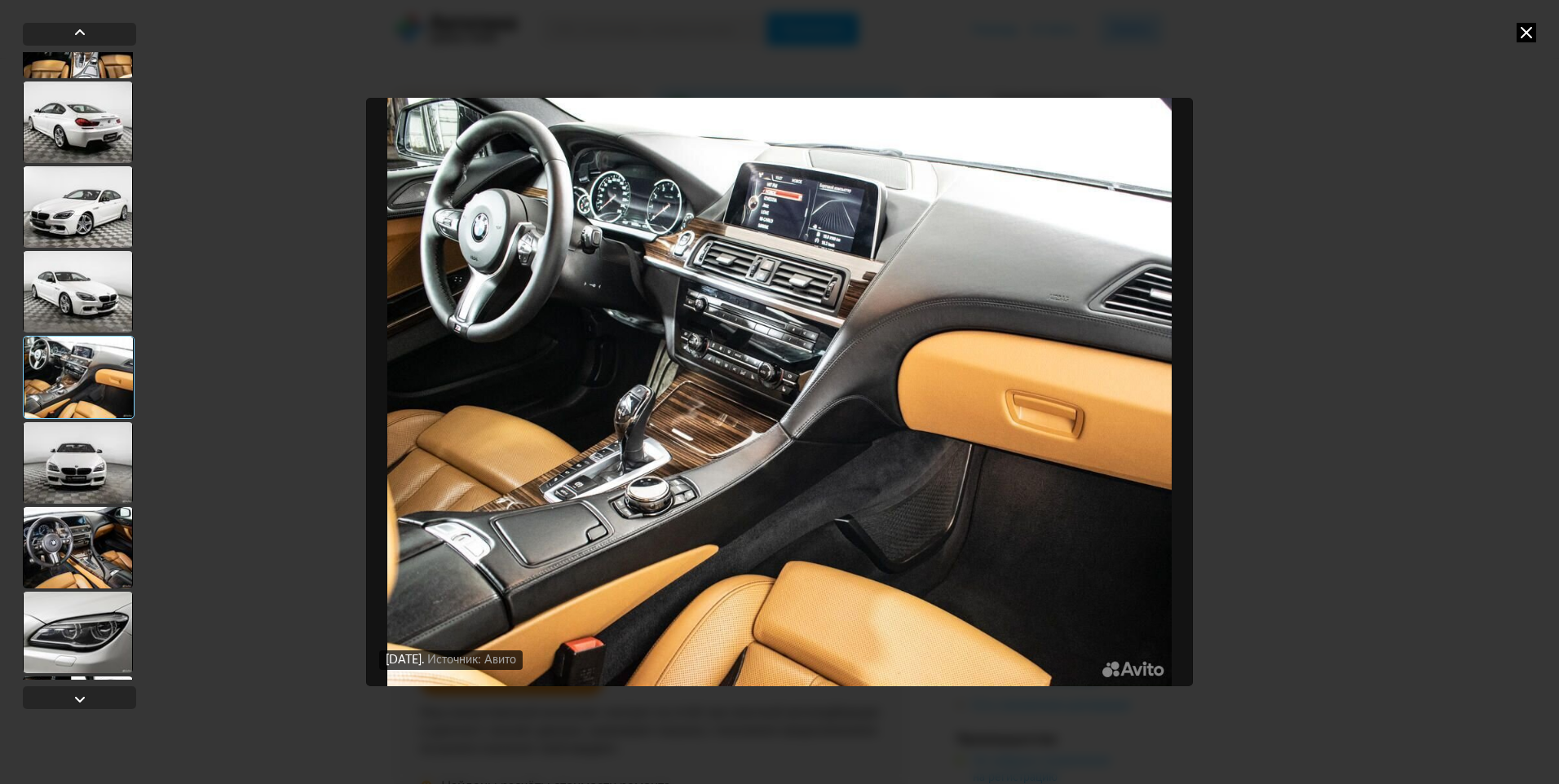
click at [71, 469] on div at bounding box center [78, 463] width 110 height 82
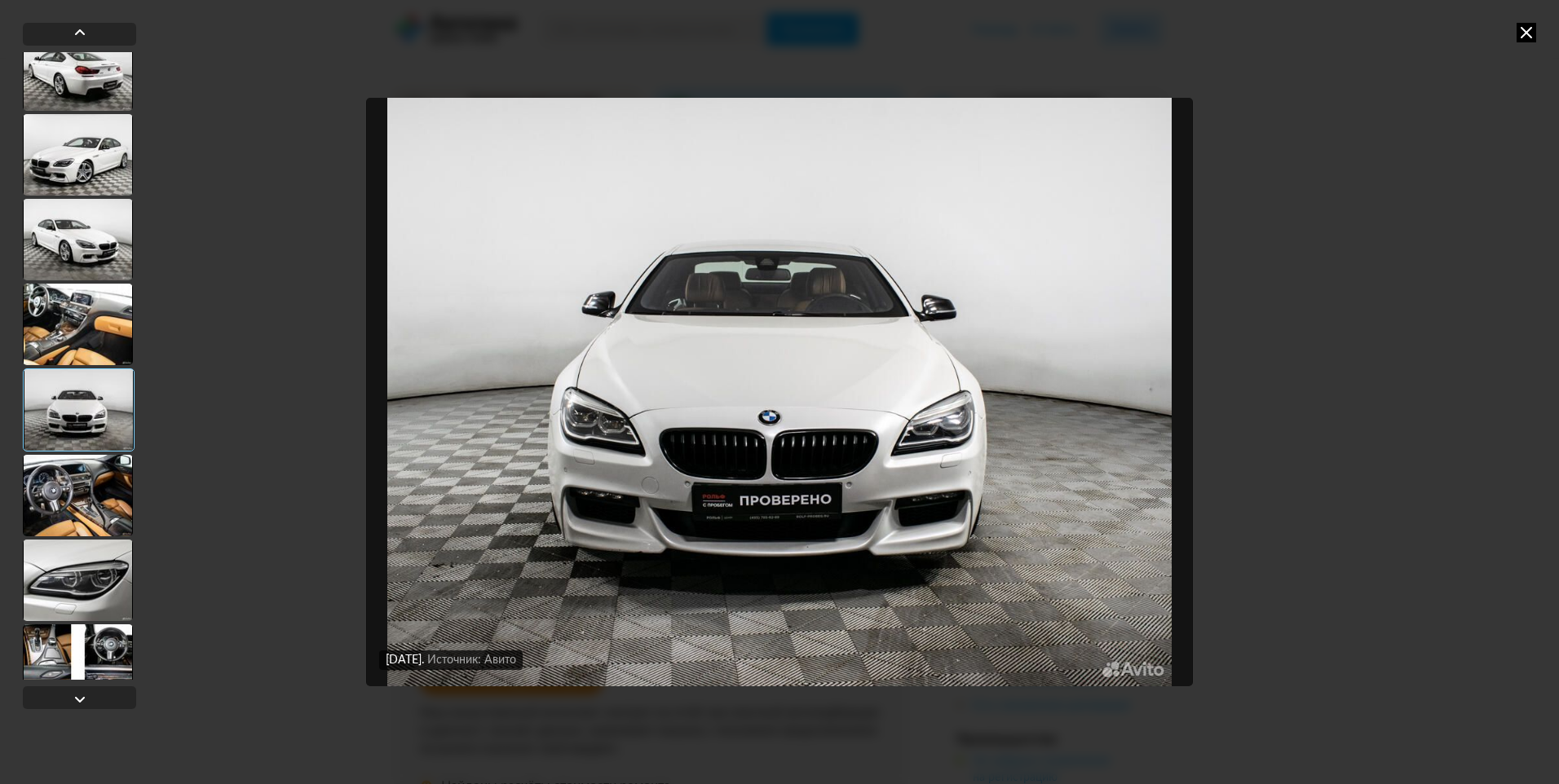
scroll to position [815, 0]
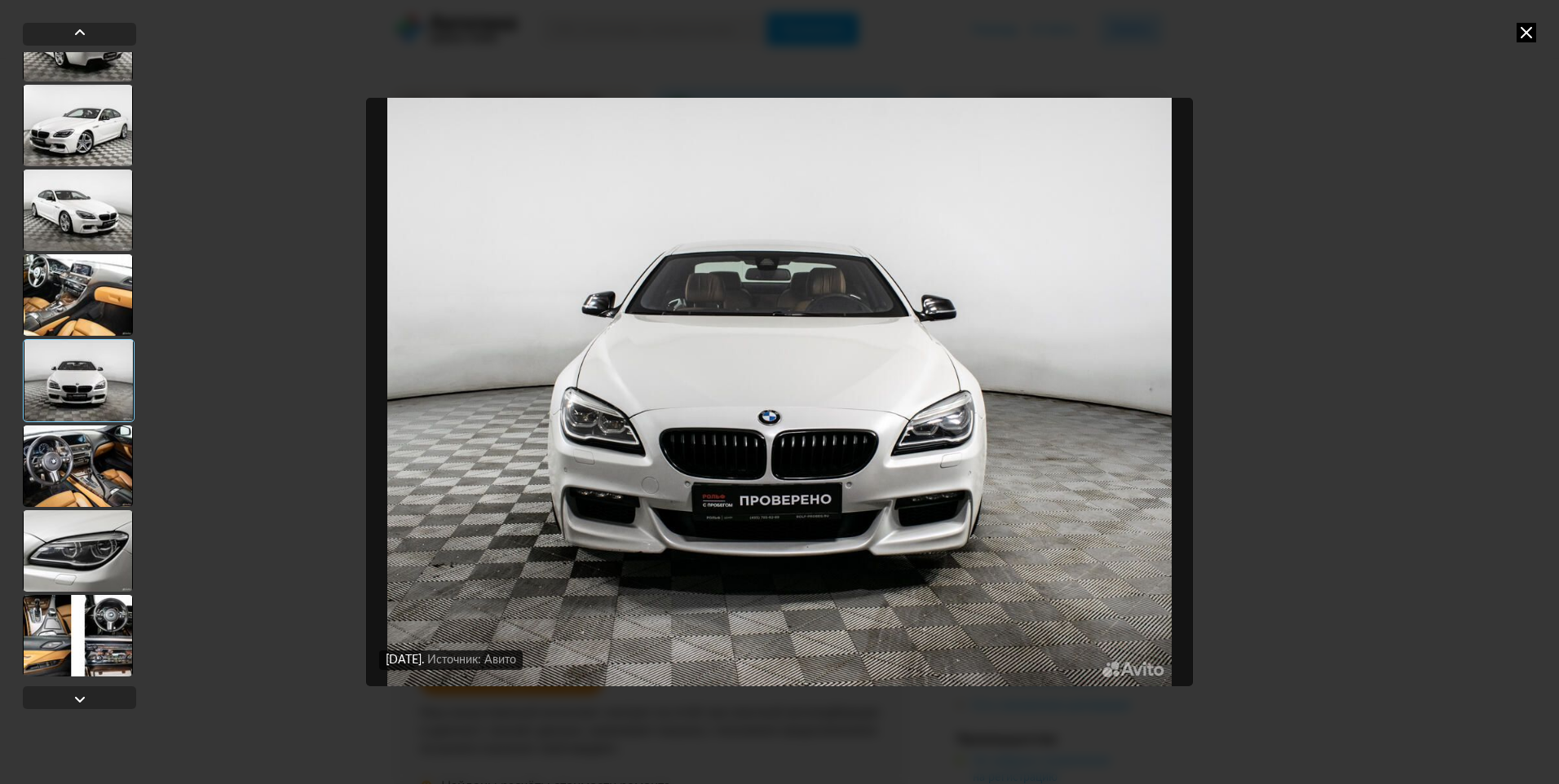
click at [68, 475] on div at bounding box center [78, 465] width 110 height 82
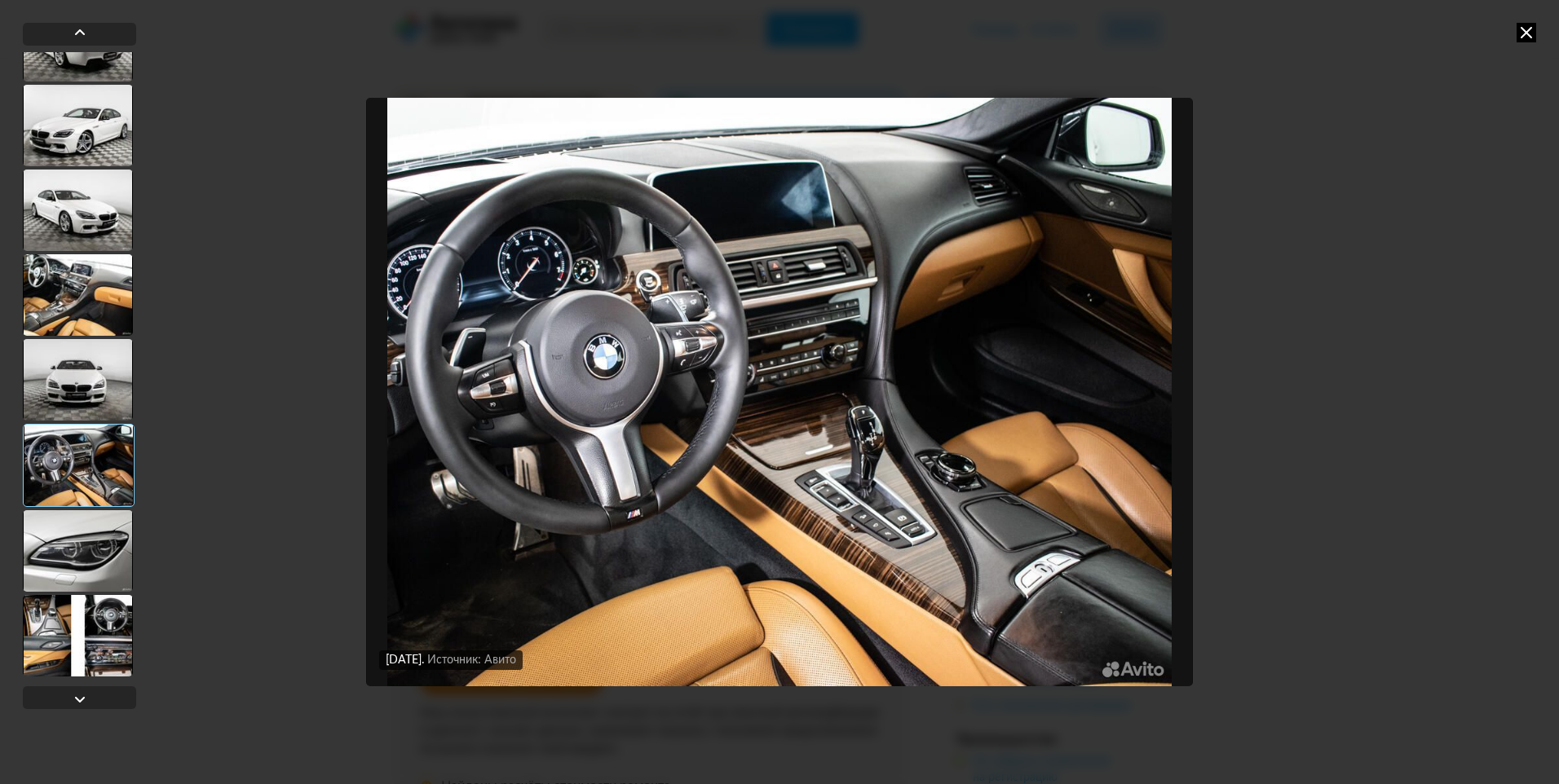
click at [95, 555] on div at bounding box center [78, 551] width 110 height 82
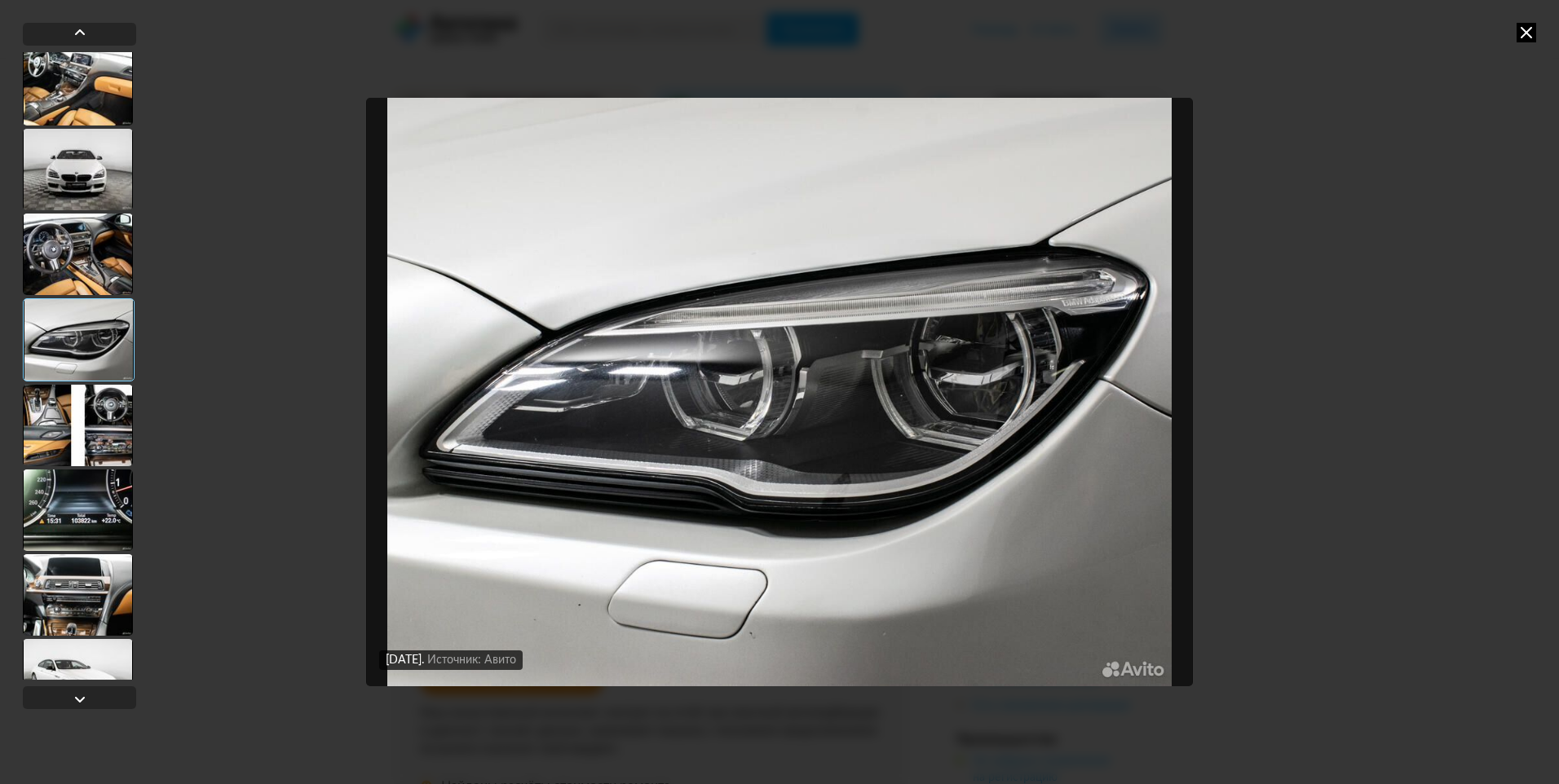
scroll to position [1059, 0]
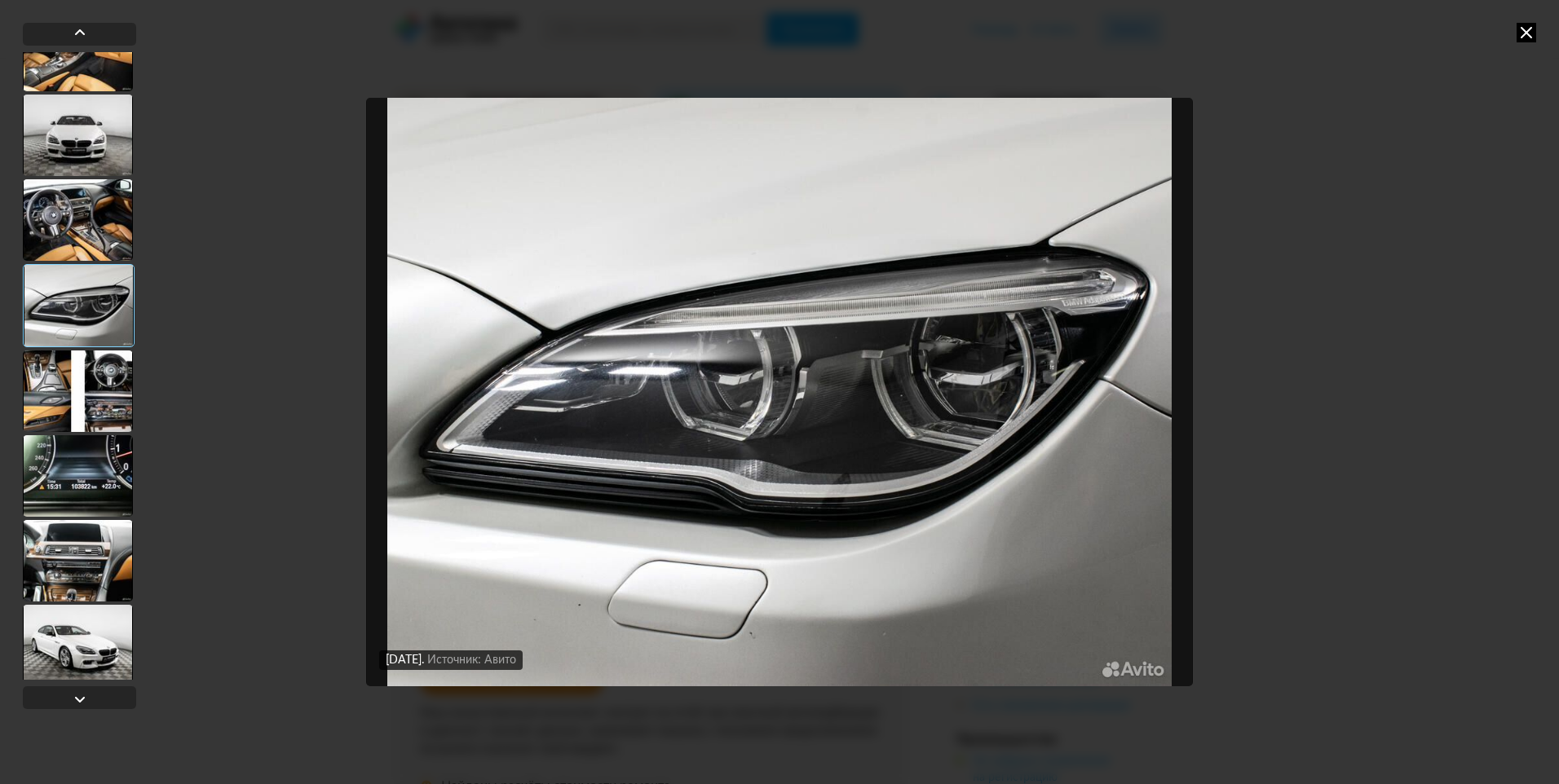
click at [84, 401] on div at bounding box center [78, 391] width 110 height 82
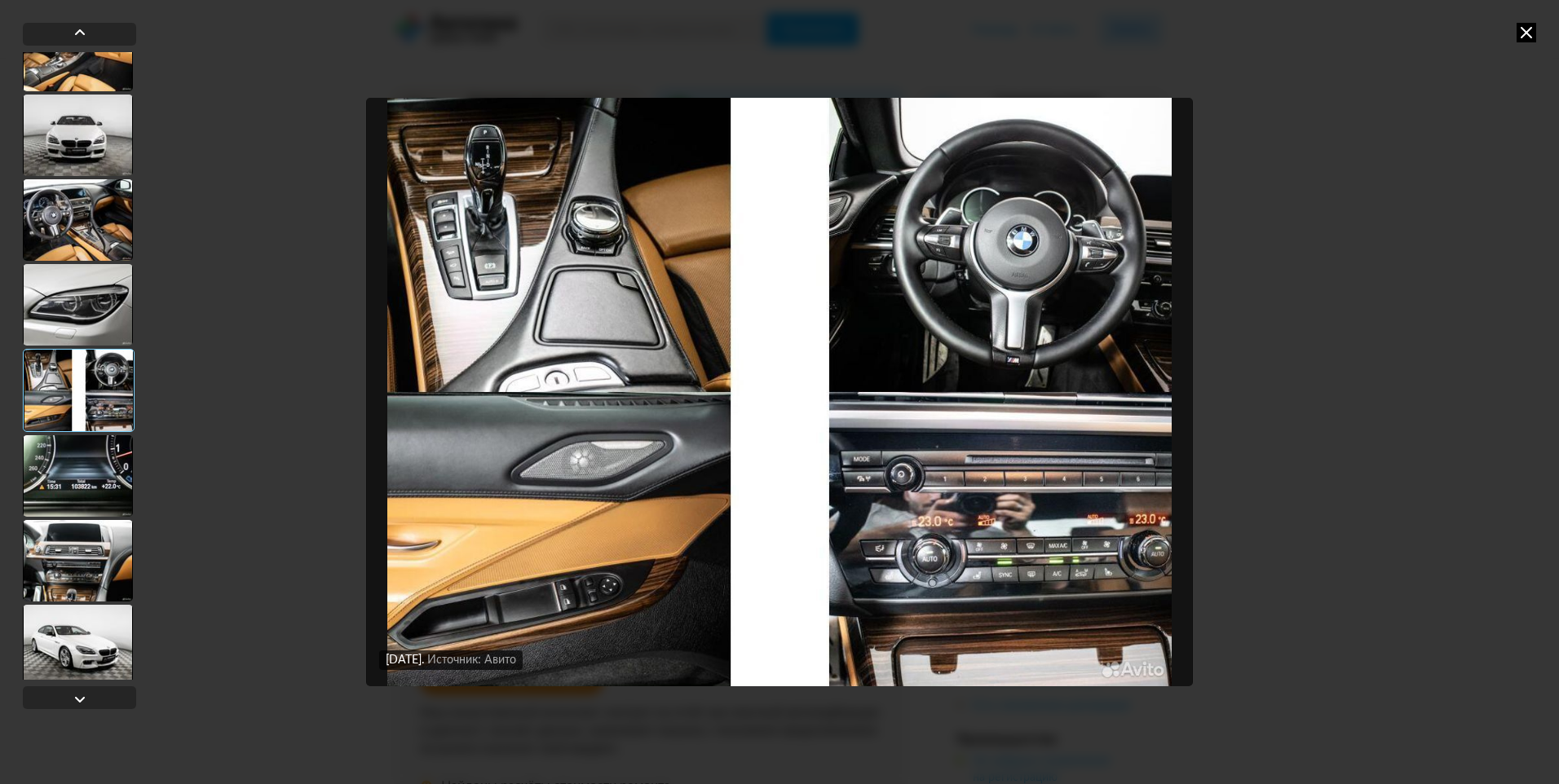
click at [87, 465] on div at bounding box center [78, 476] width 110 height 82
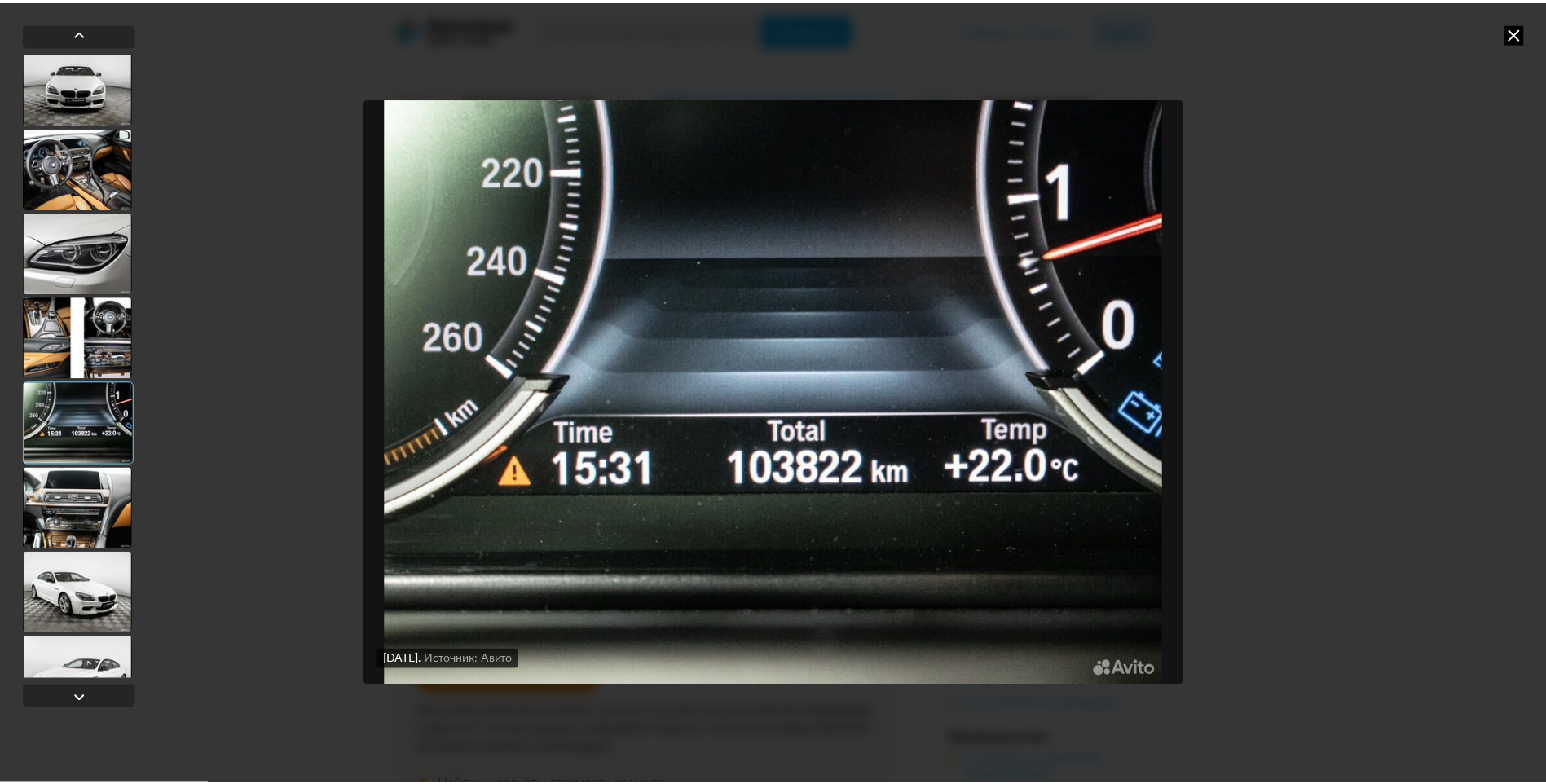
scroll to position [1141, 0]
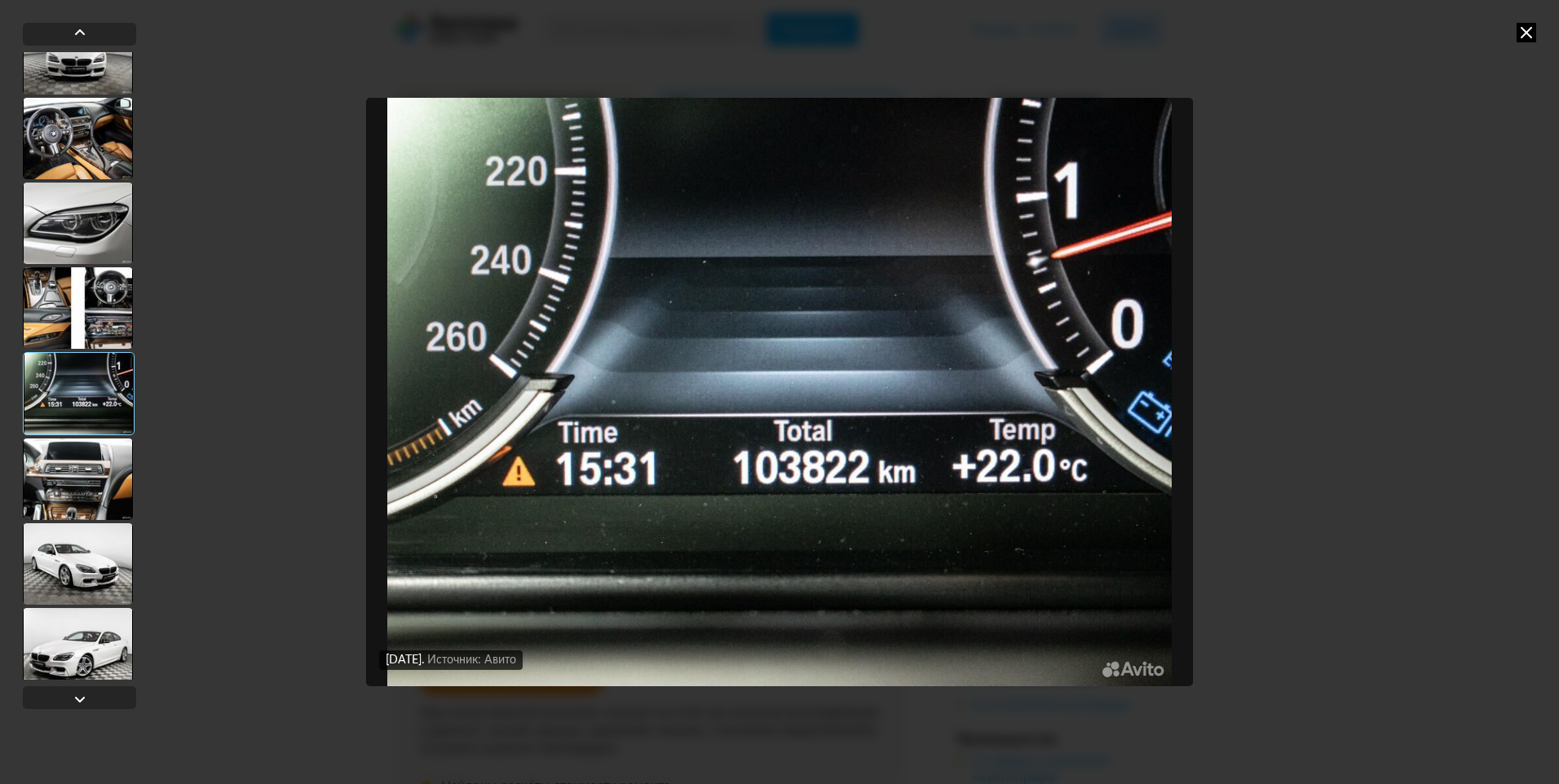
click at [100, 479] on div at bounding box center [78, 479] width 110 height 82
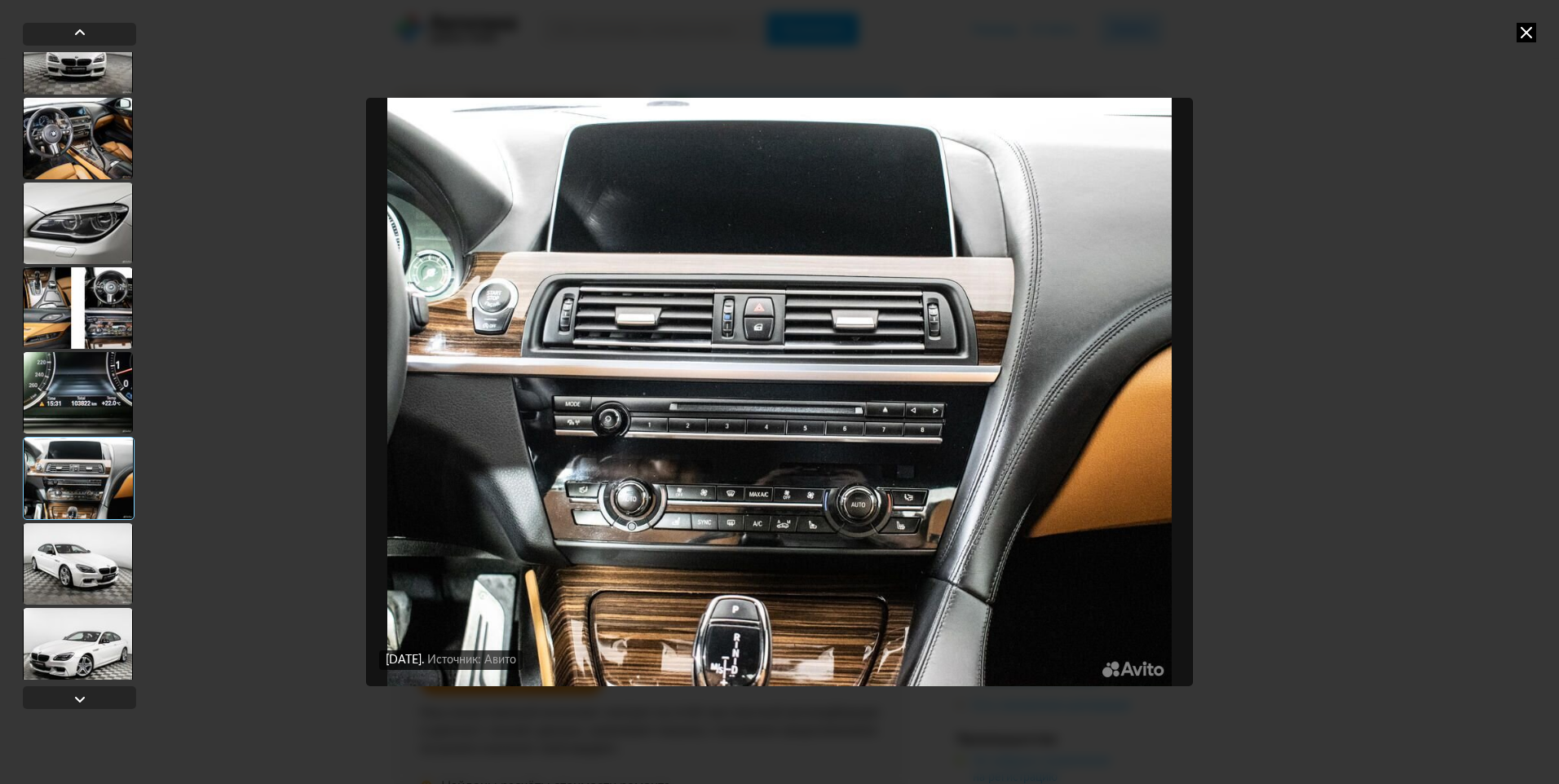
click at [89, 557] on div at bounding box center [78, 563] width 110 height 82
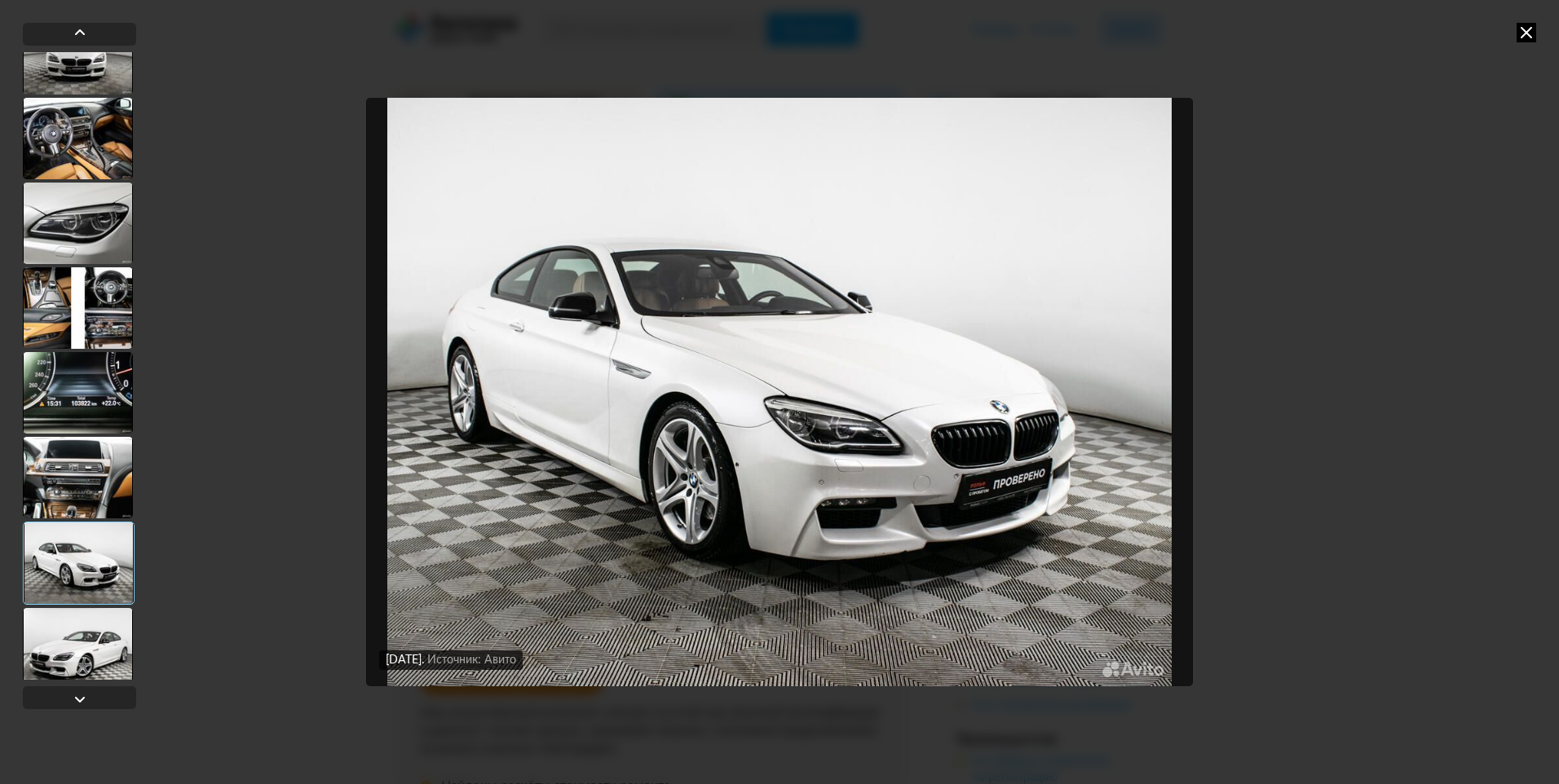
click at [1523, 36] on icon at bounding box center [1526, 33] width 19 height 19
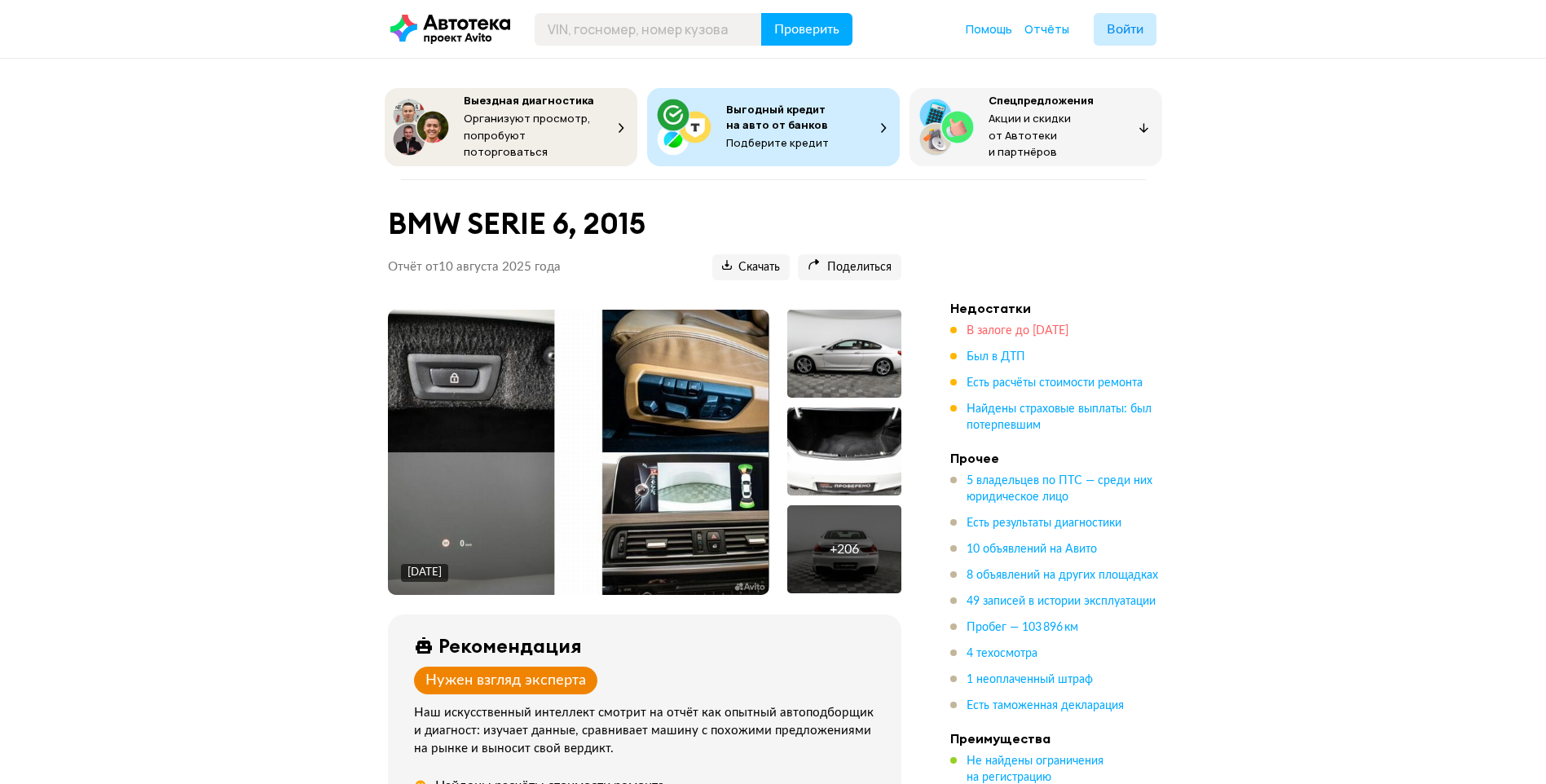
click at [991, 326] on span "В залоге до [DATE]" at bounding box center [1017, 331] width 102 height 12
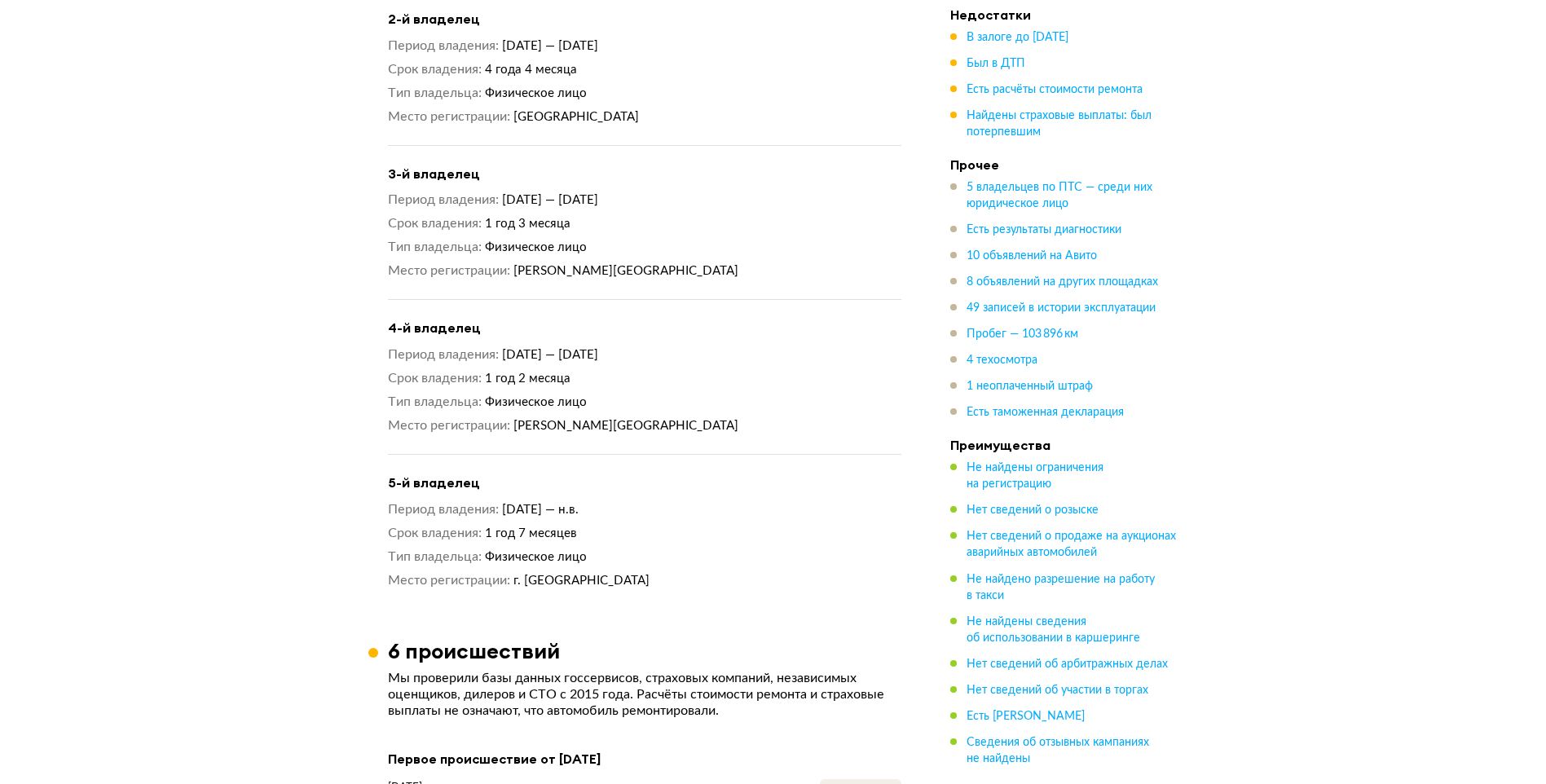
scroll to position [2161, 0]
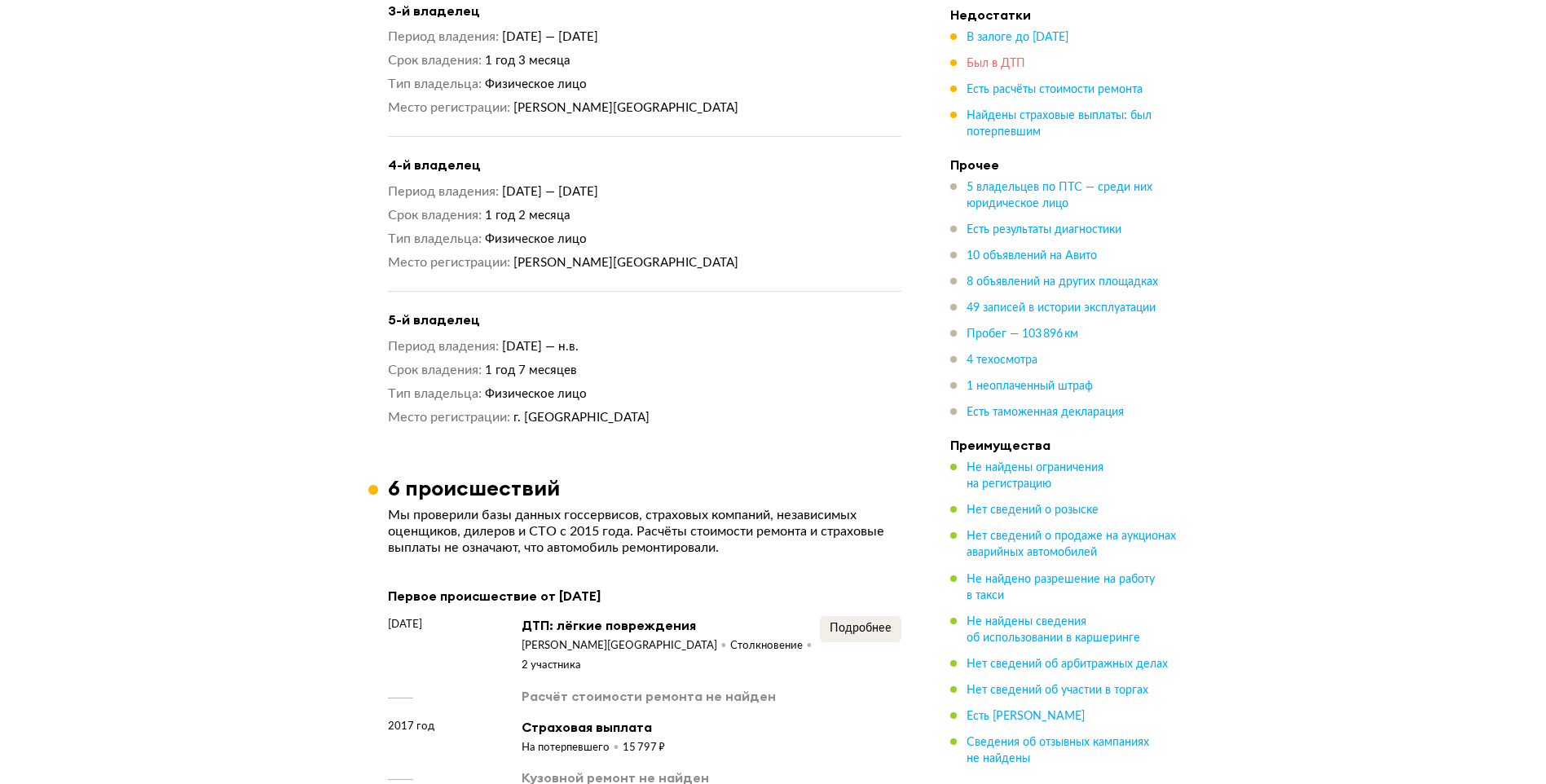
click at [992, 65] on span "Был в ДТП" at bounding box center [995, 63] width 59 height 12
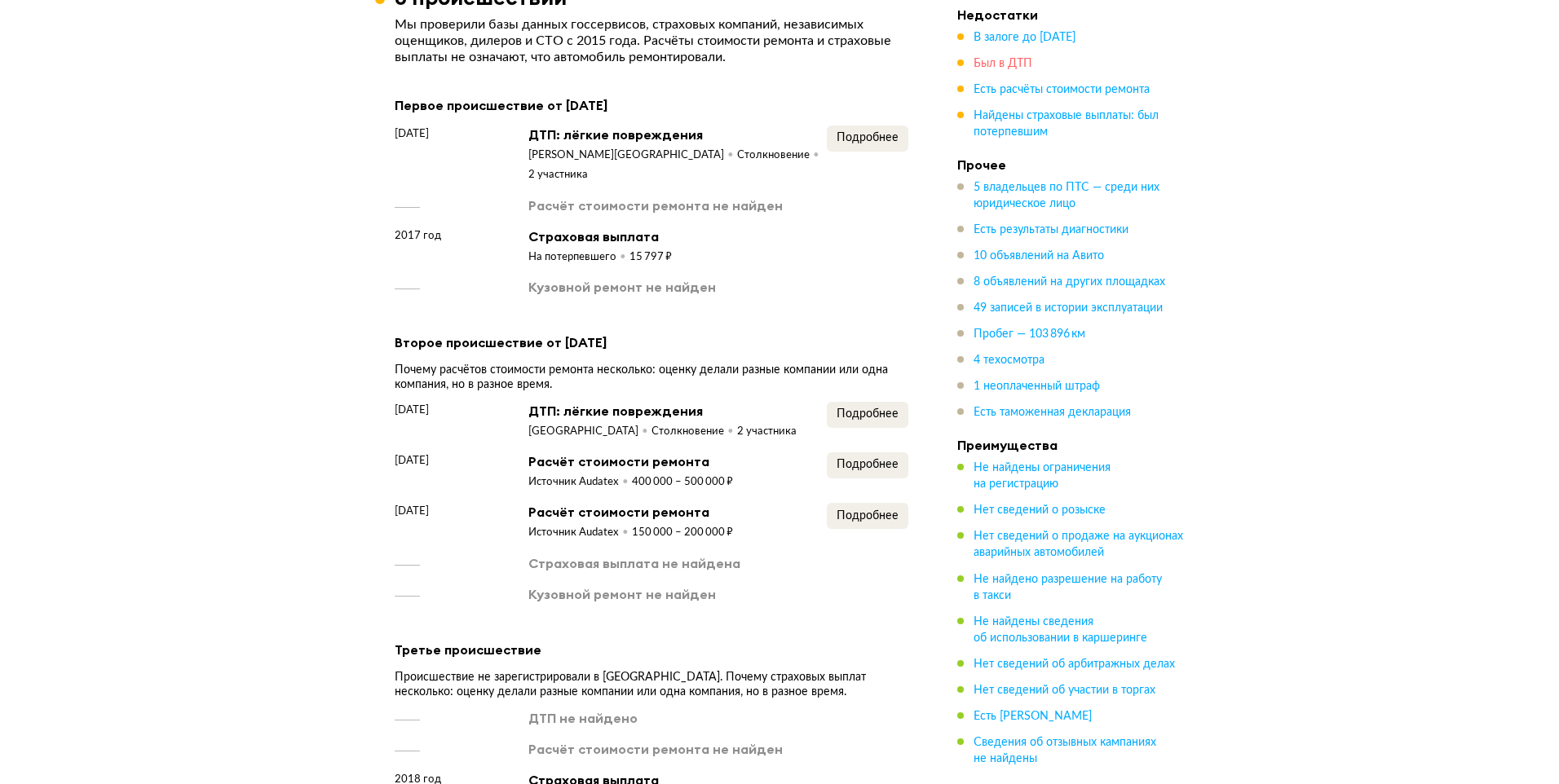
scroll to position [2655, 0]
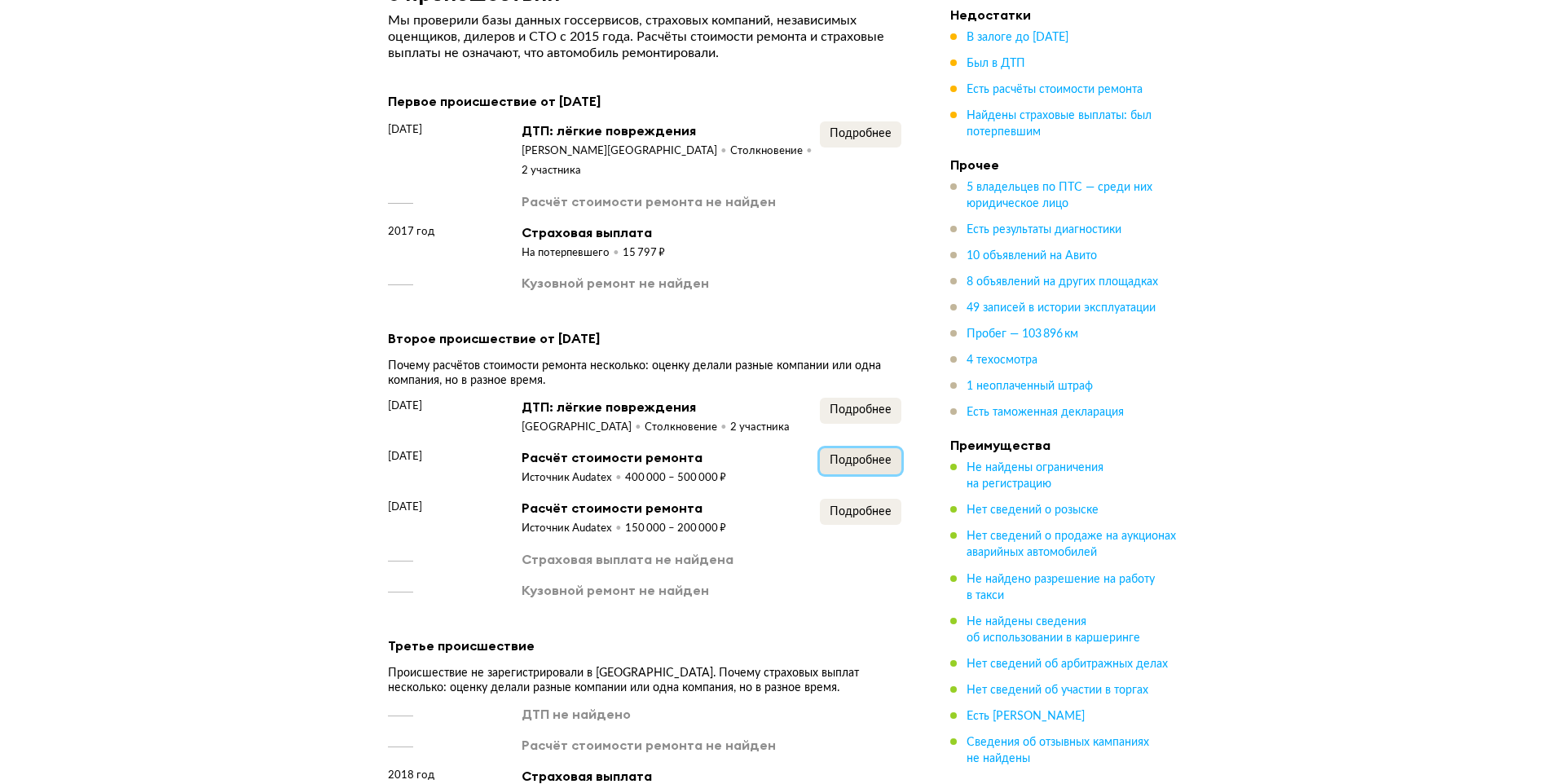
click at [857, 455] on span "Подробнее" at bounding box center [861, 461] width 62 height 12
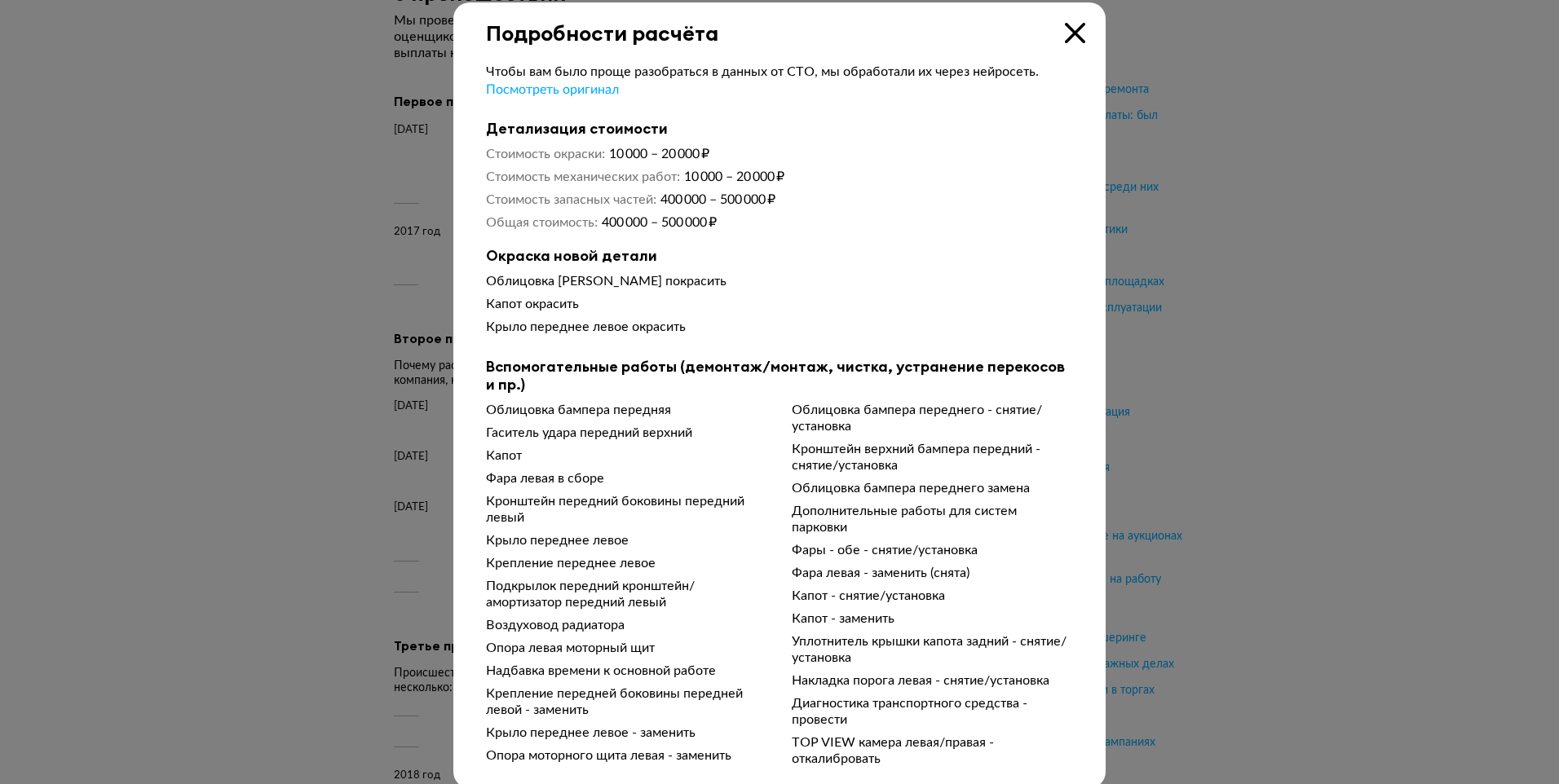
scroll to position [0, 0]
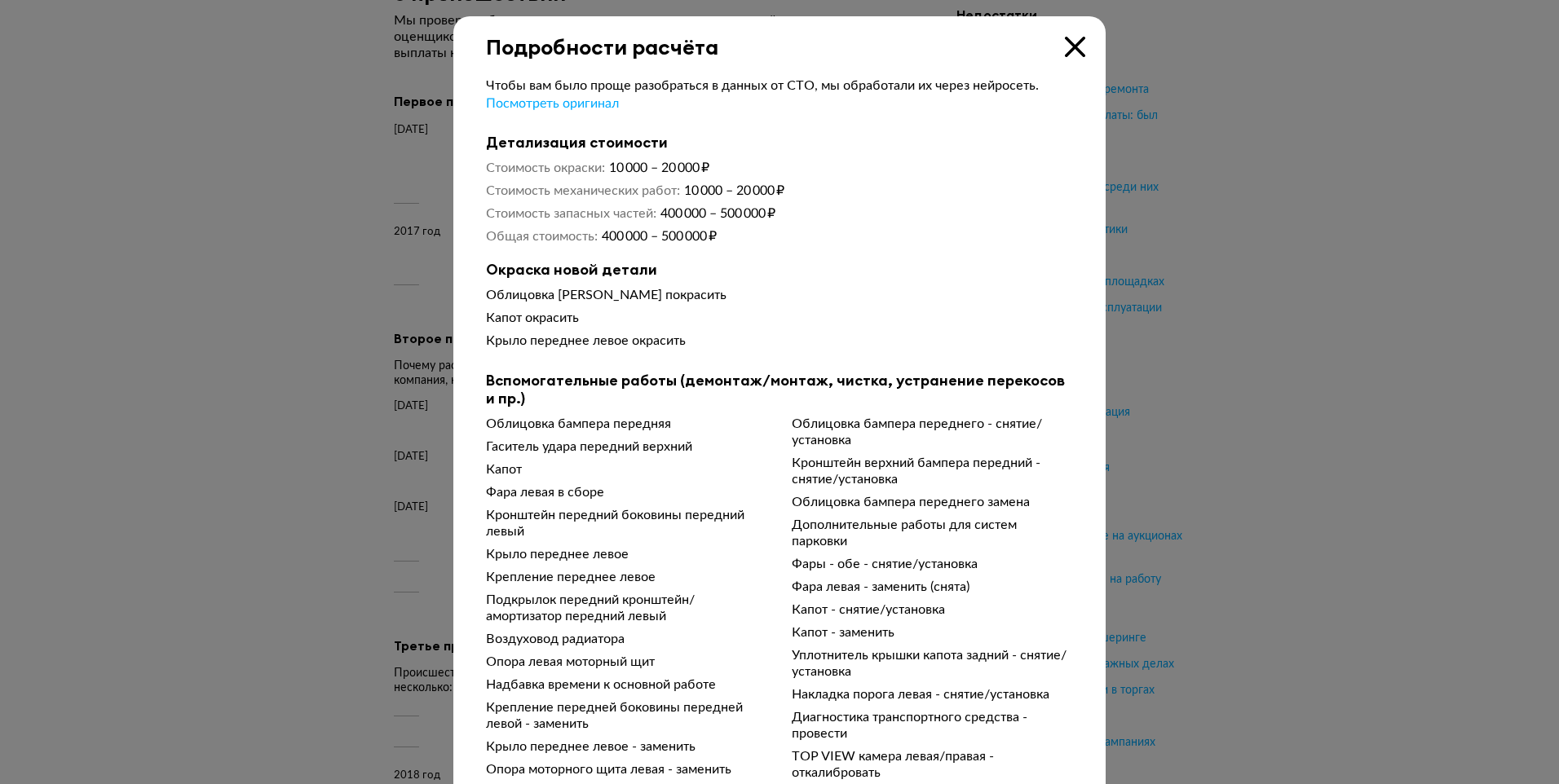
click at [1067, 52] on icon at bounding box center [1074, 46] width 20 height 20
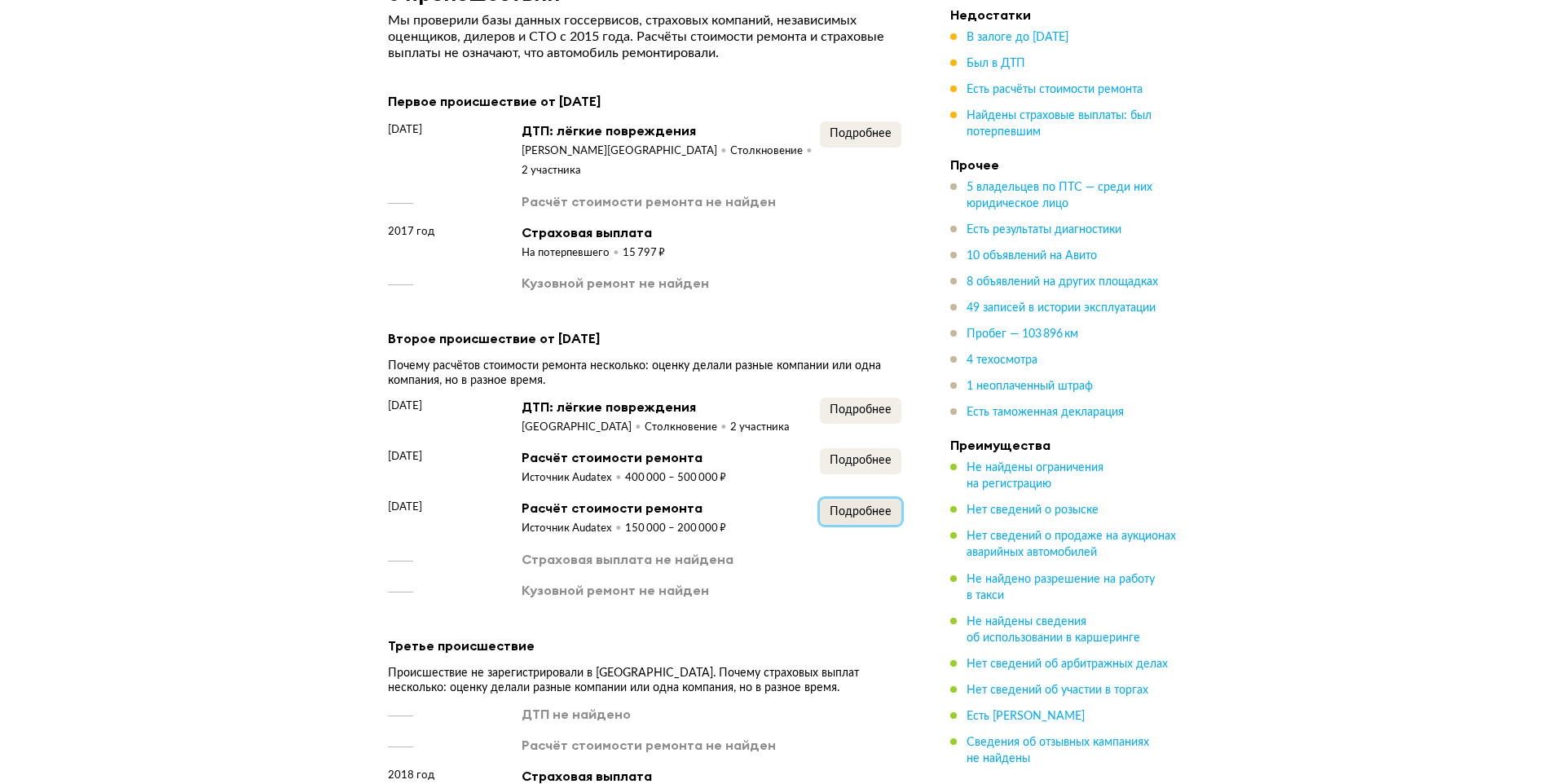
click at [868, 506] on span "Подробнее" at bounding box center [861, 511] width 62 height 12
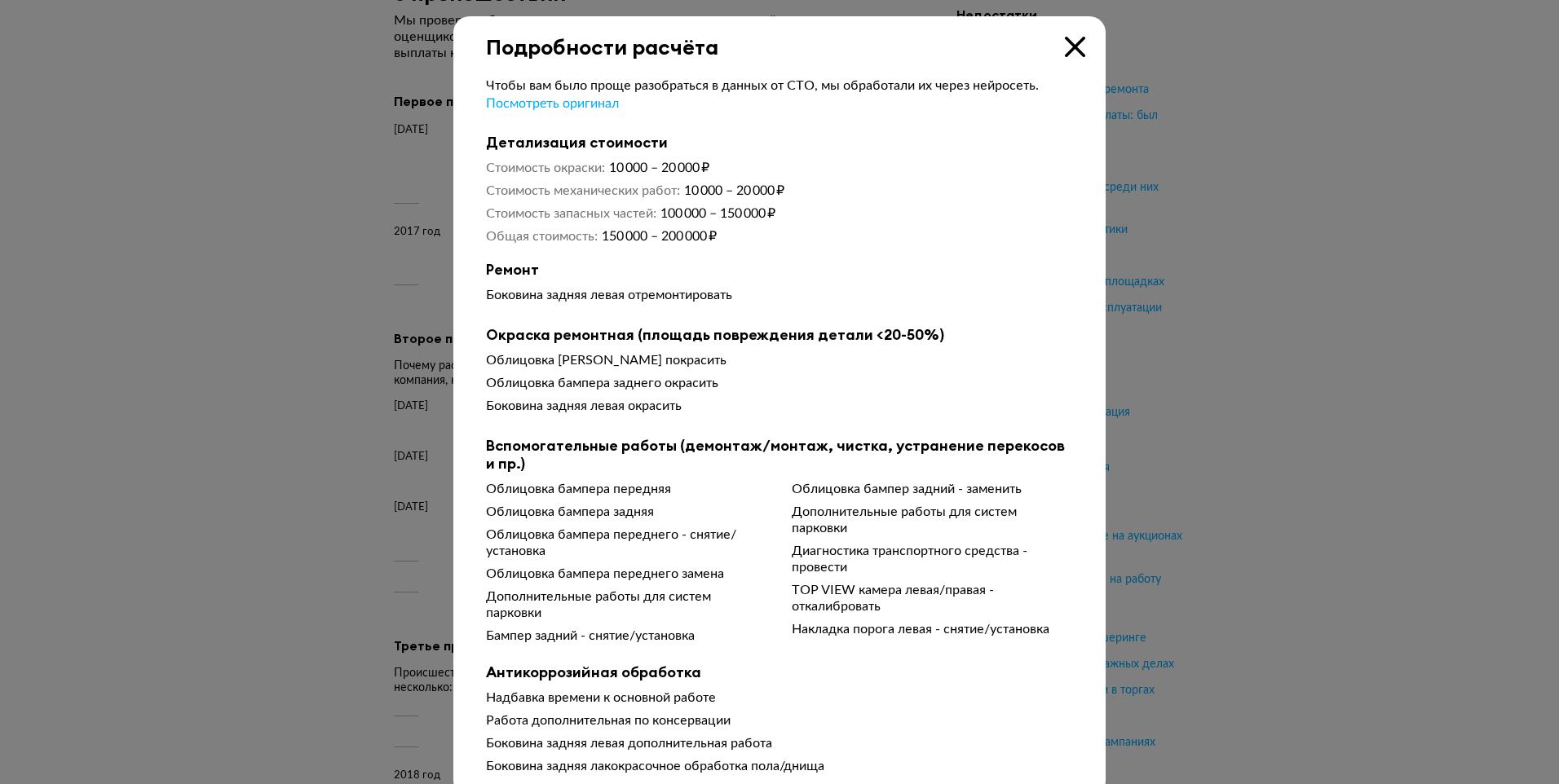
click at [1074, 53] on icon at bounding box center [1074, 46] width 20 height 20
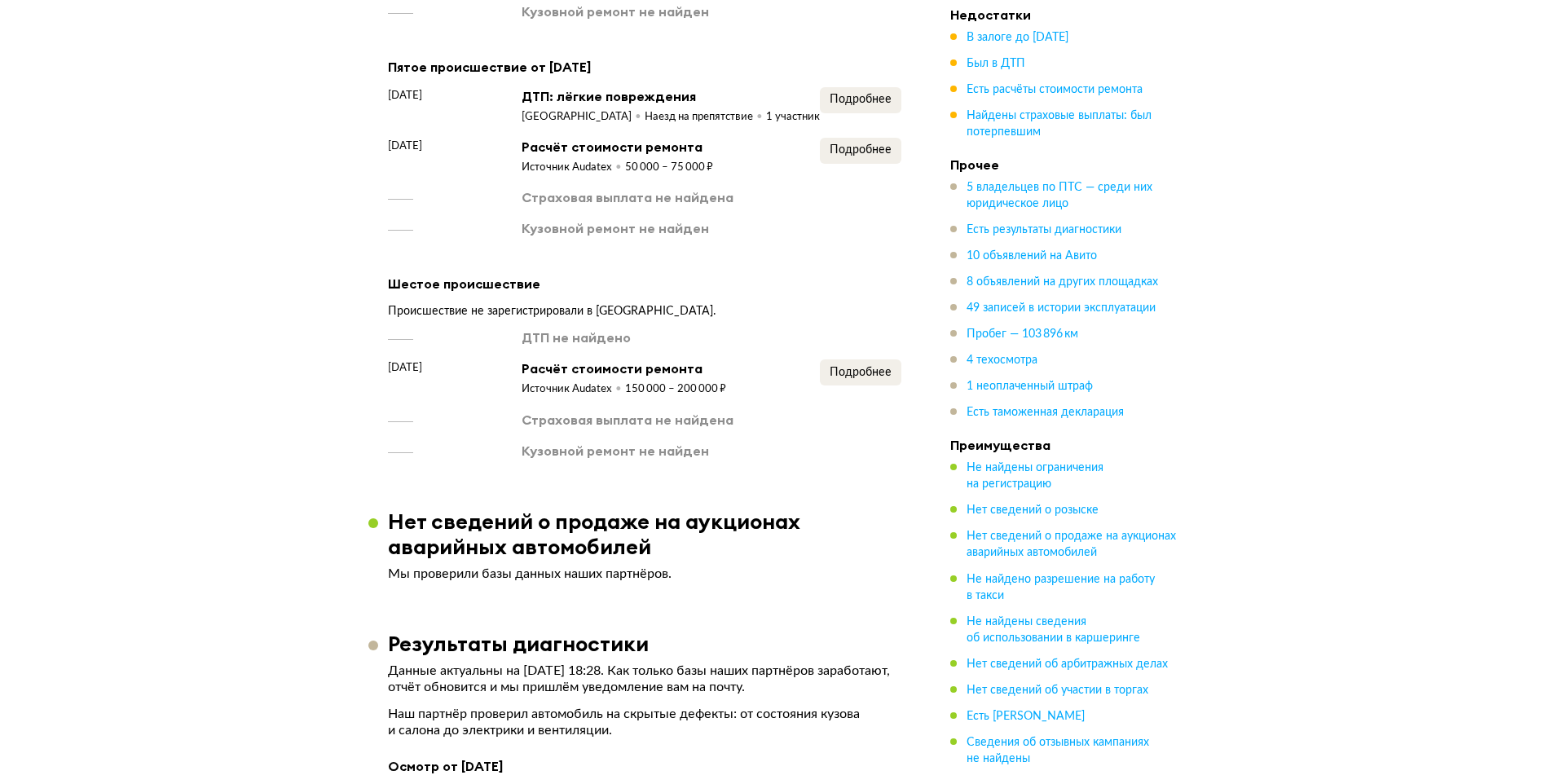
scroll to position [3959, 0]
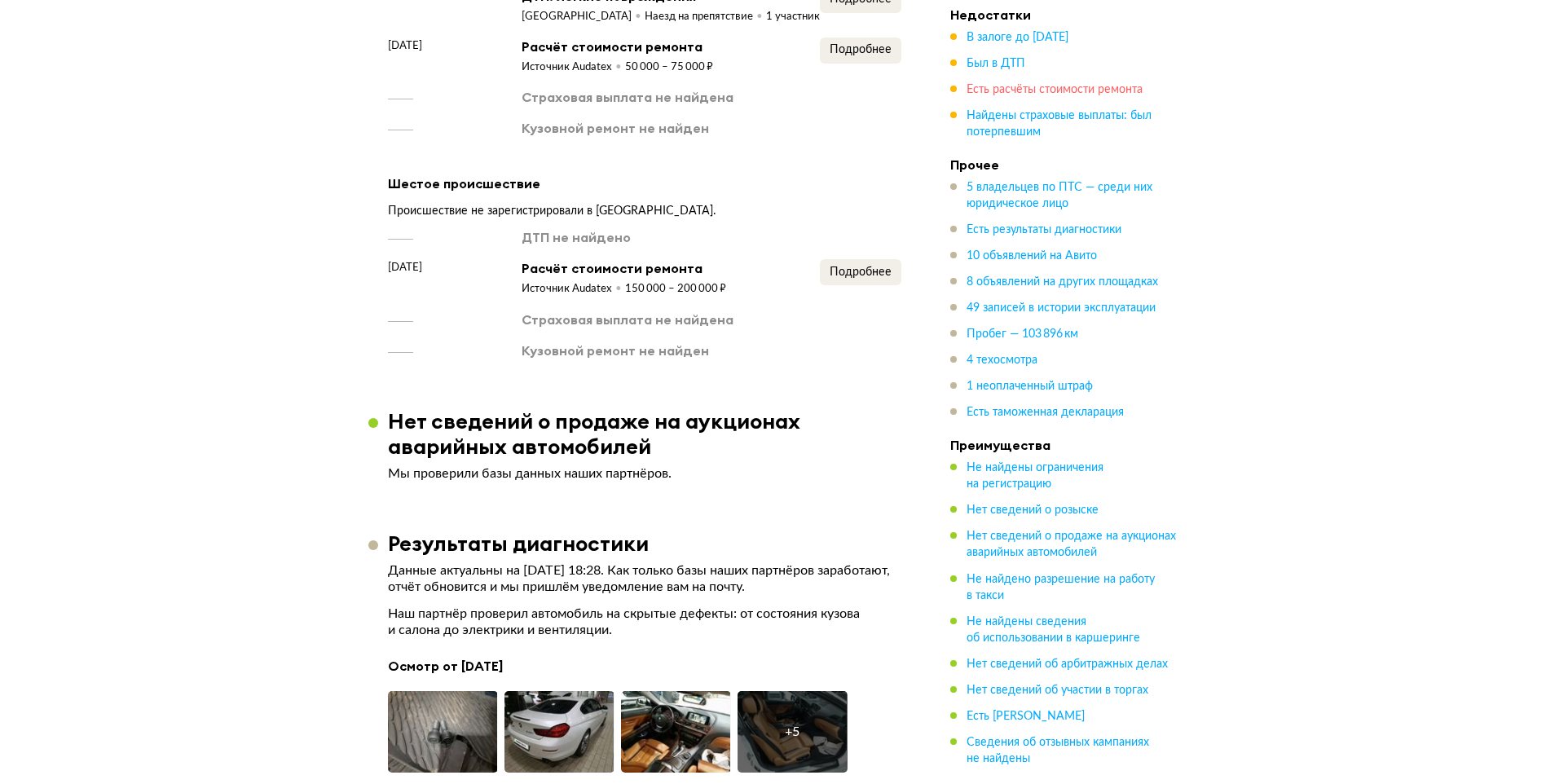
click at [1019, 93] on span "Есть расчёты стоимости ремонта" at bounding box center [1054, 89] width 176 height 12
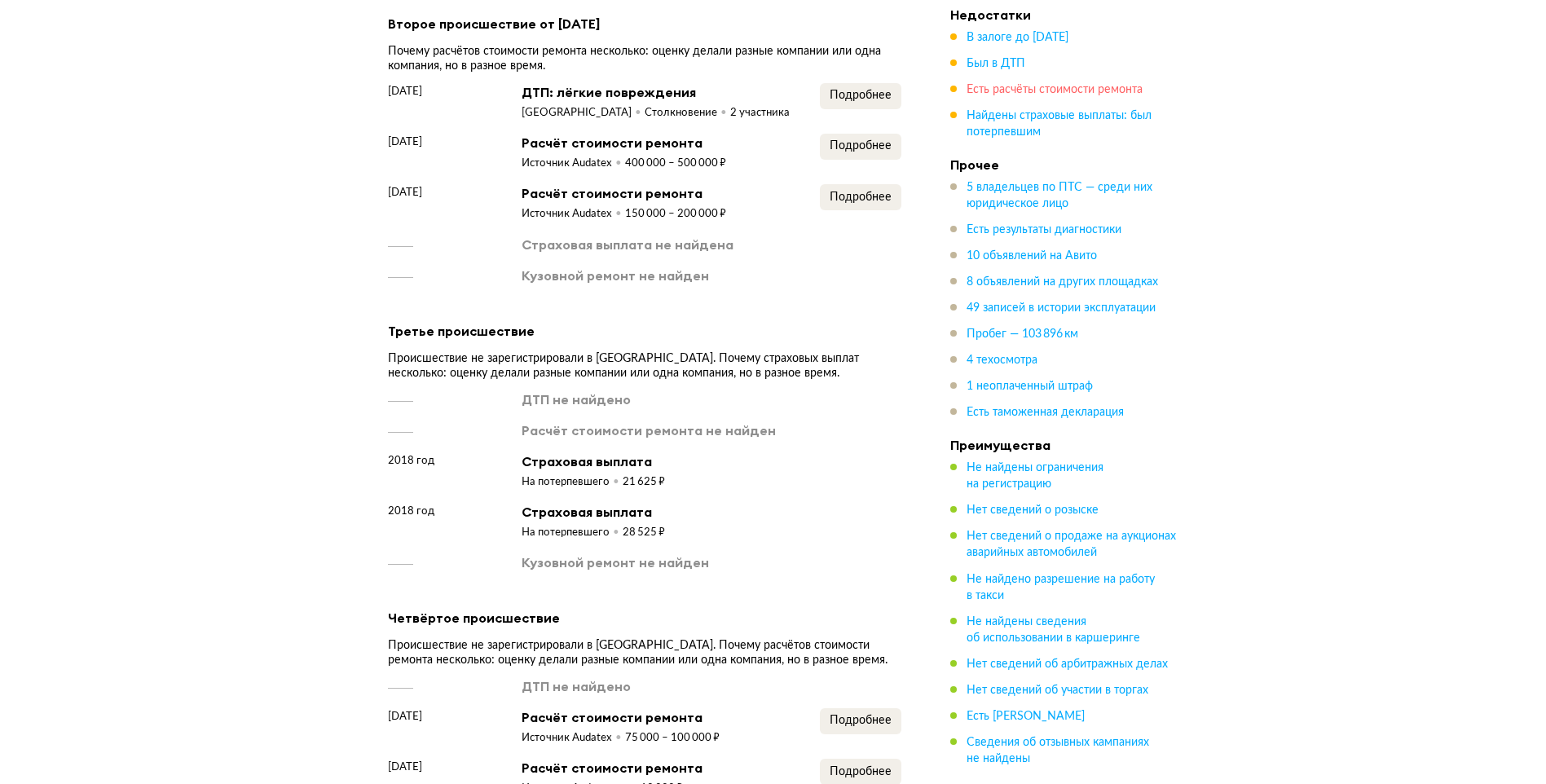
scroll to position [2967, 0]
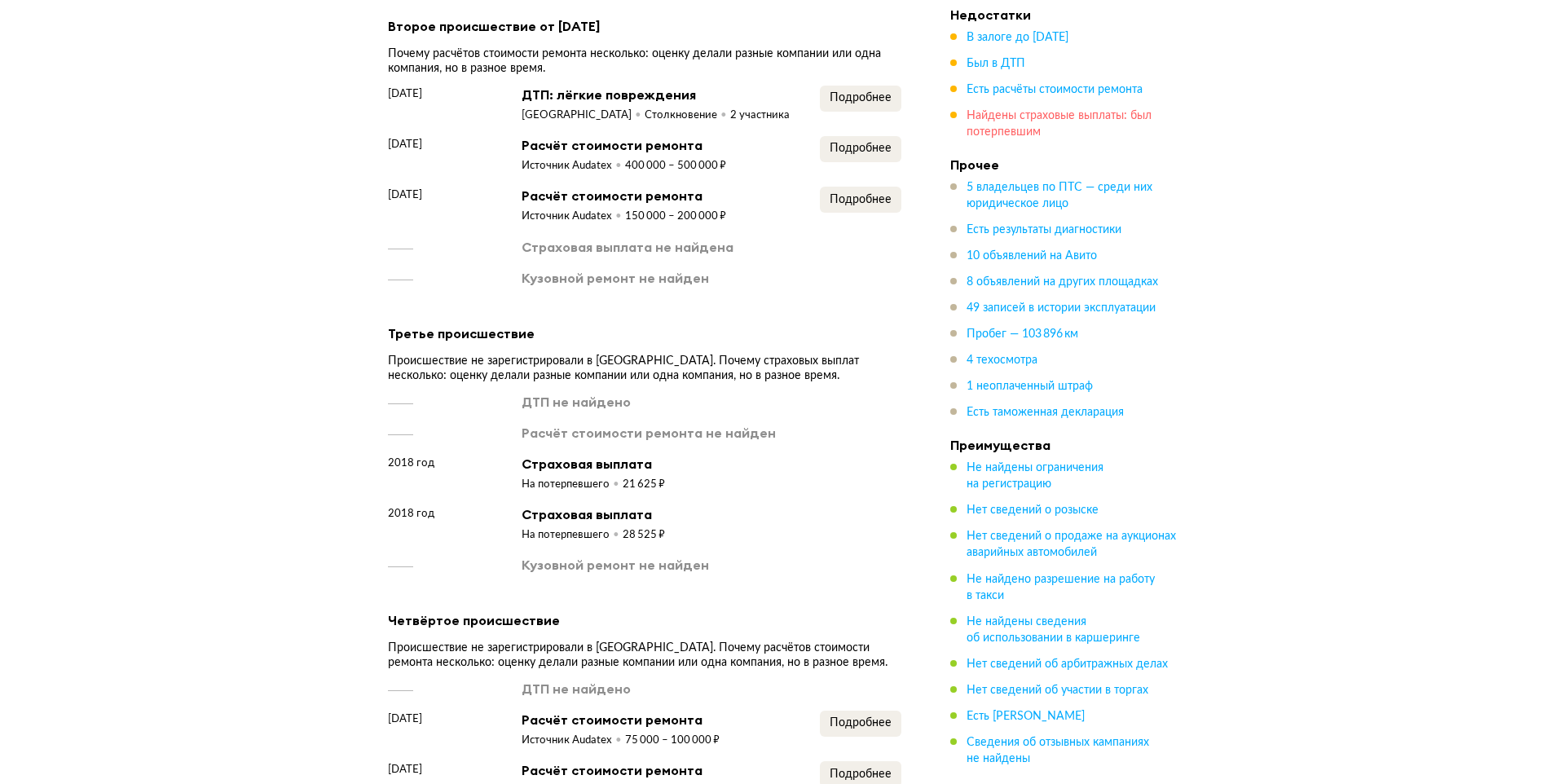
click at [1011, 114] on span "Найдены страховые выплаты: был потерпевшим" at bounding box center [1058, 124] width 185 height 28
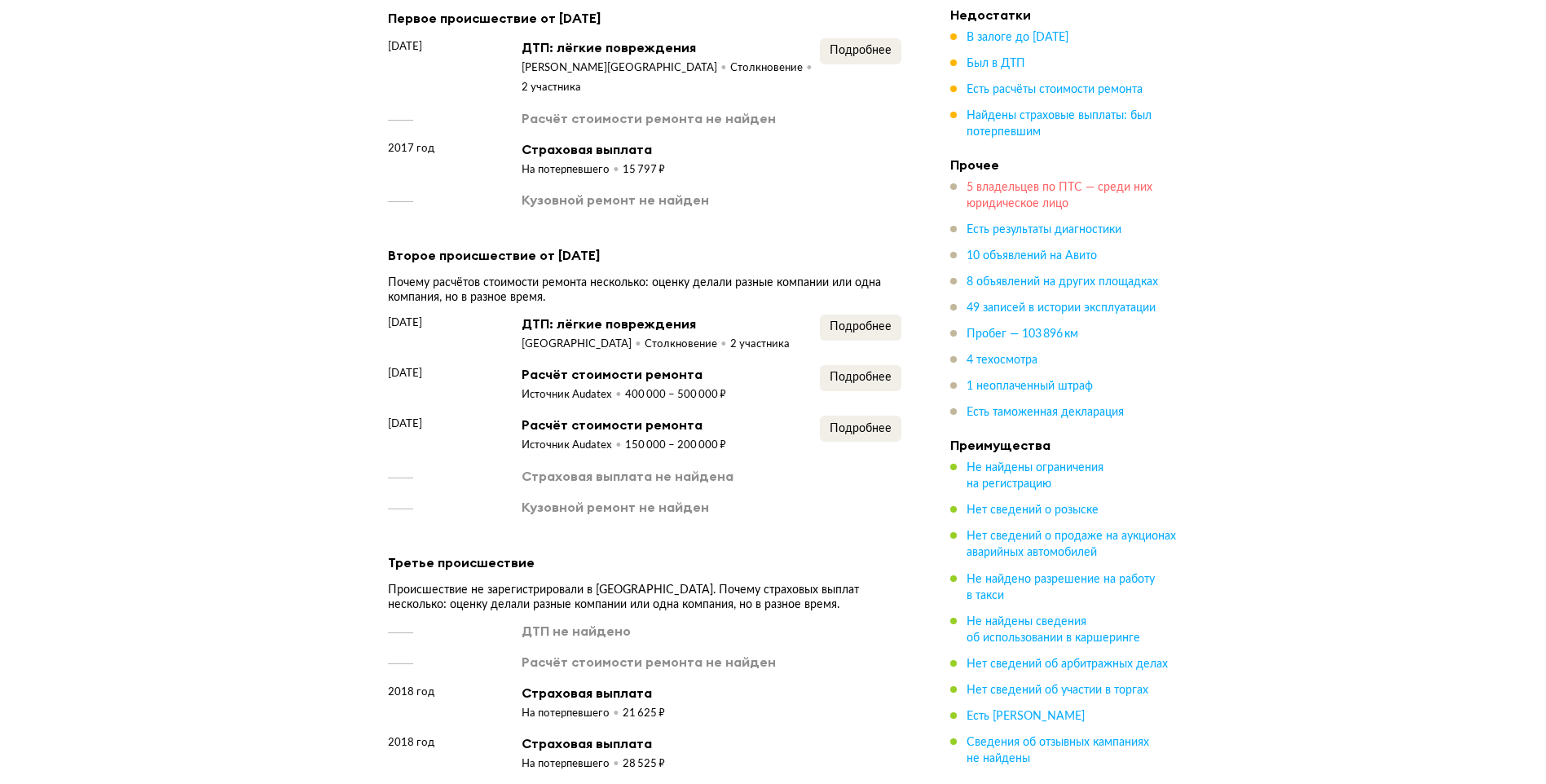
click at [1014, 190] on span "5 владельцев по ПТС — среди них юридическое лицо" at bounding box center [1059, 195] width 186 height 28
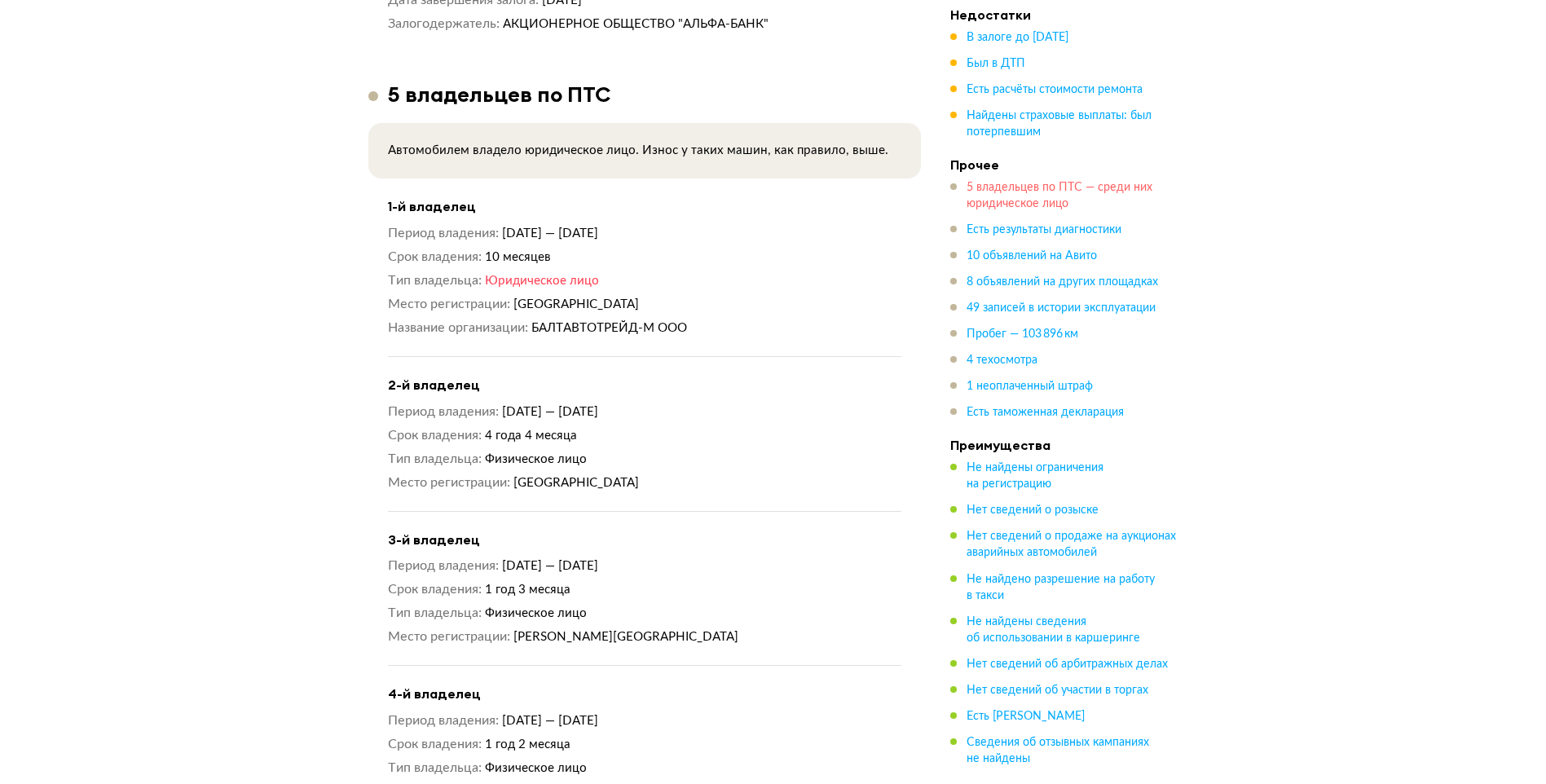
scroll to position [1609, 0]
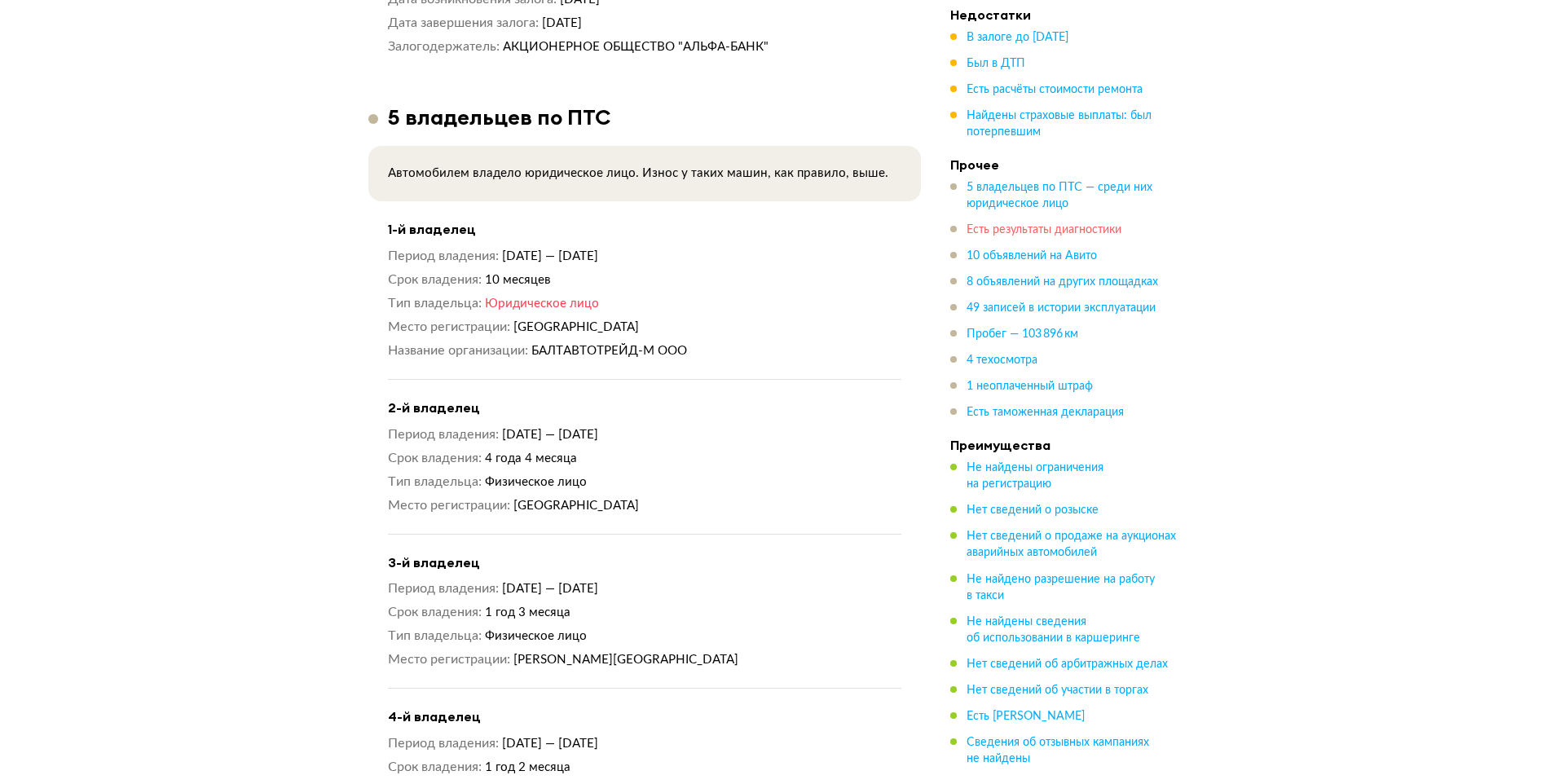
click at [1020, 230] on span "Есть результаты диагностики" at bounding box center [1043, 230] width 155 height 12
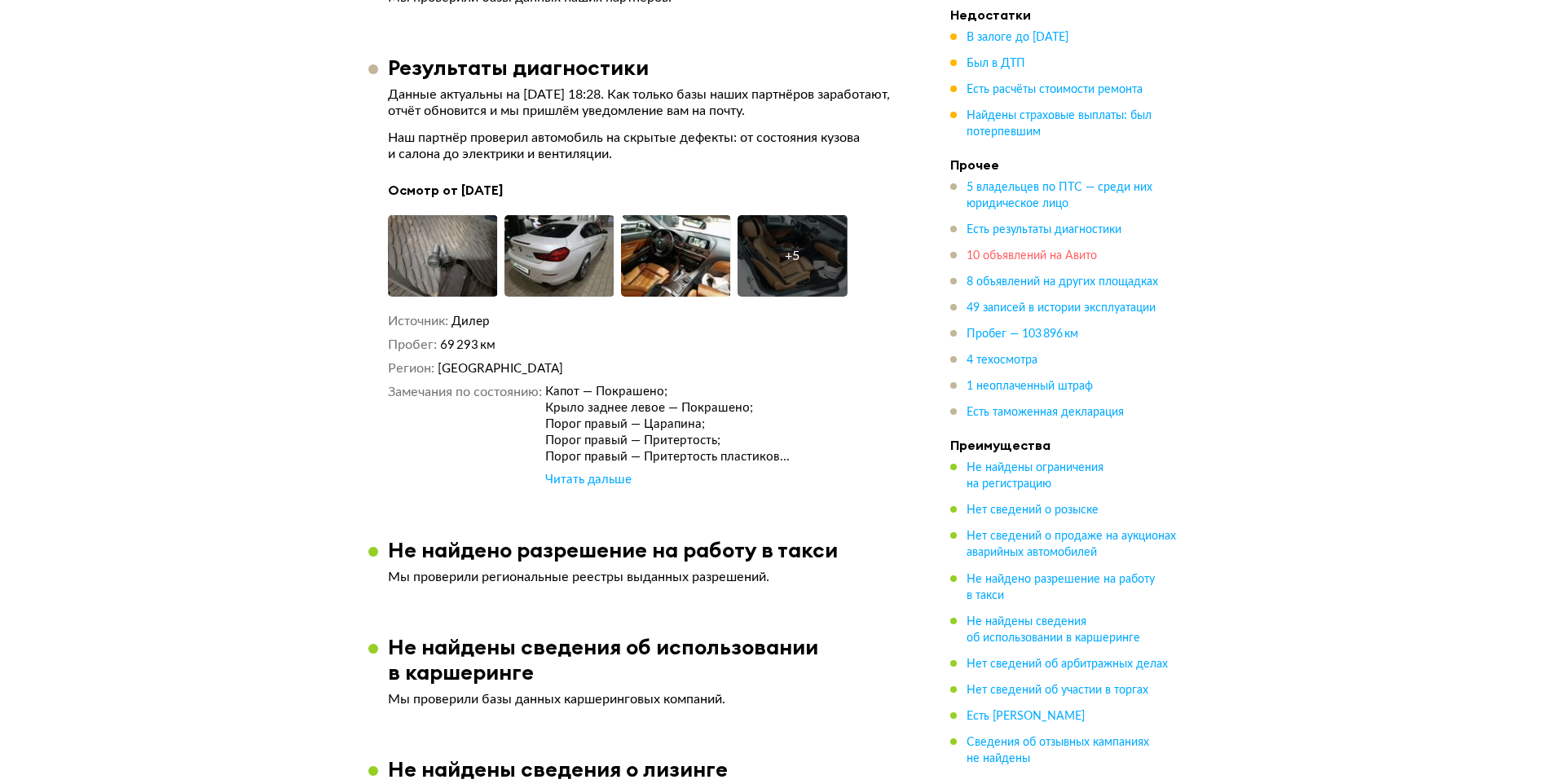
click at [1014, 261] on span "10 объявлений на Авито" at bounding box center [1032, 256] width 131 height 12
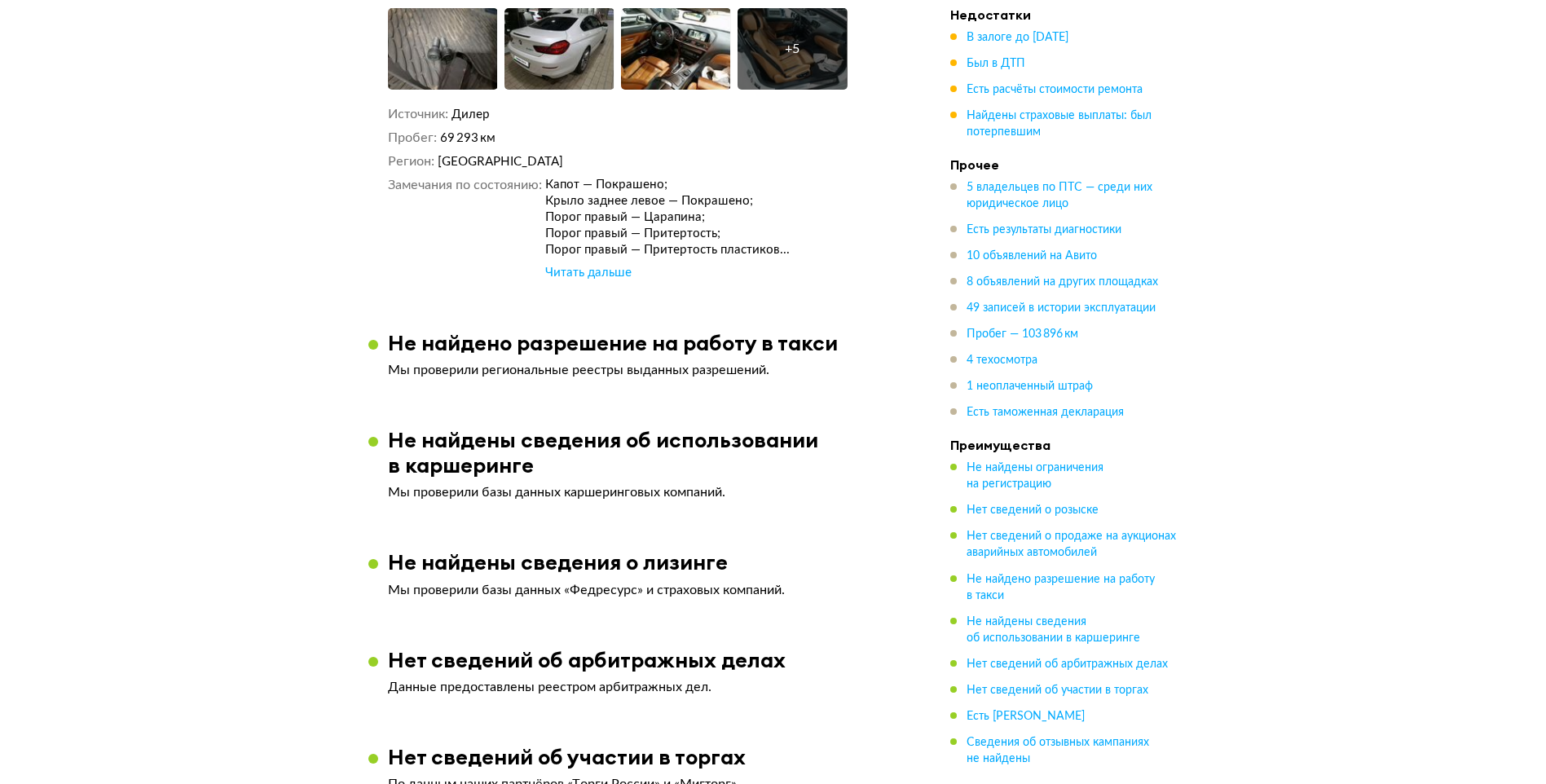
scroll to position [4465, 0]
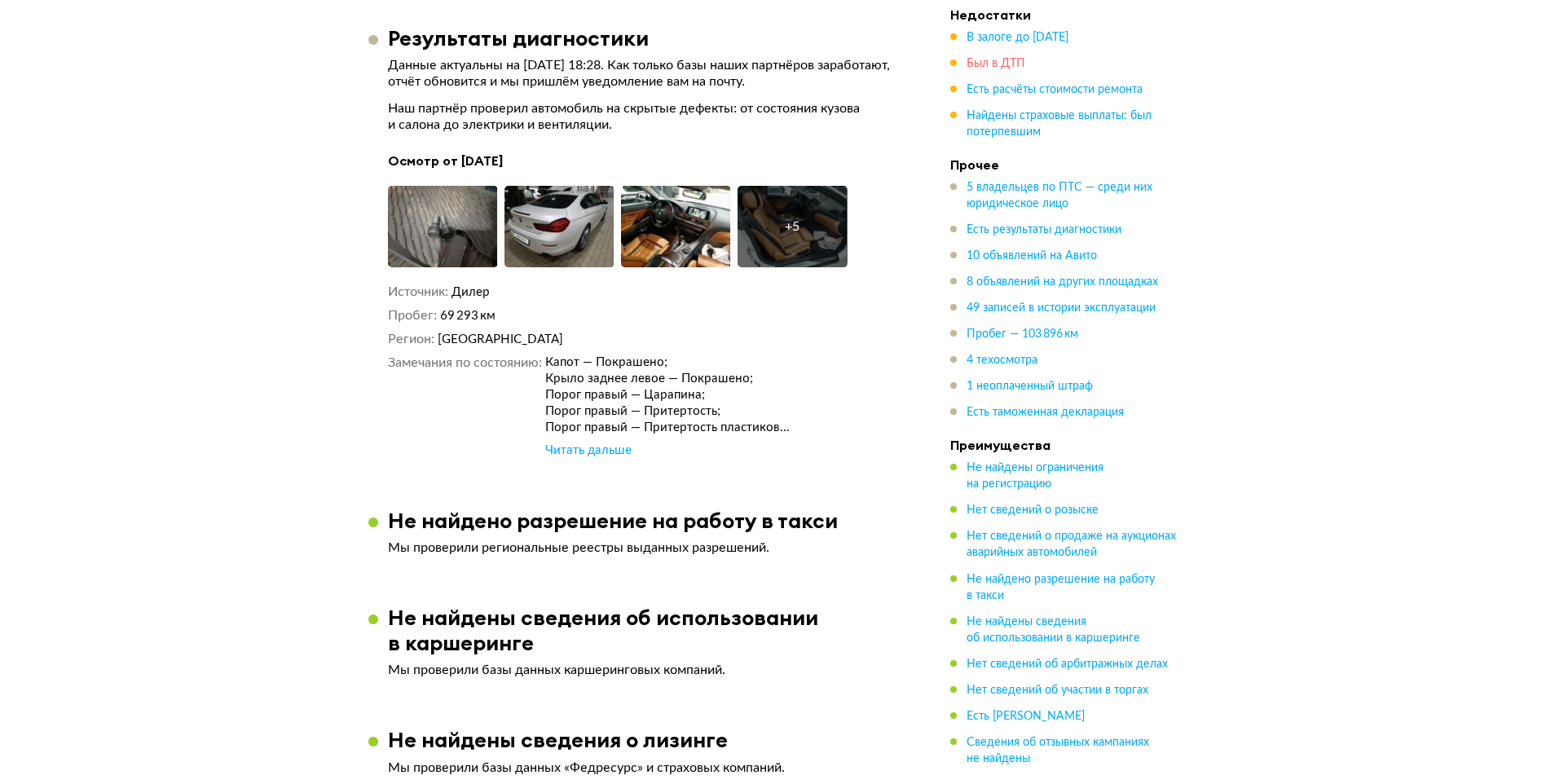
click at [981, 69] on span "Был в ДТП" at bounding box center [995, 63] width 59 height 12
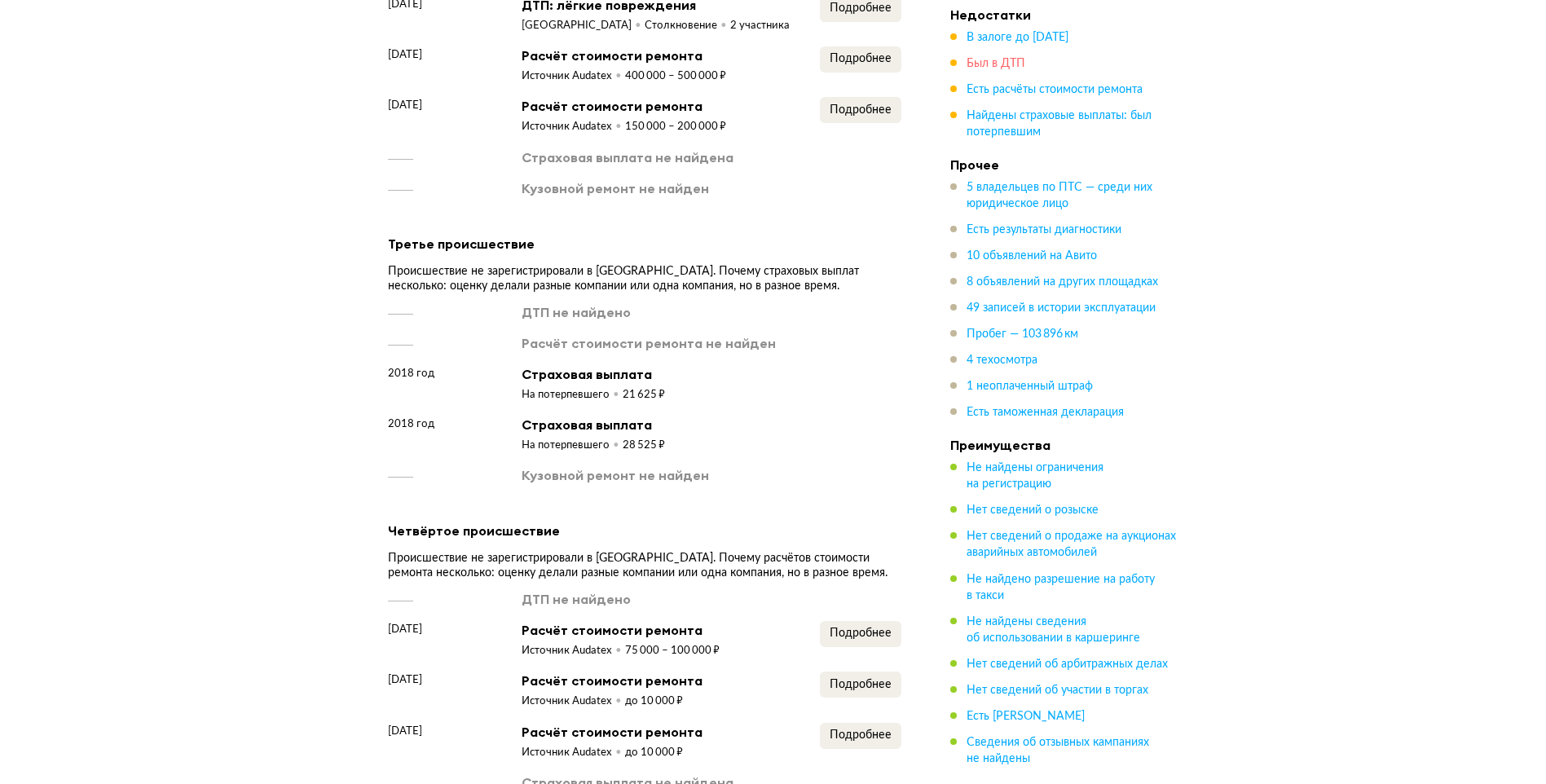
scroll to position [2655, 0]
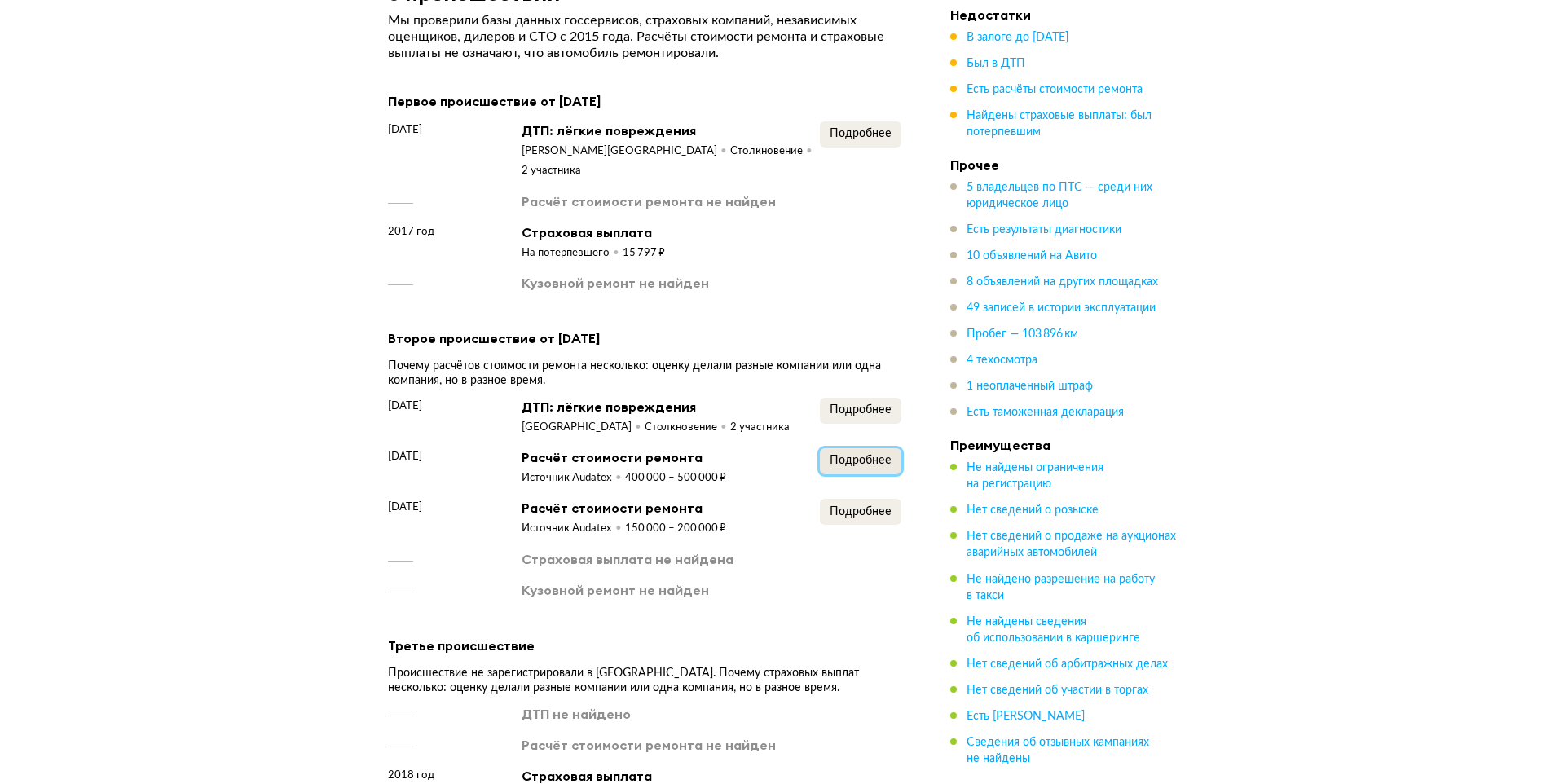
click at [863, 455] on span "Подробнее" at bounding box center [861, 461] width 62 height 12
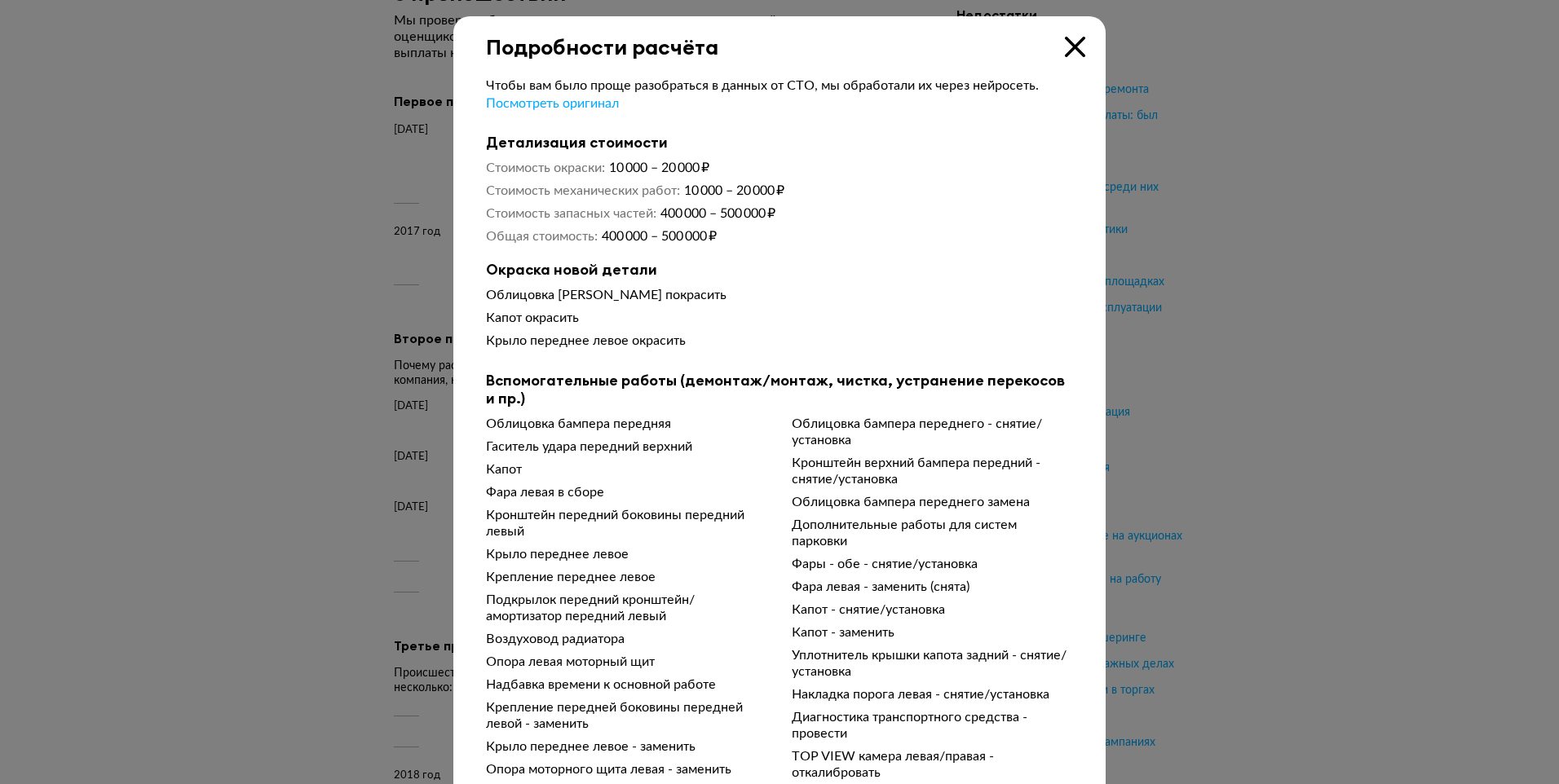
click at [1069, 47] on icon at bounding box center [1074, 46] width 20 height 20
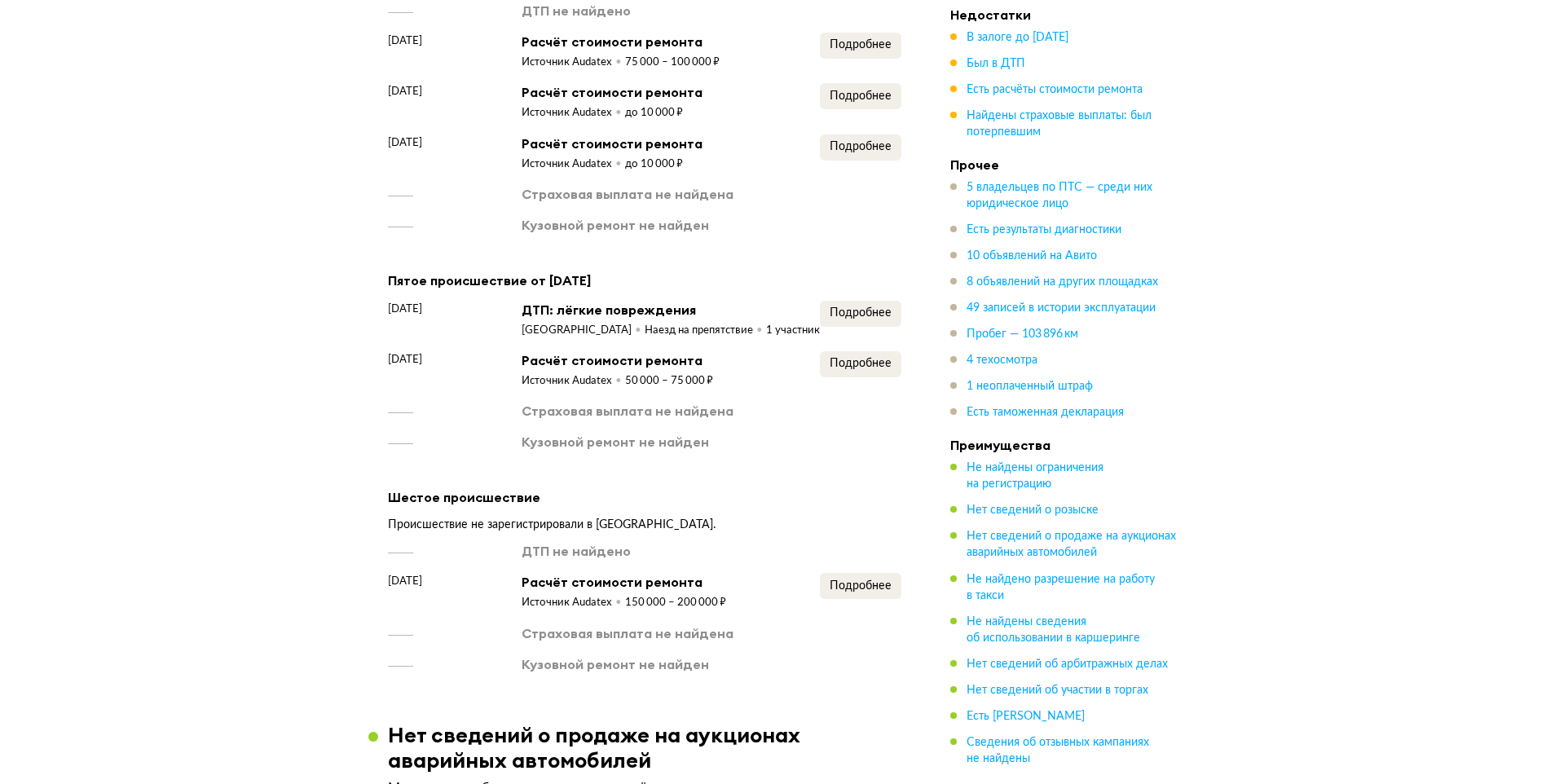
scroll to position [3715, 0]
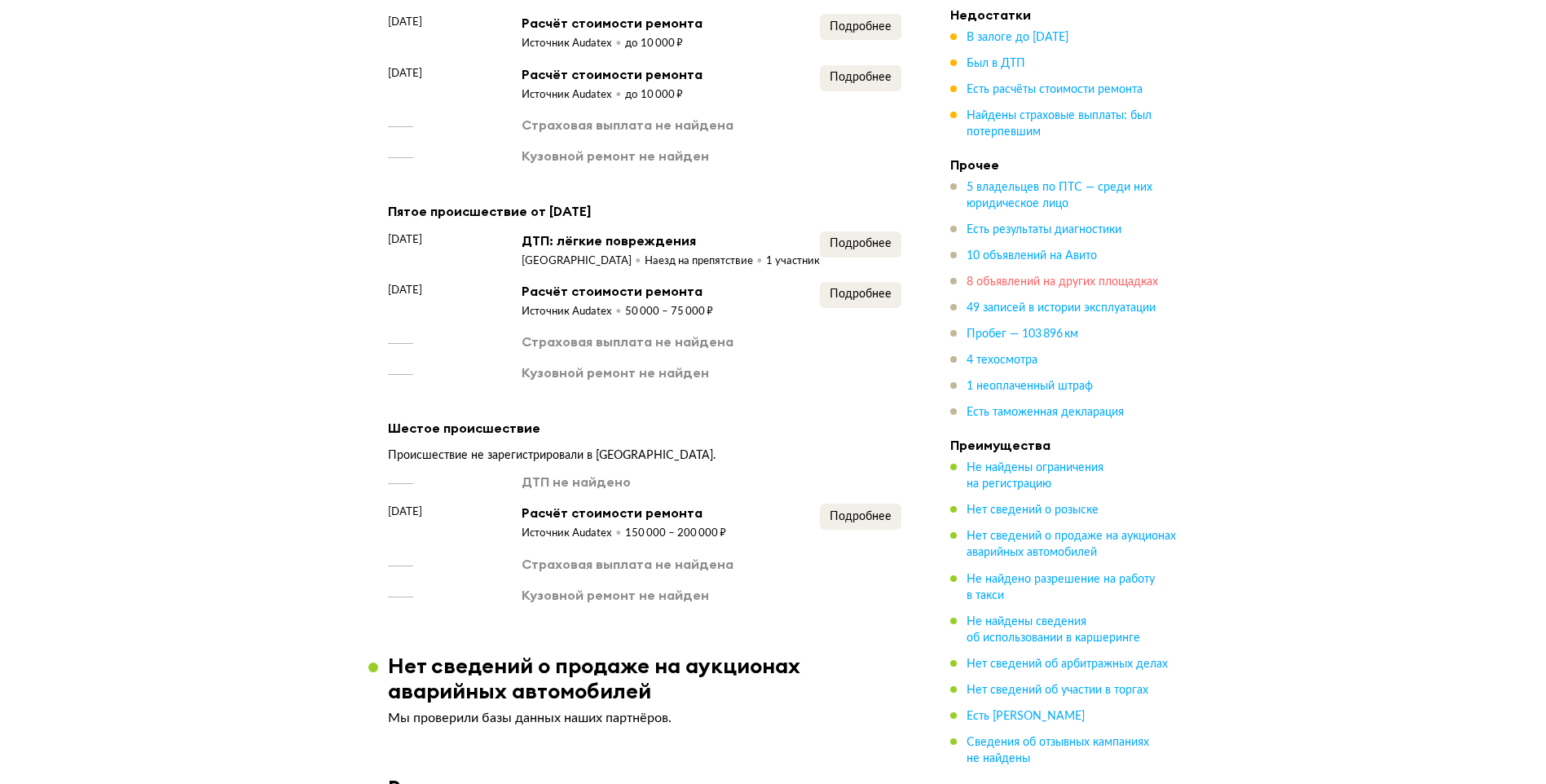
click at [1019, 282] on span "8 объявлений на других площадках" at bounding box center [1062, 282] width 192 height 12
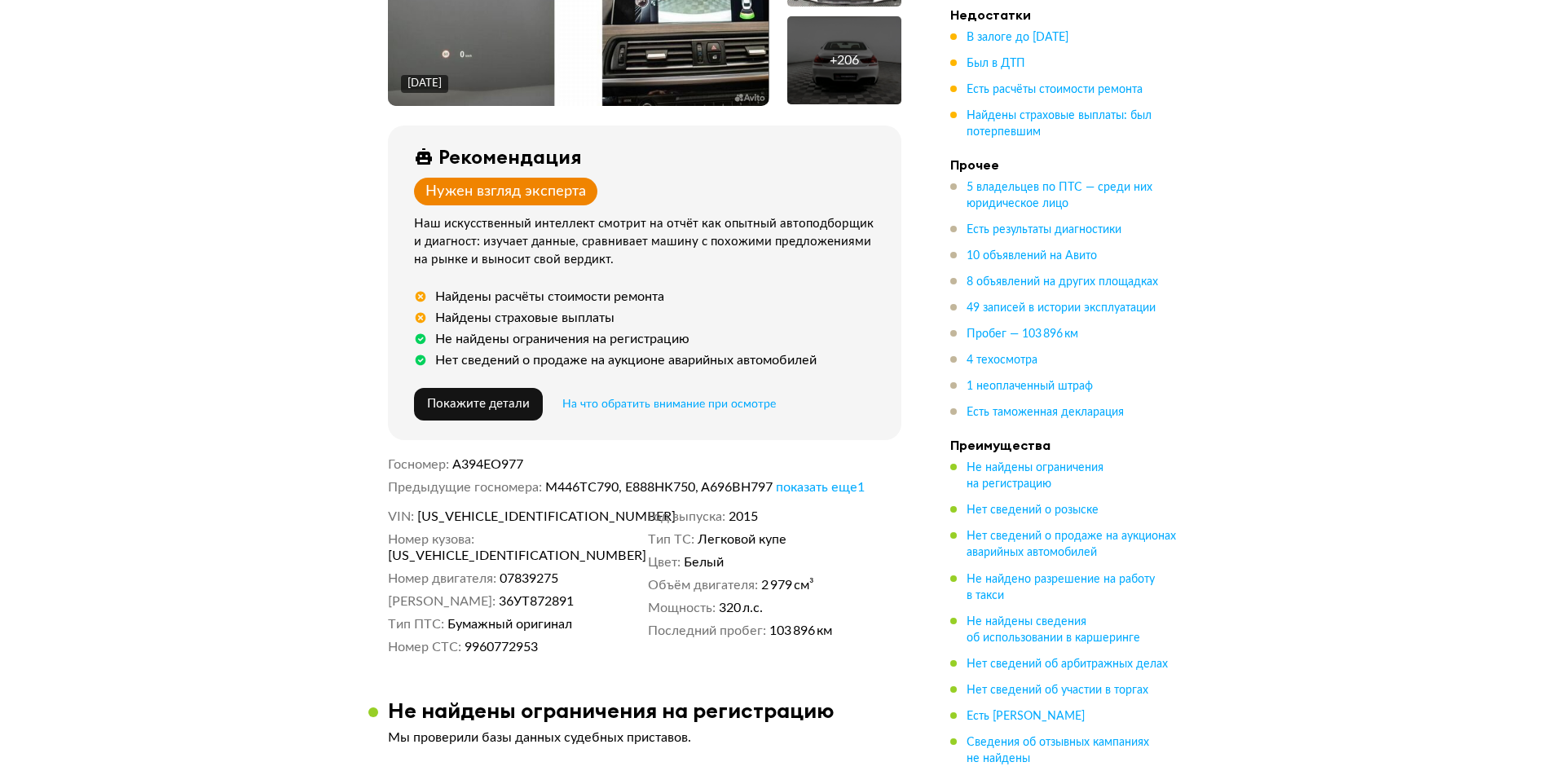
scroll to position [408, 0]
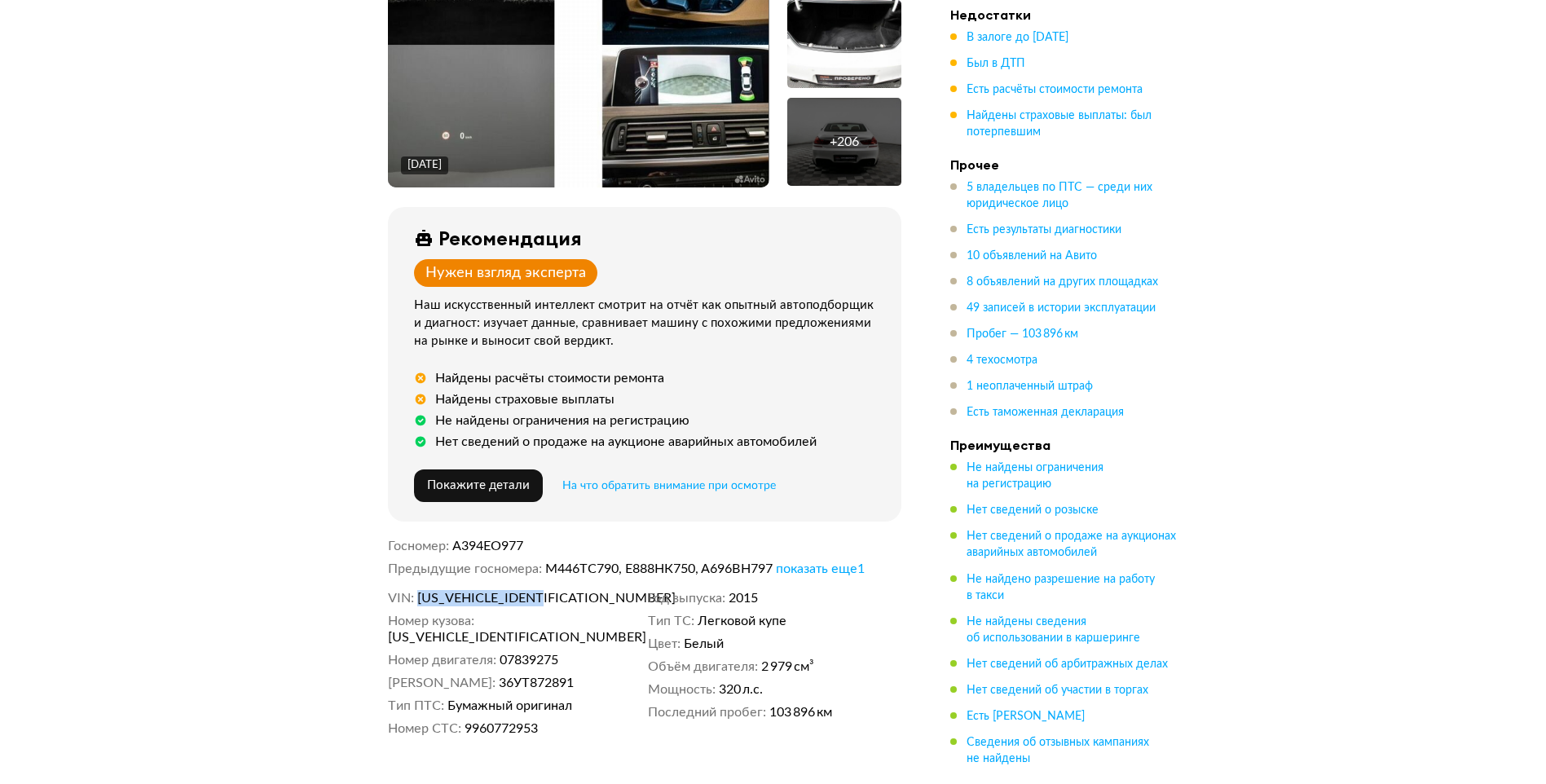
drag, startPoint x: 571, startPoint y: 594, endPoint x: 424, endPoint y: 598, distance: 147.1
click at [424, 598] on dd "[US_VEHICLE_IDENTIFICATION_NUMBER]" at bounding box center [530, 598] width 225 height 16
copy span "[US_VEHICLE_IDENTIFICATION_NUMBER]"
click at [990, 66] on span "Был в ДТП" at bounding box center [995, 63] width 59 height 12
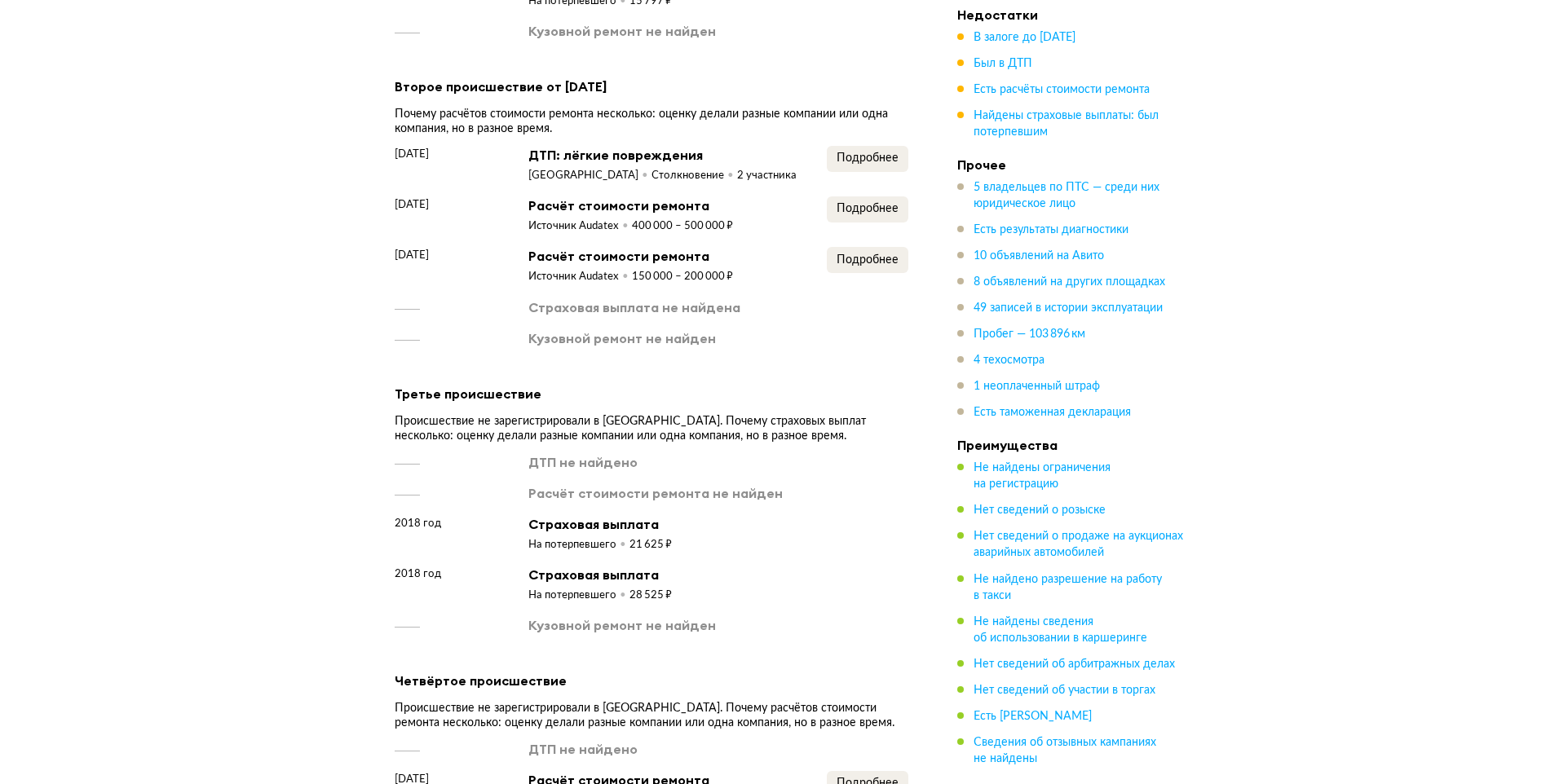
scroll to position [2900, 0]
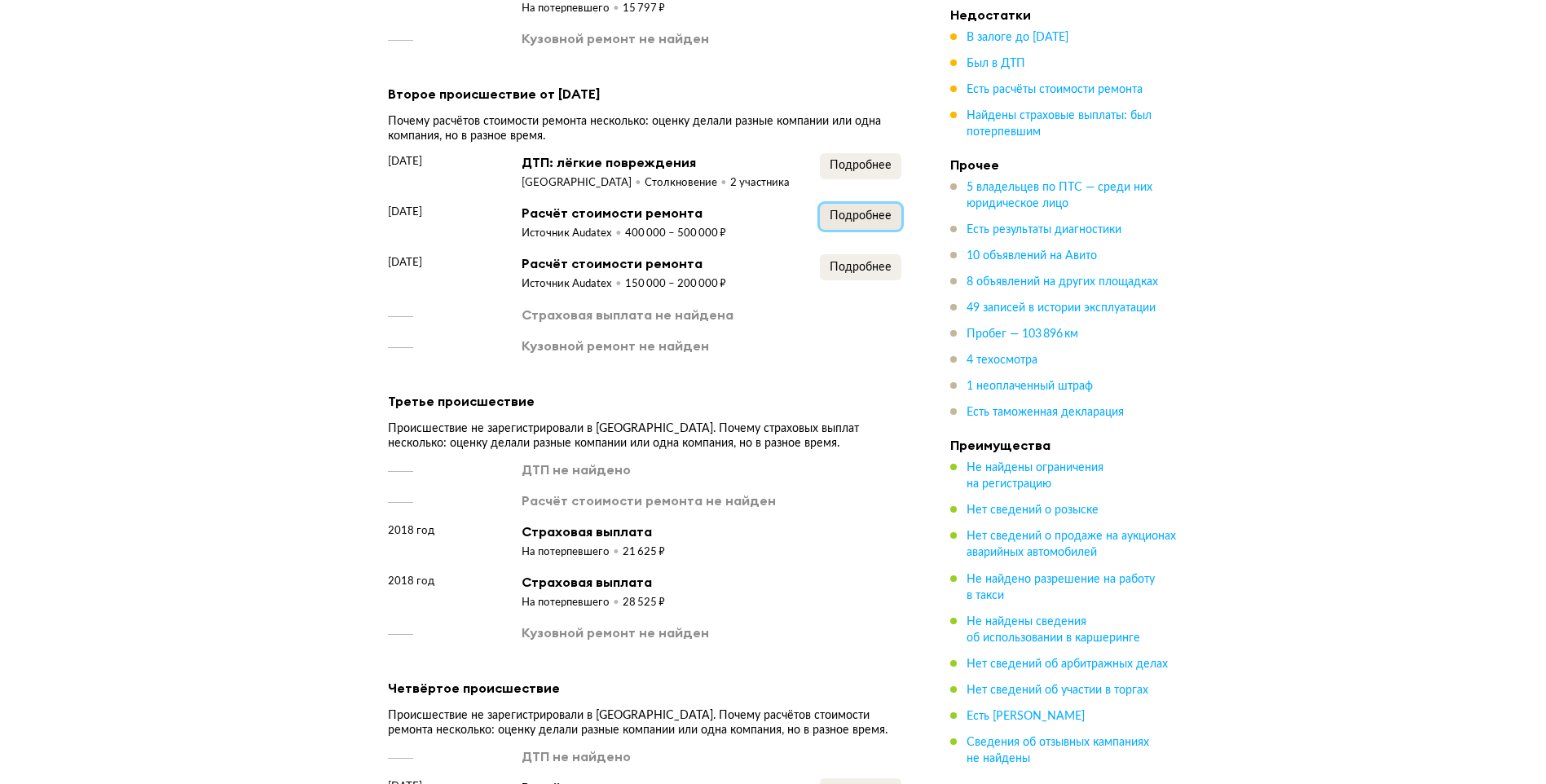
click at [864, 210] on span "Подробнее" at bounding box center [861, 216] width 62 height 12
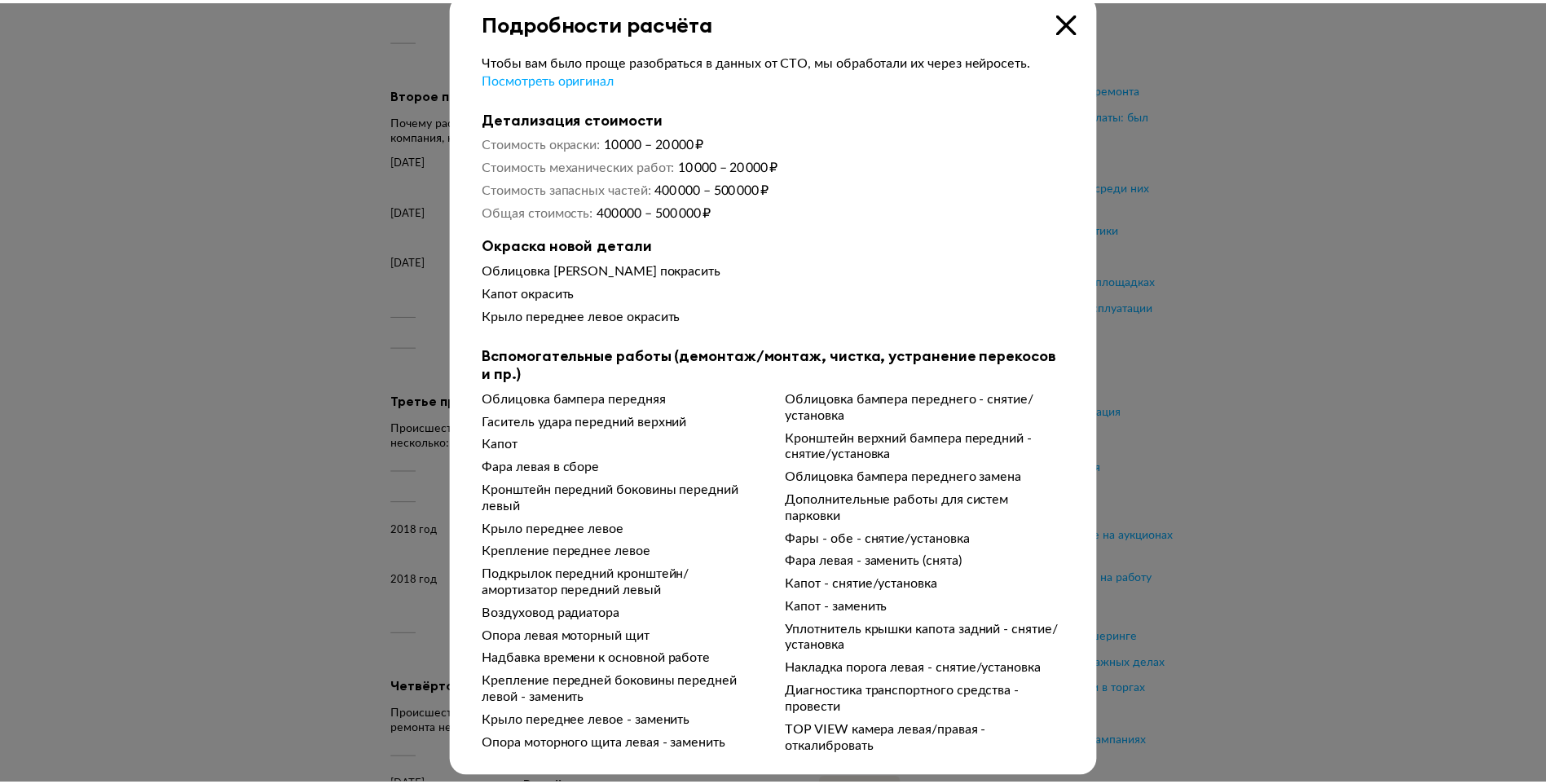
scroll to position [38, 0]
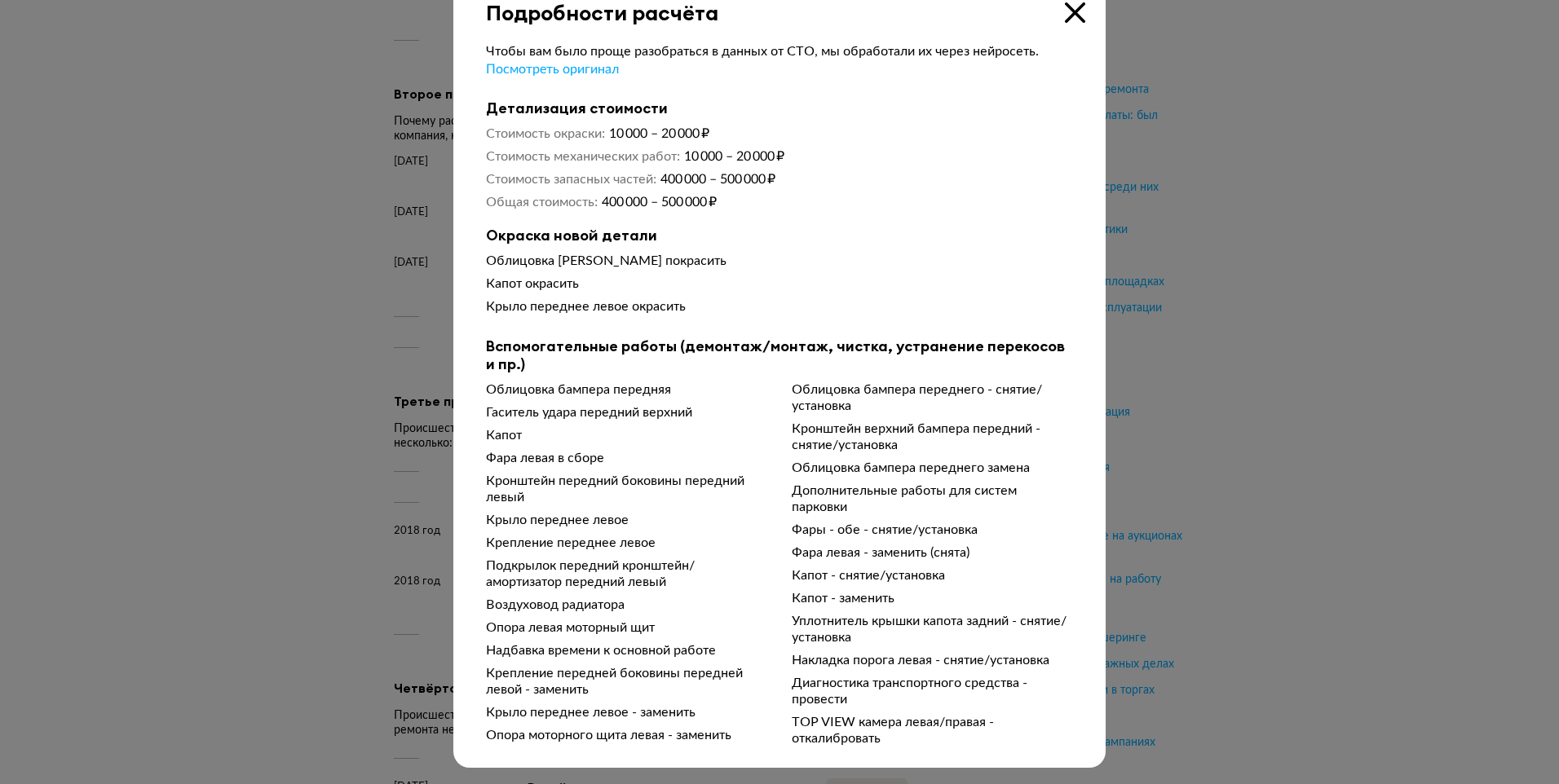
drag, startPoint x: 1068, startPoint y: 8, endPoint x: 1058, endPoint y: 20, distance: 15.6
click at [1067, 11] on icon at bounding box center [1074, 12] width 20 height 20
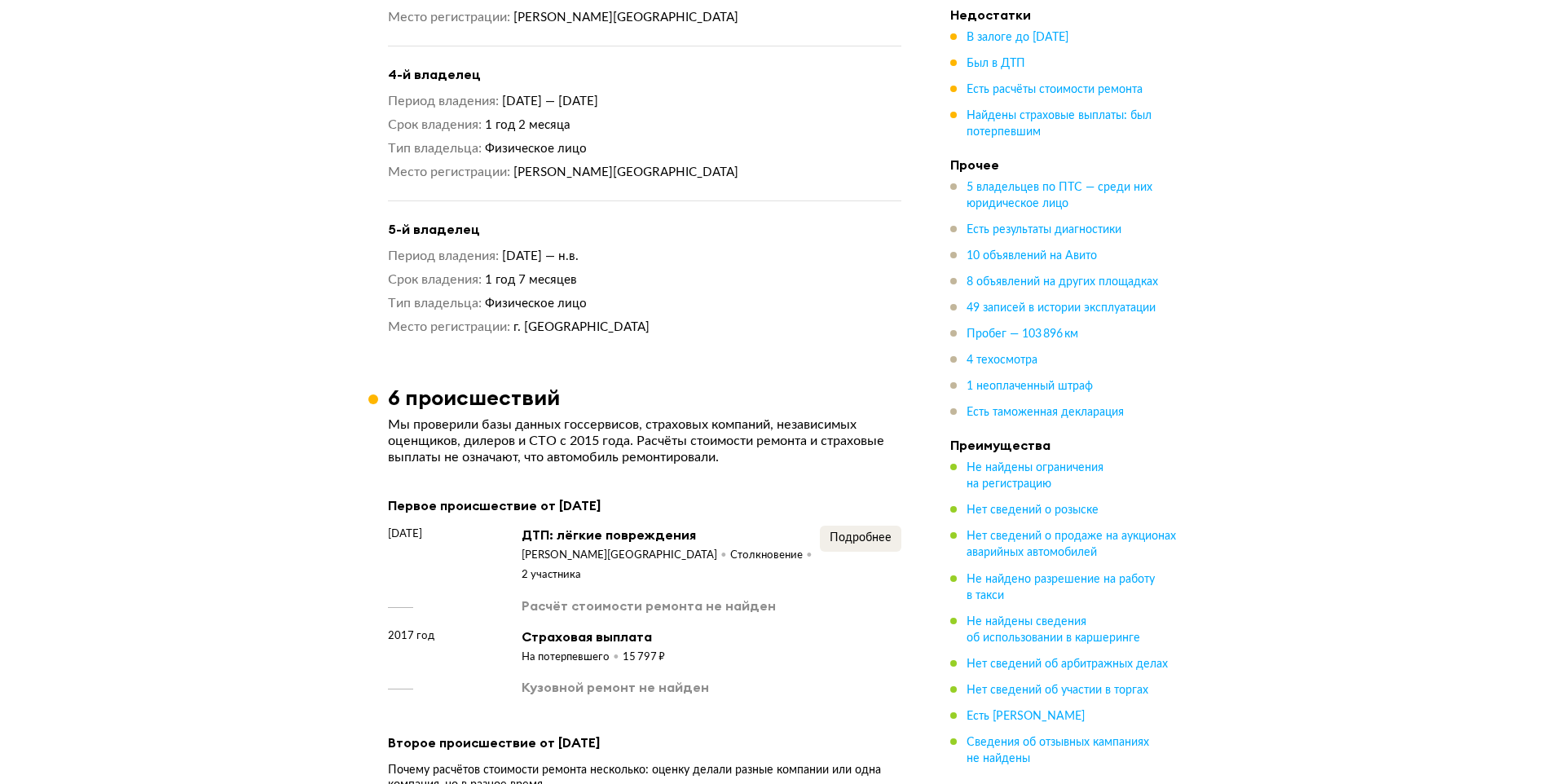
scroll to position [2247, 0]
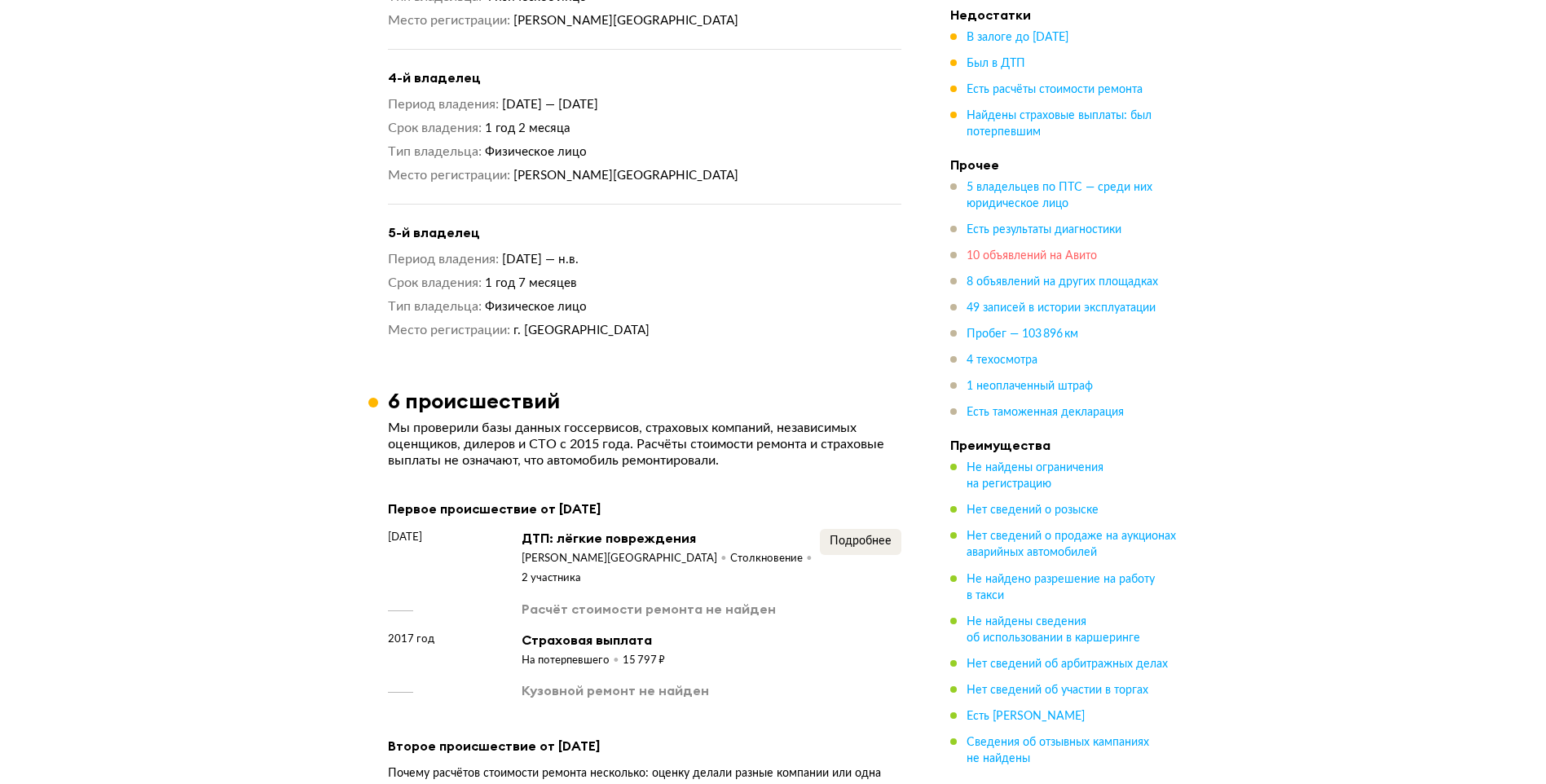
click at [1019, 256] on span "10 объявлений на Авито" at bounding box center [1032, 256] width 131 height 12
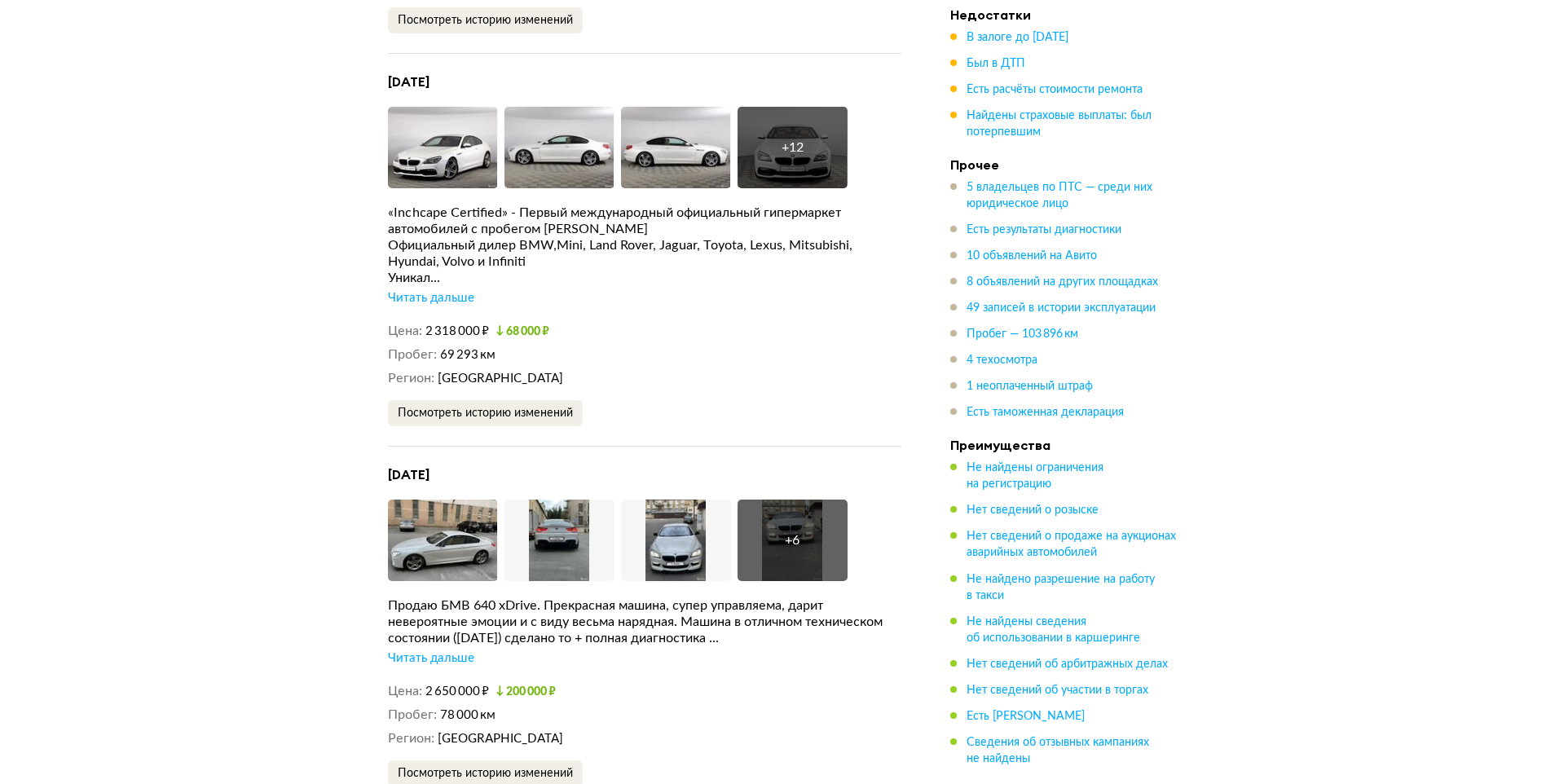
scroll to position [6829, 0]
